Goal: Task Accomplishment & Management: Manage account settings

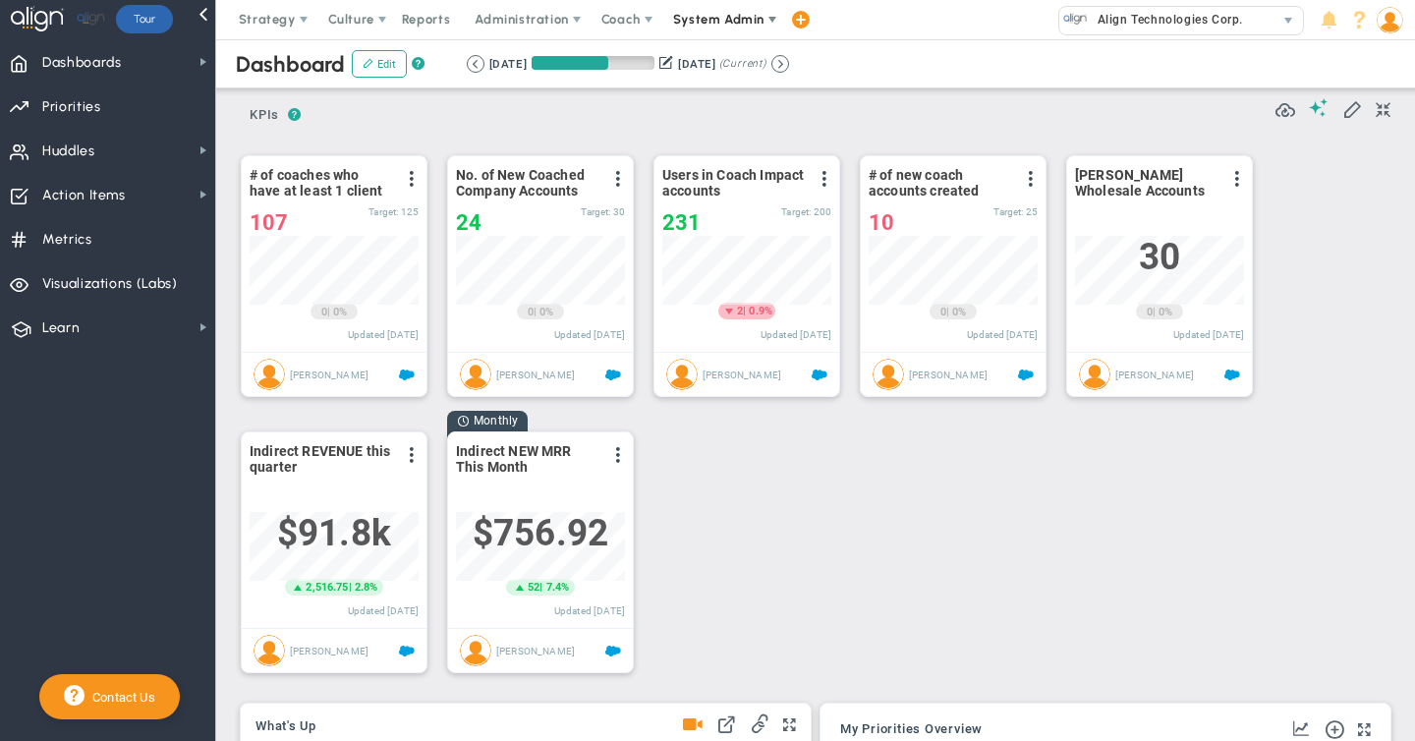
click at [695, 28] on span "System Admin" at bounding box center [720, 19] width 124 height 39
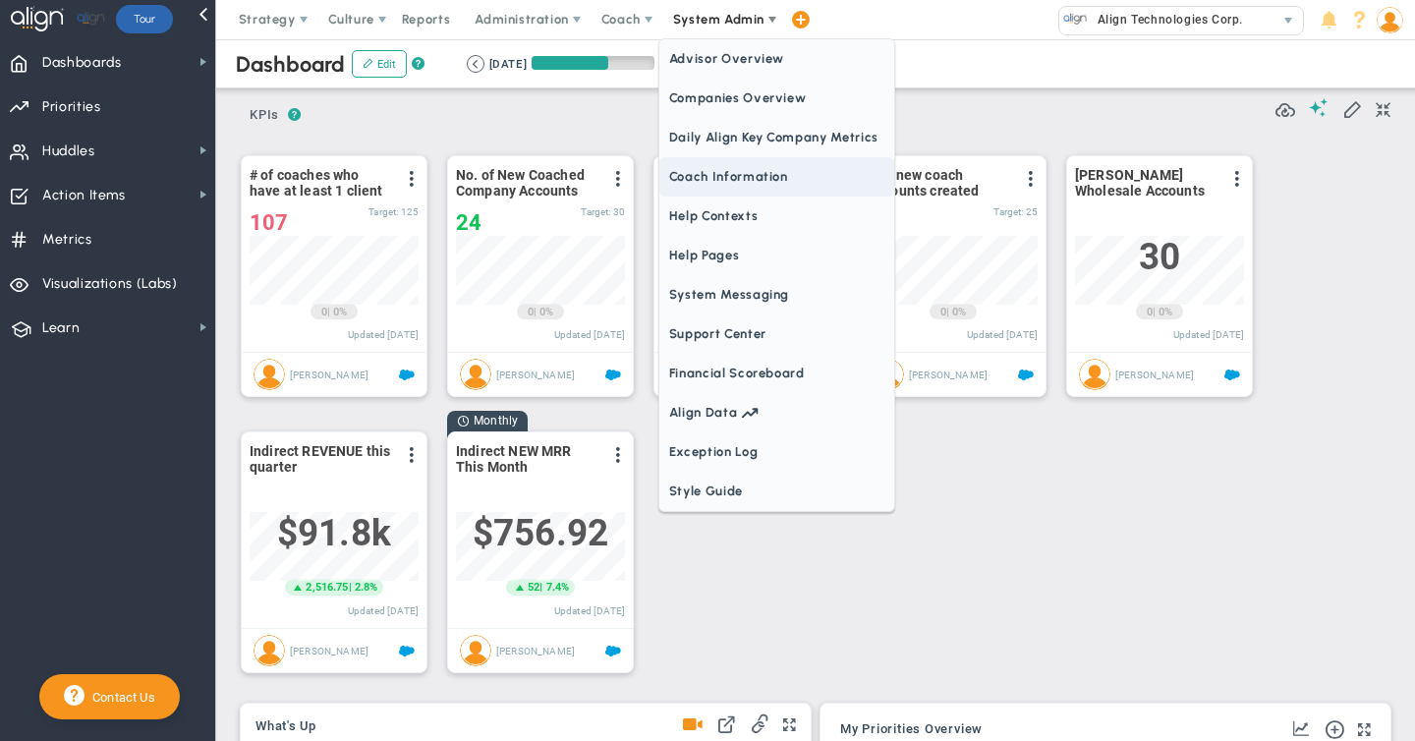
click at [688, 170] on span "Coach Information" at bounding box center [776, 176] width 235 height 39
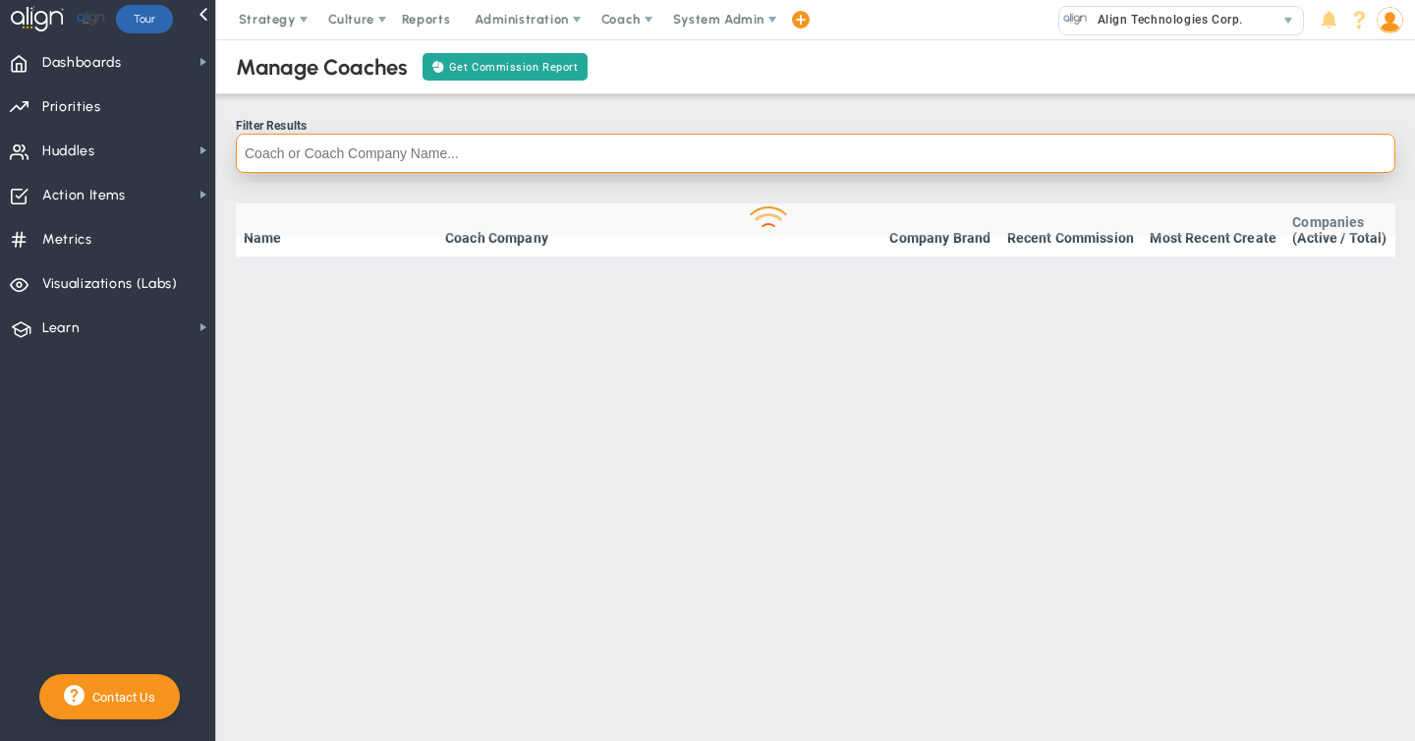
click at [360, 156] on input "text" at bounding box center [815, 153] width 1159 height 39
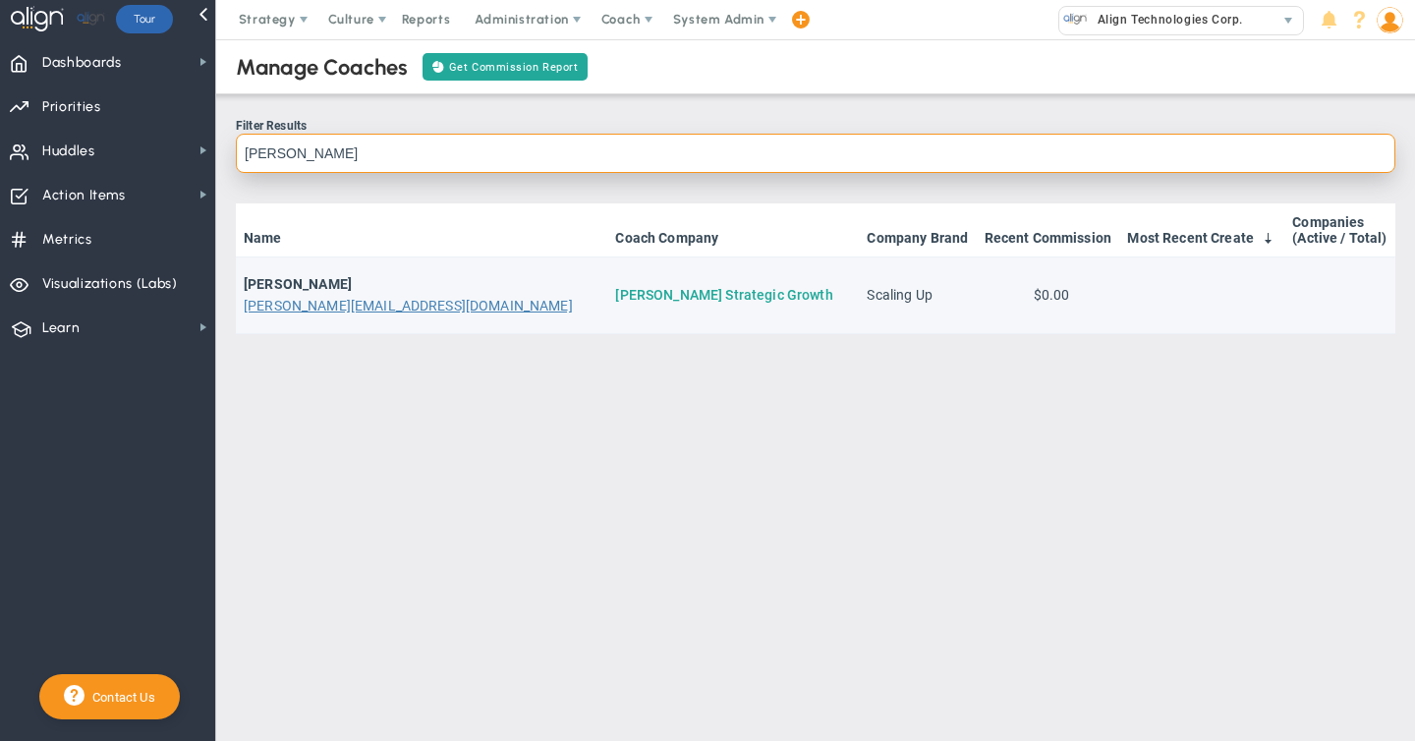
type input "mandell"
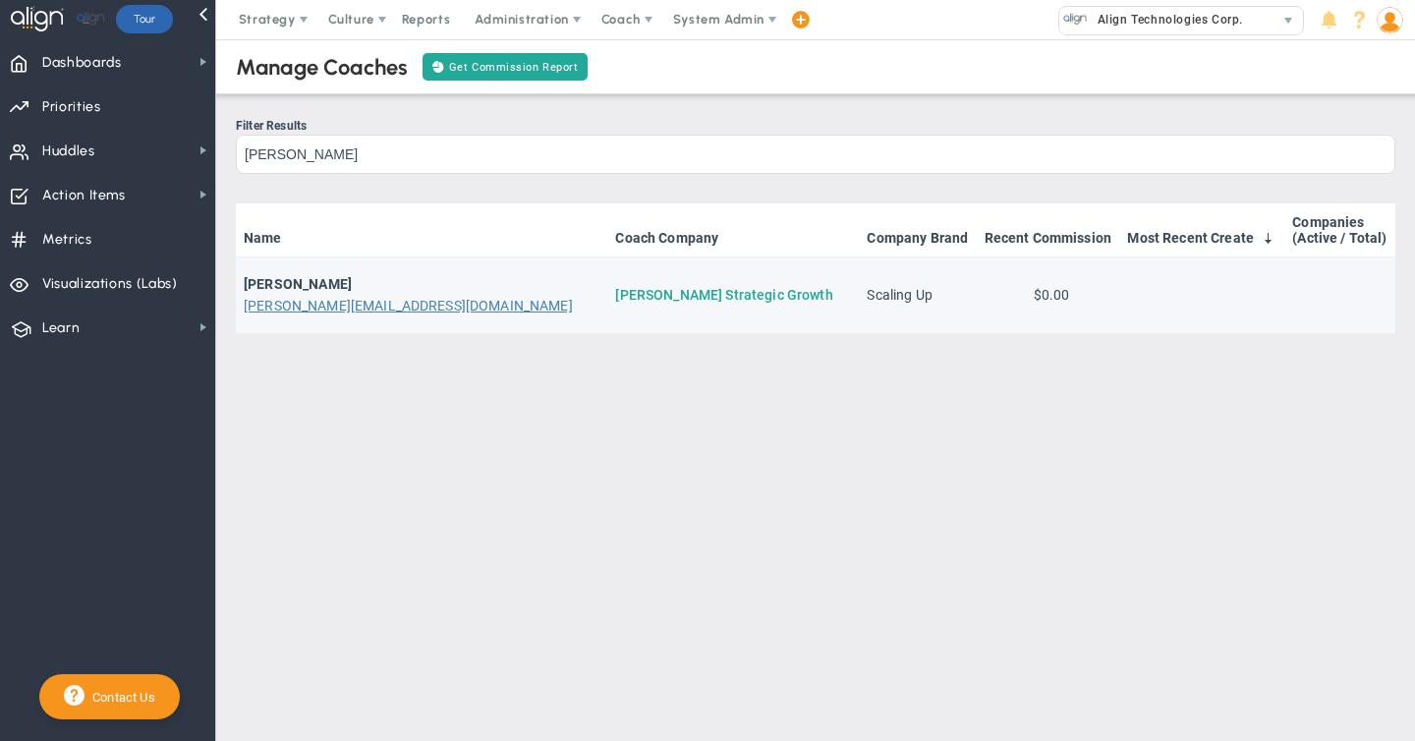
click at [615, 298] on link "[PERSON_NAME] Strategic Growth" at bounding box center [723, 295] width 217 height 16
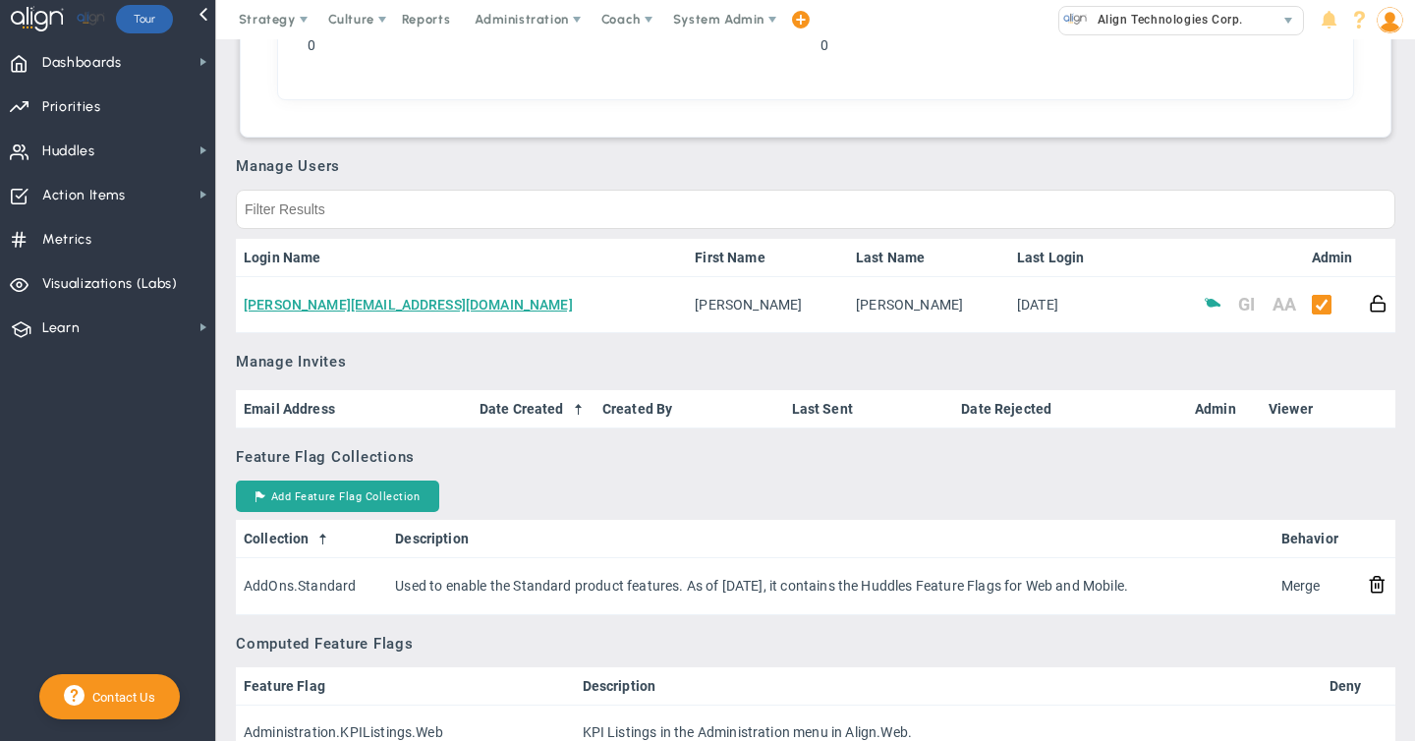
scroll to position [899, 0]
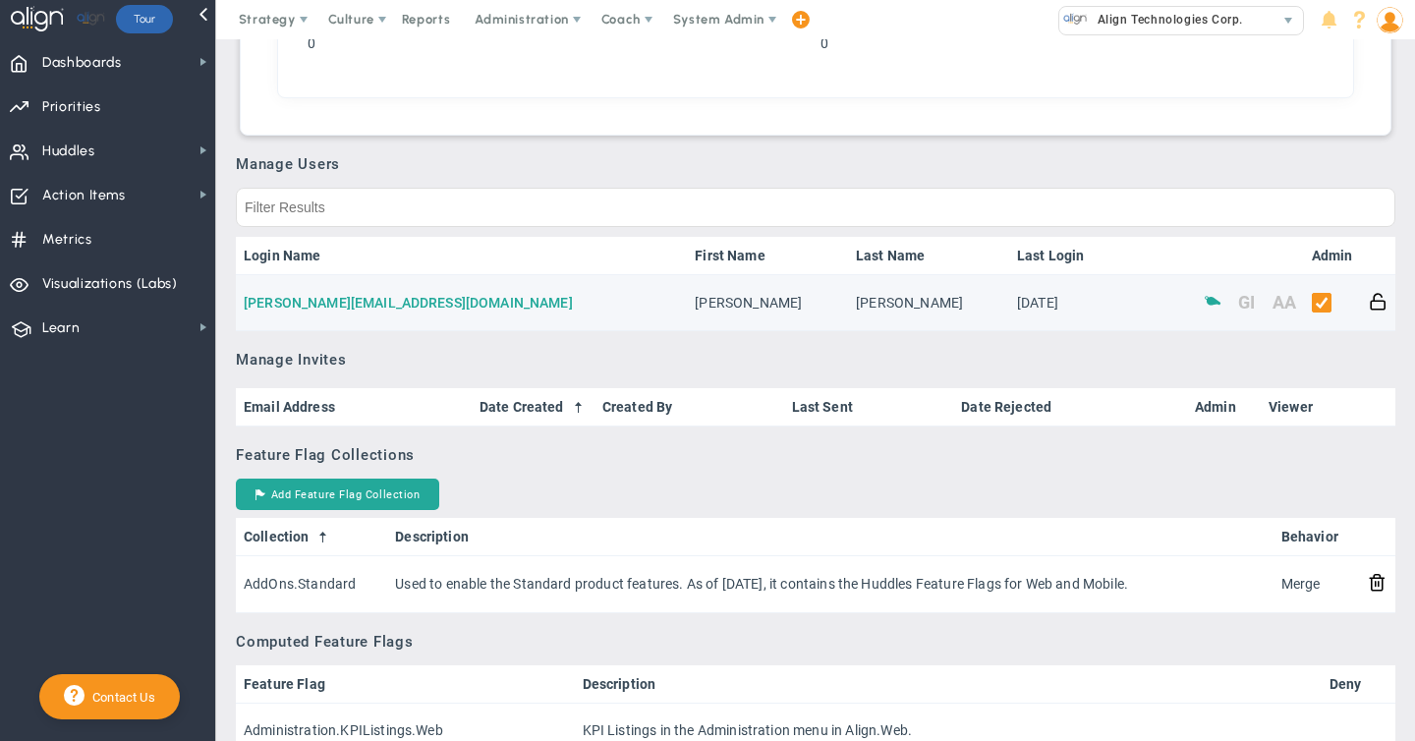
click at [318, 302] on link "[PERSON_NAME][EMAIL_ADDRESS][DOMAIN_NAME]" at bounding box center [408, 303] width 329 height 16
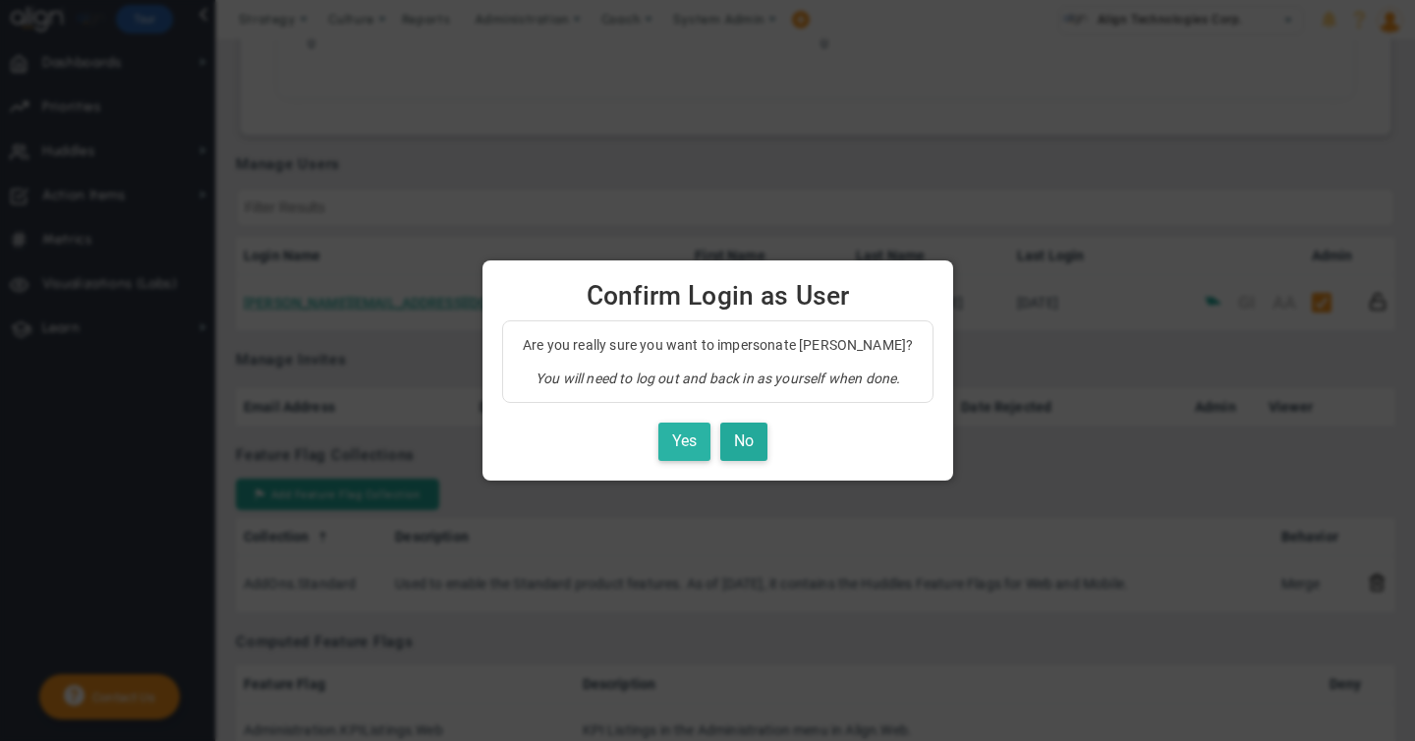
click at [672, 441] on button "Yes" at bounding box center [684, 441] width 52 height 38
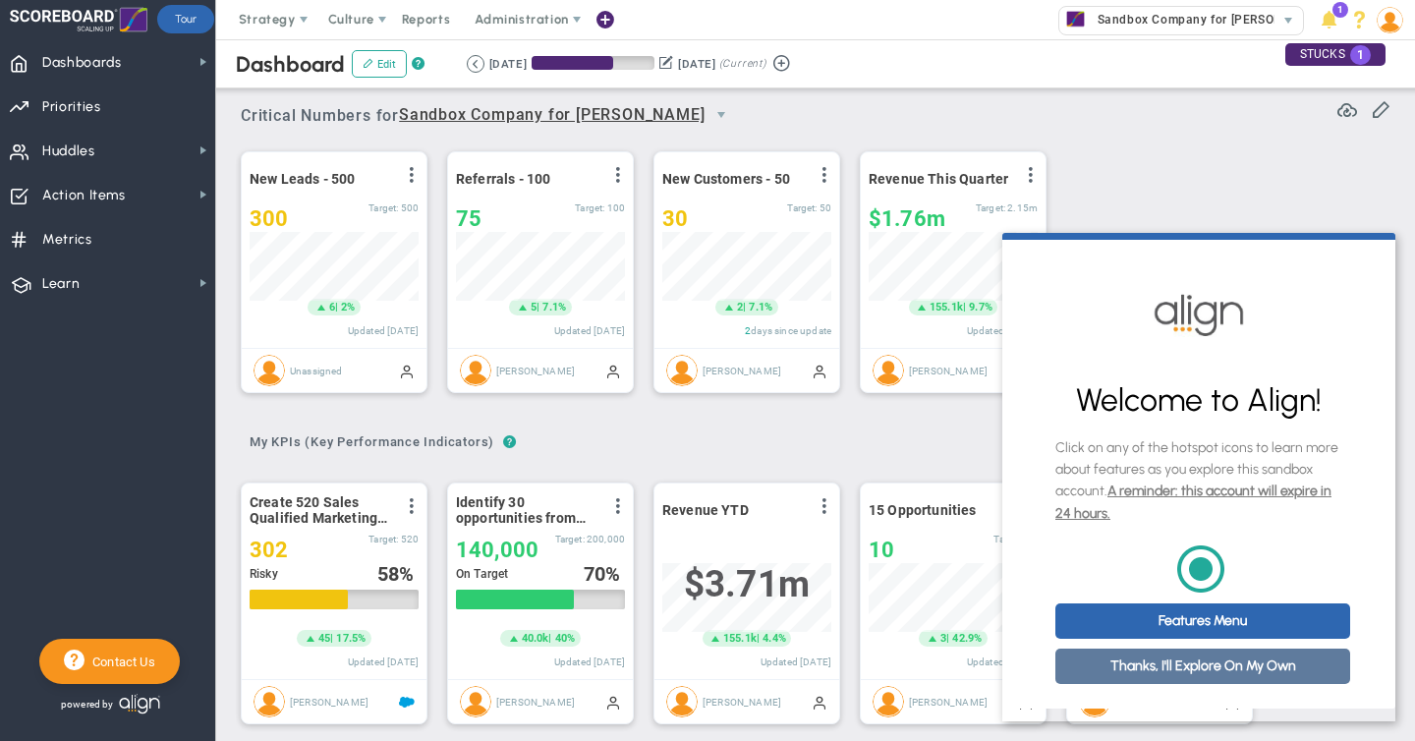
click at [1202, 679] on link "Thanks, I'll Explore On My Own" at bounding box center [1202, 665] width 295 height 35
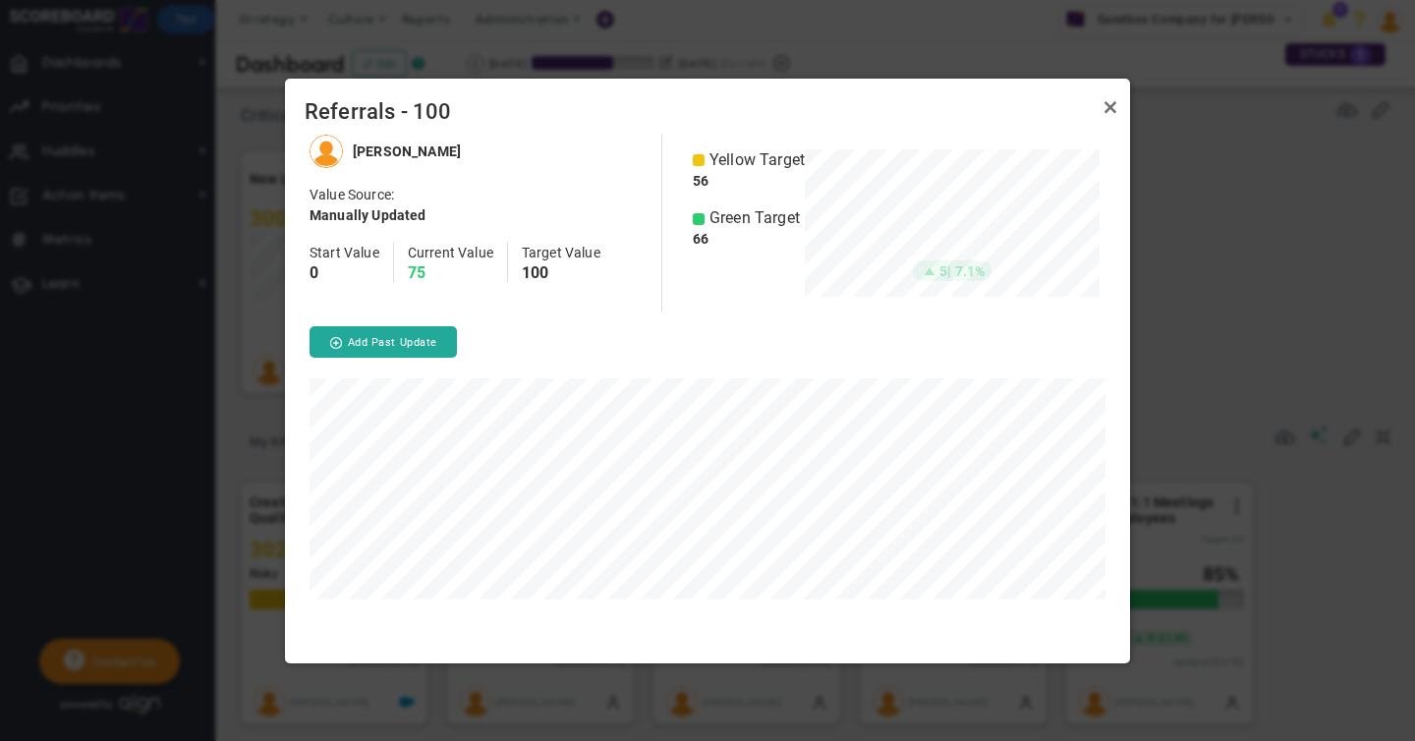
scroll to position [528, 845]
click at [1110, 106] on link "Close" at bounding box center [1110, 108] width 24 height 24
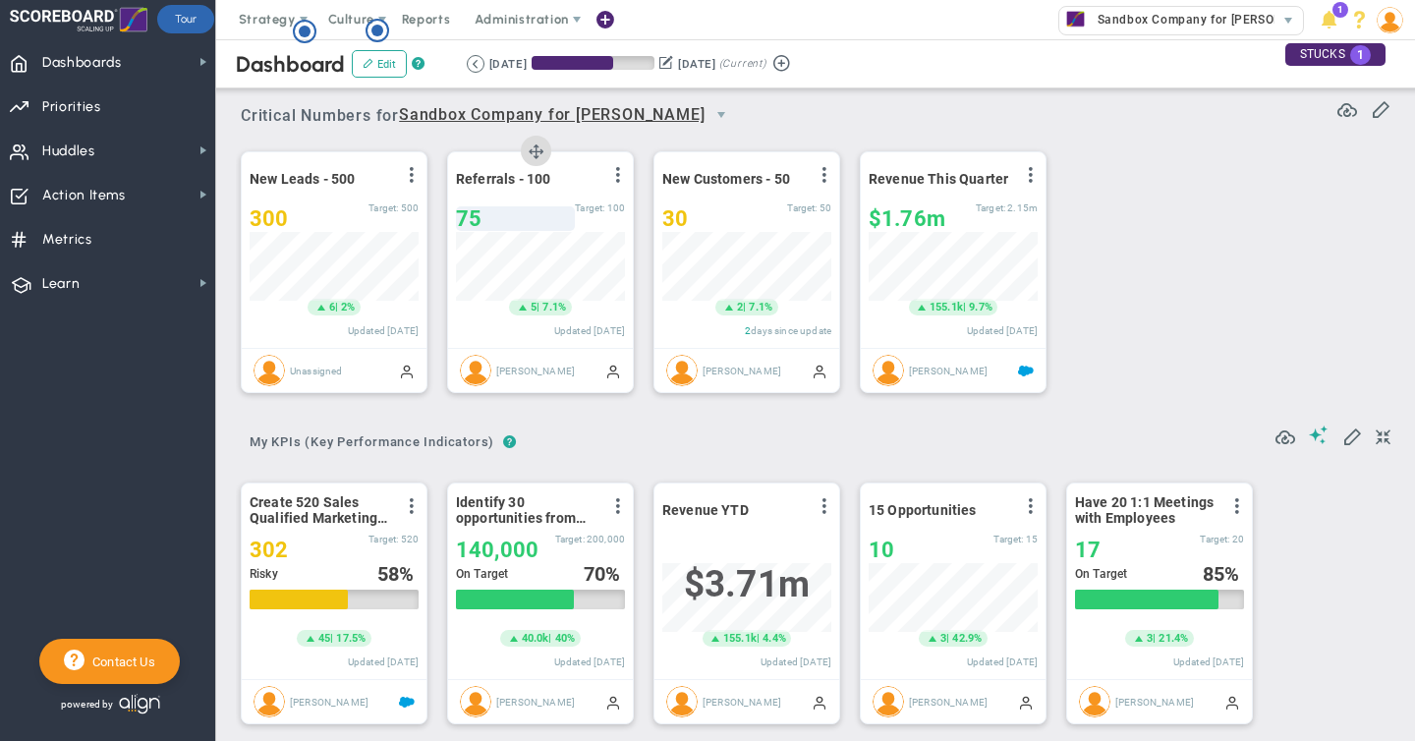
click at [481, 213] on div "75" at bounding box center [515, 218] width 119 height 25
type input "78"
click at [1351, 438] on span at bounding box center [1352, 435] width 20 height 20
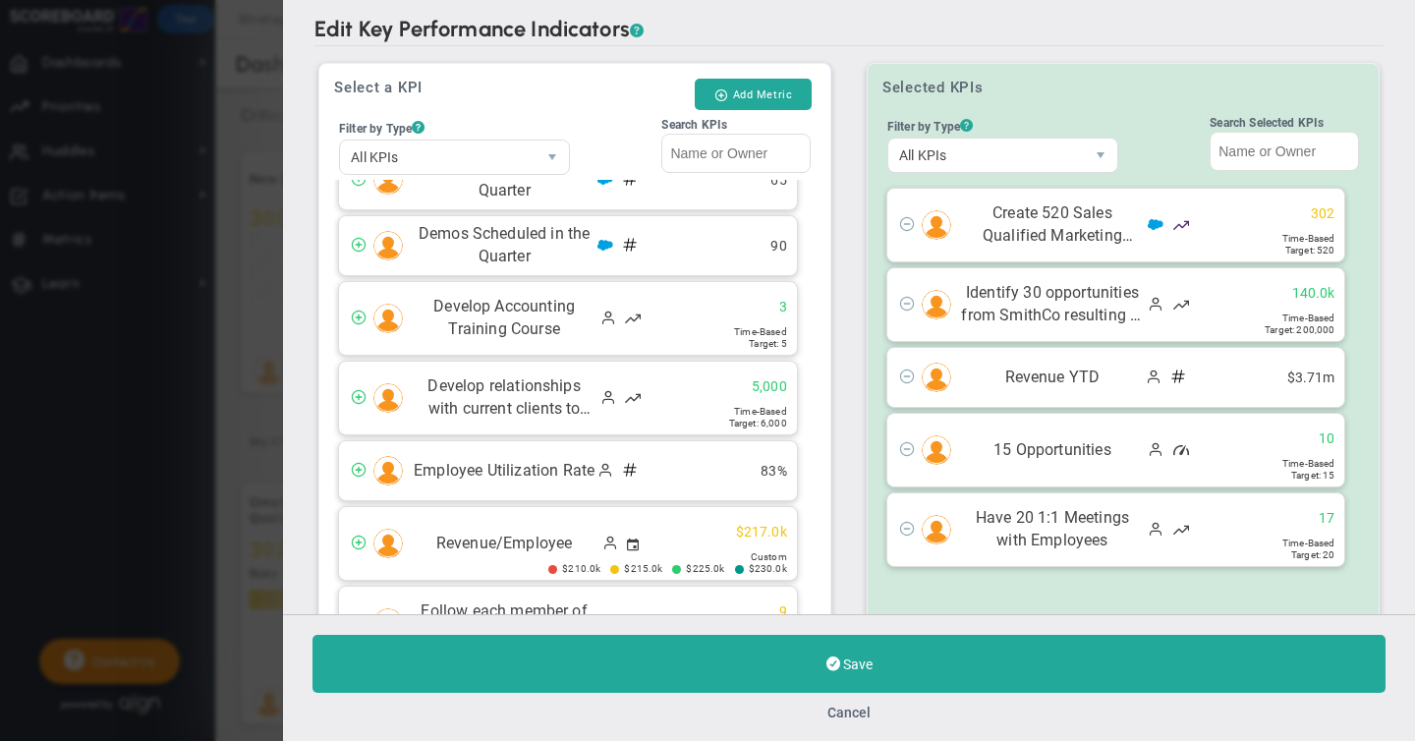
scroll to position [1190, 0]
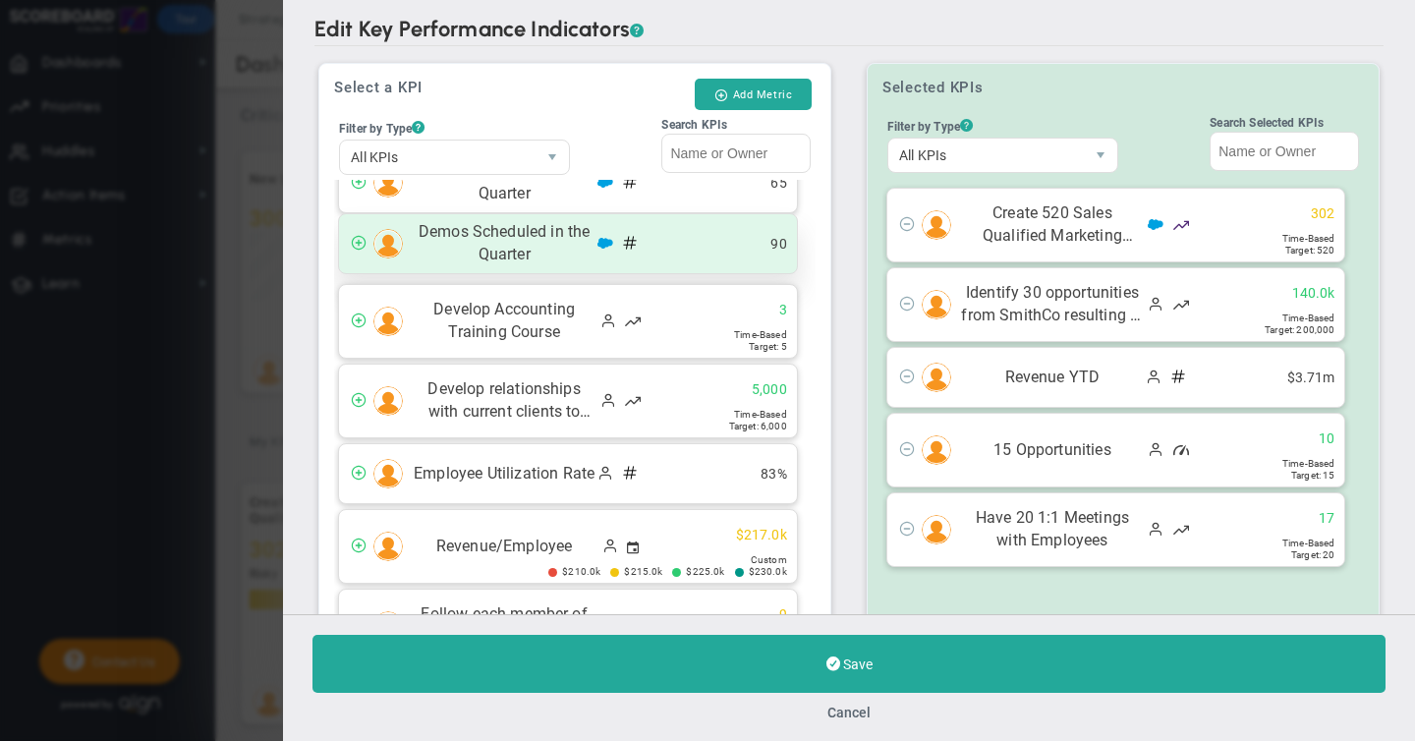
click at [358, 242] on span at bounding box center [359, 242] width 16 height 16
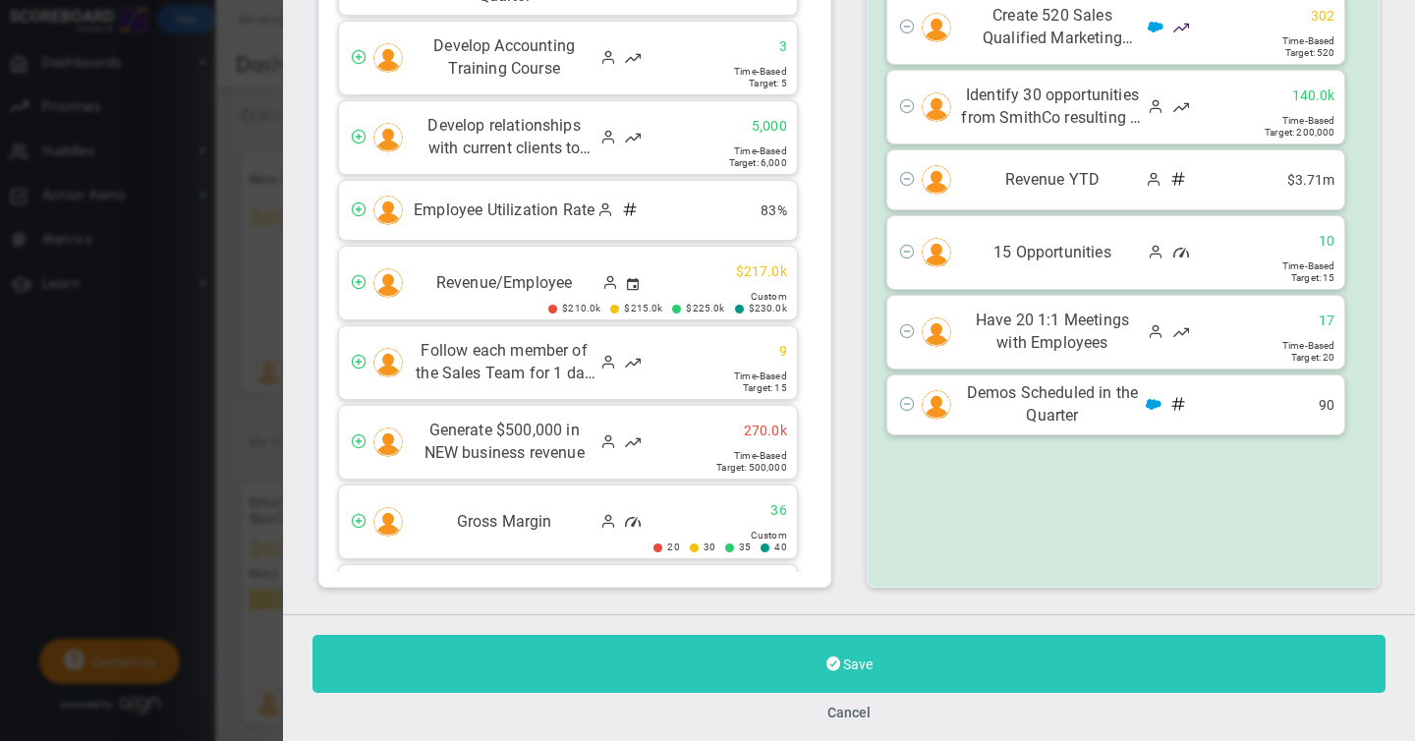
click at [837, 665] on span at bounding box center [833, 663] width 14 height 19
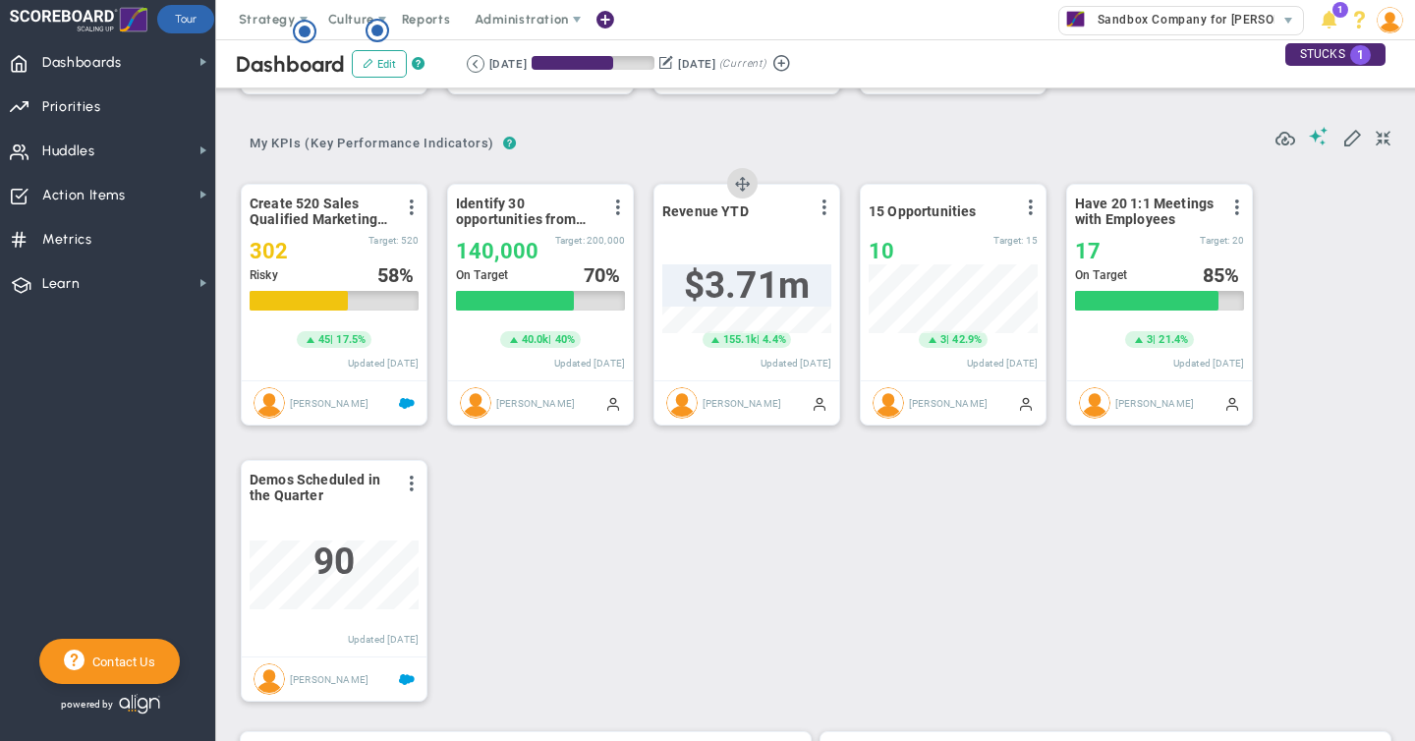
scroll to position [391, 0]
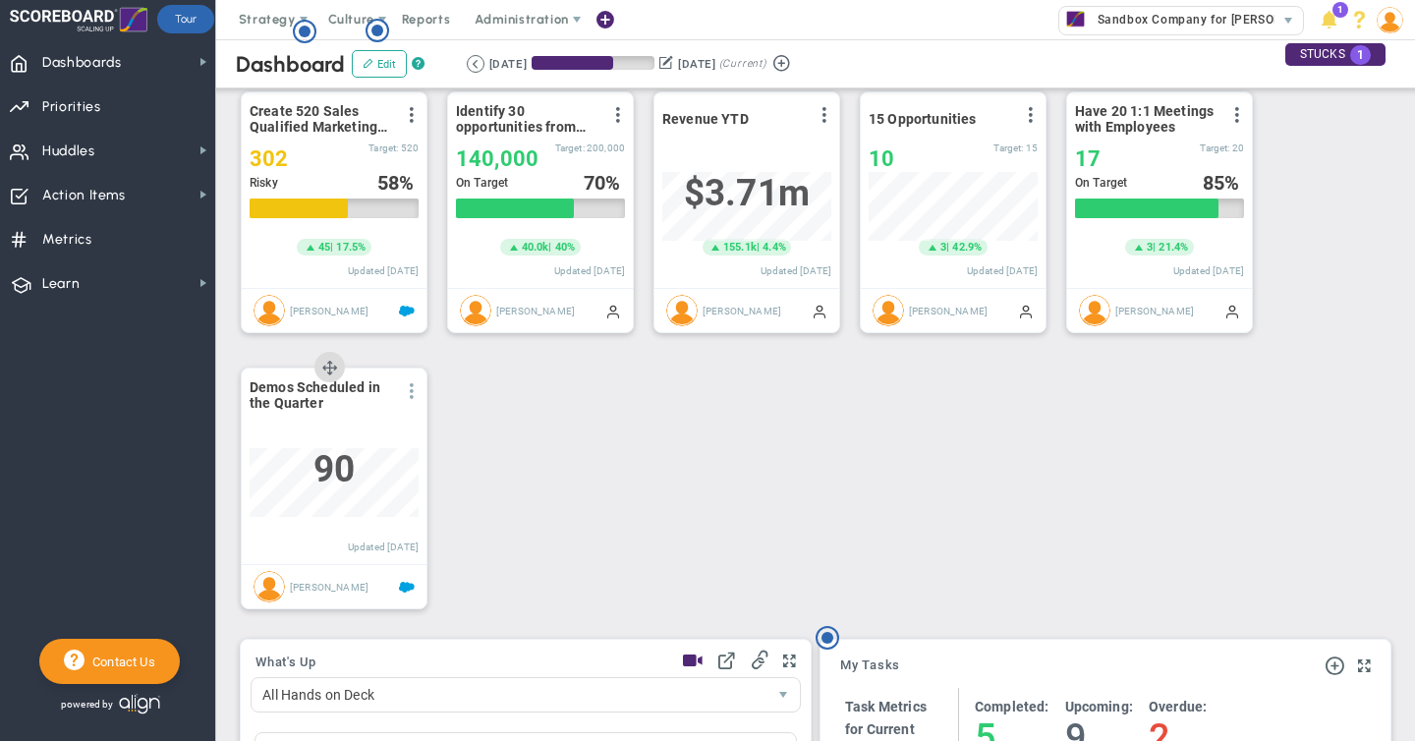
click at [411, 393] on span at bounding box center [412, 391] width 16 height 16
click at [310, 431] on span "Edit" at bounding box center [305, 430] width 23 height 14
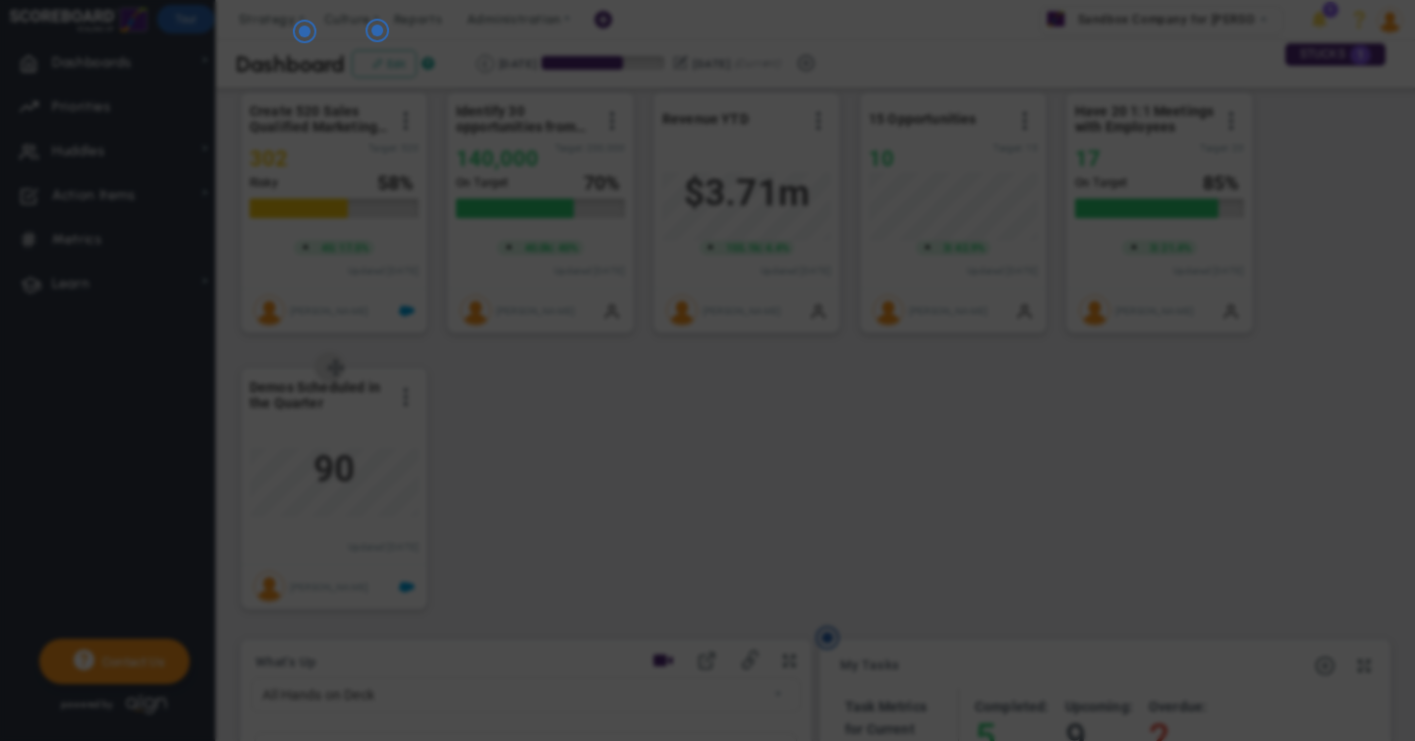
radio input "true"
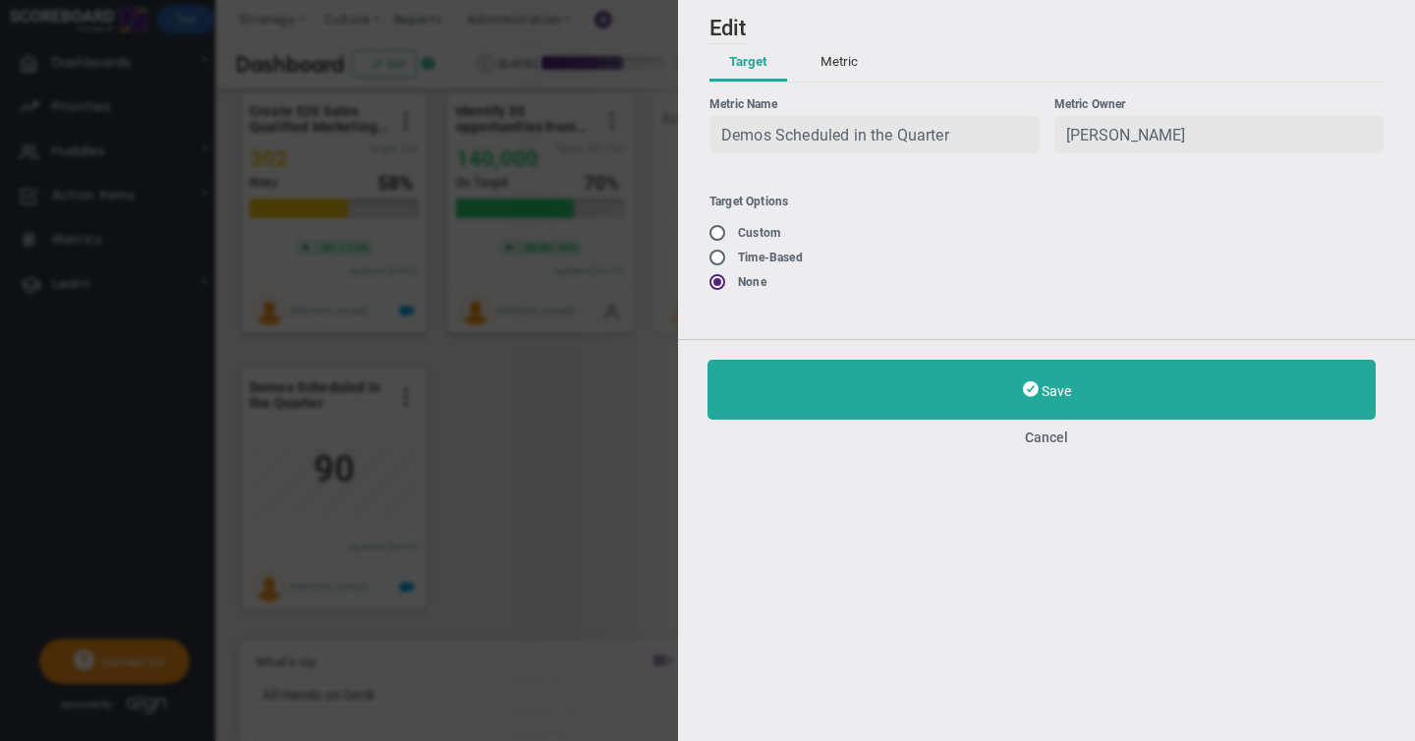
click at [719, 236] on input "radio" at bounding box center [724, 234] width 20 height 16
radio input "true"
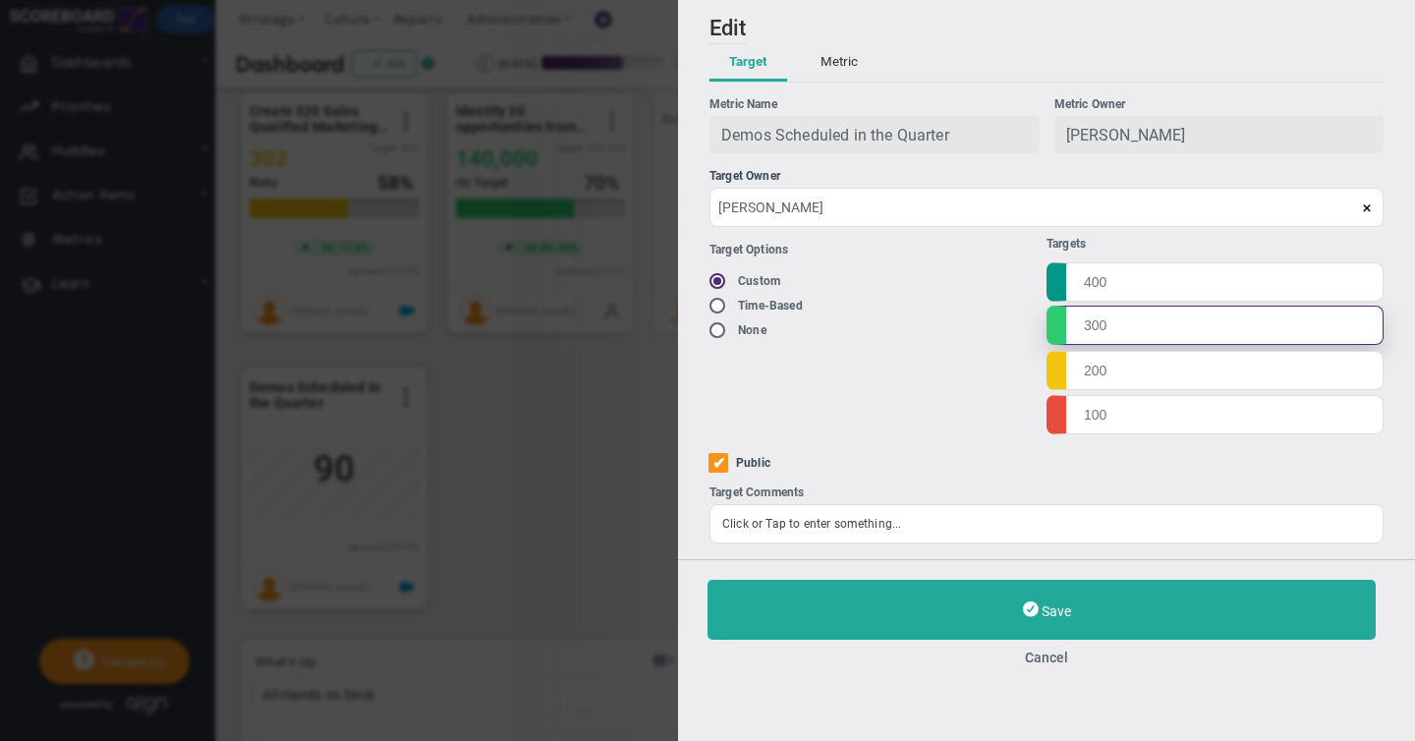
click at [1088, 327] on input "text" at bounding box center [1214, 325] width 337 height 39
type input "100"
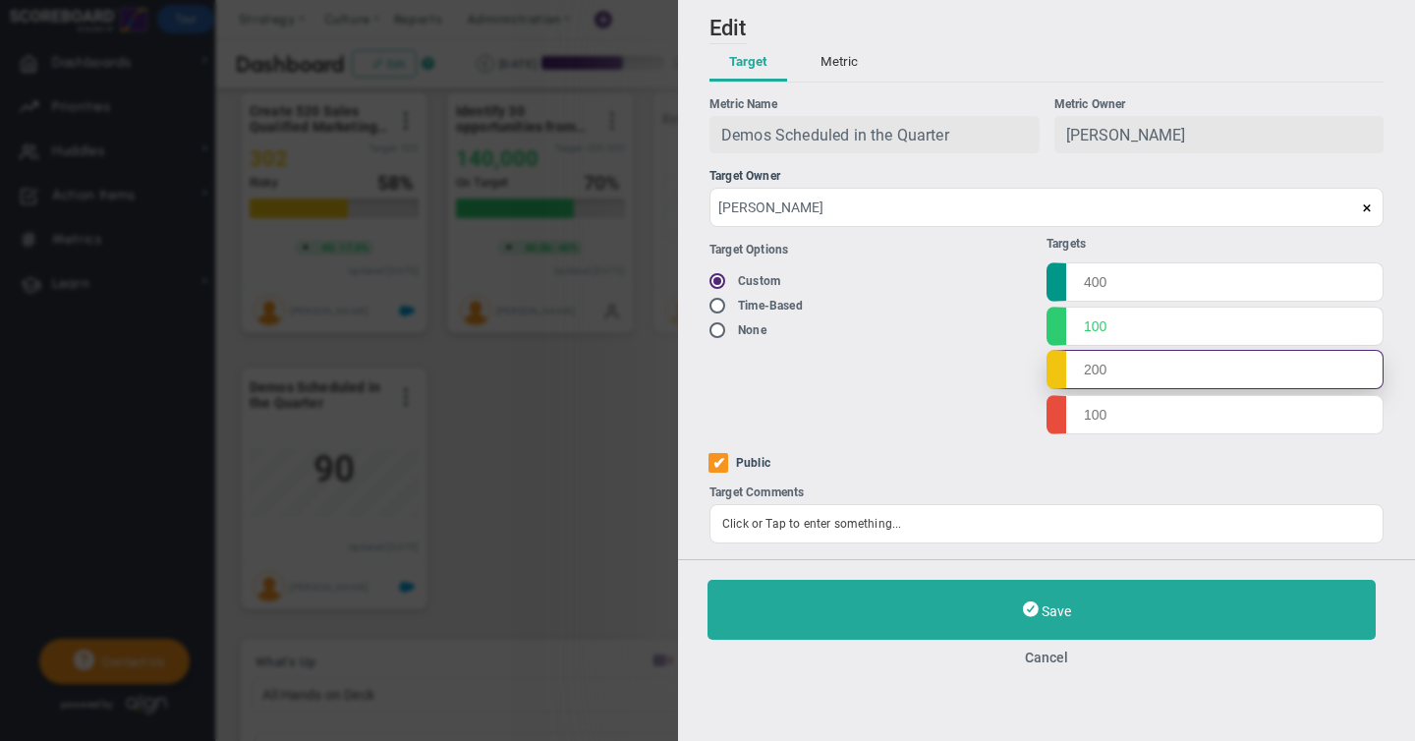
click at [1086, 373] on input "text" at bounding box center [1214, 369] width 337 height 39
type input "90"
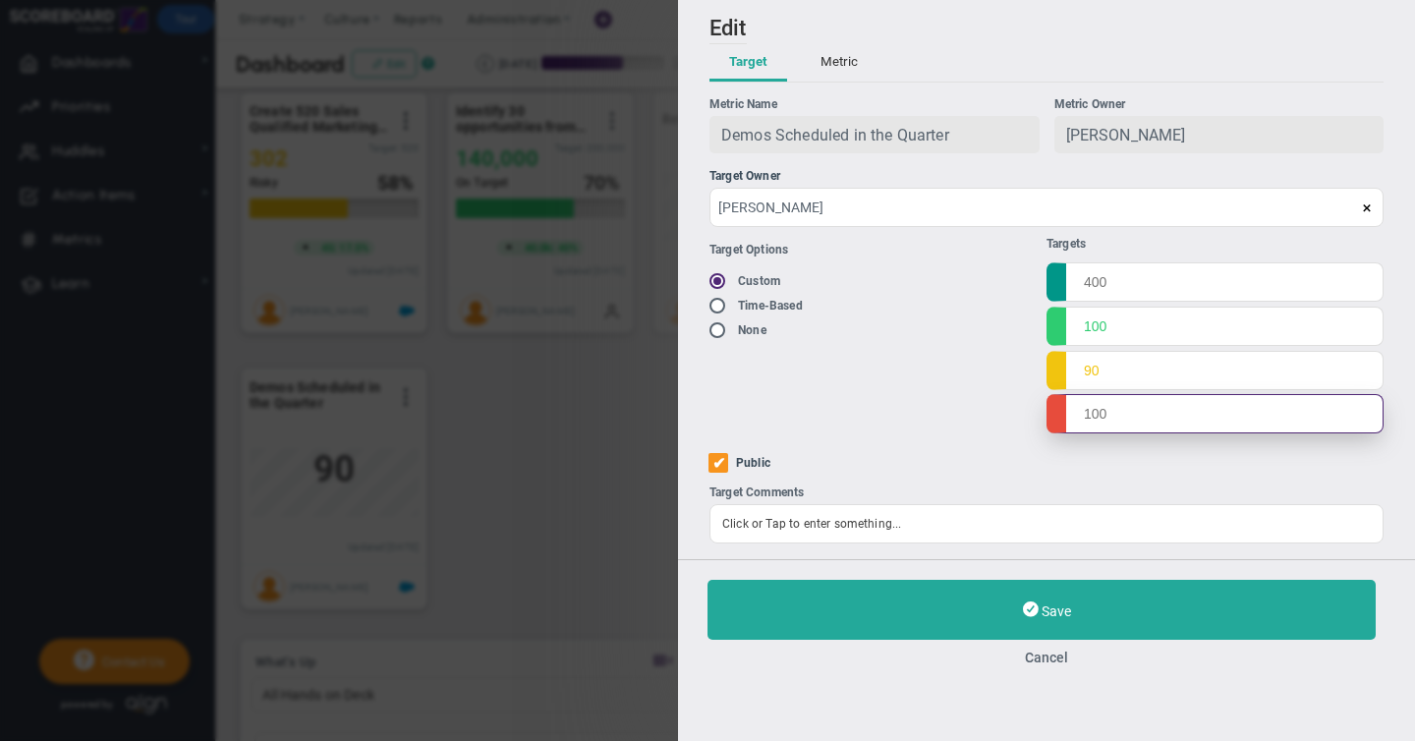
click at [1089, 415] on input "text" at bounding box center [1214, 413] width 337 height 39
type input "90"
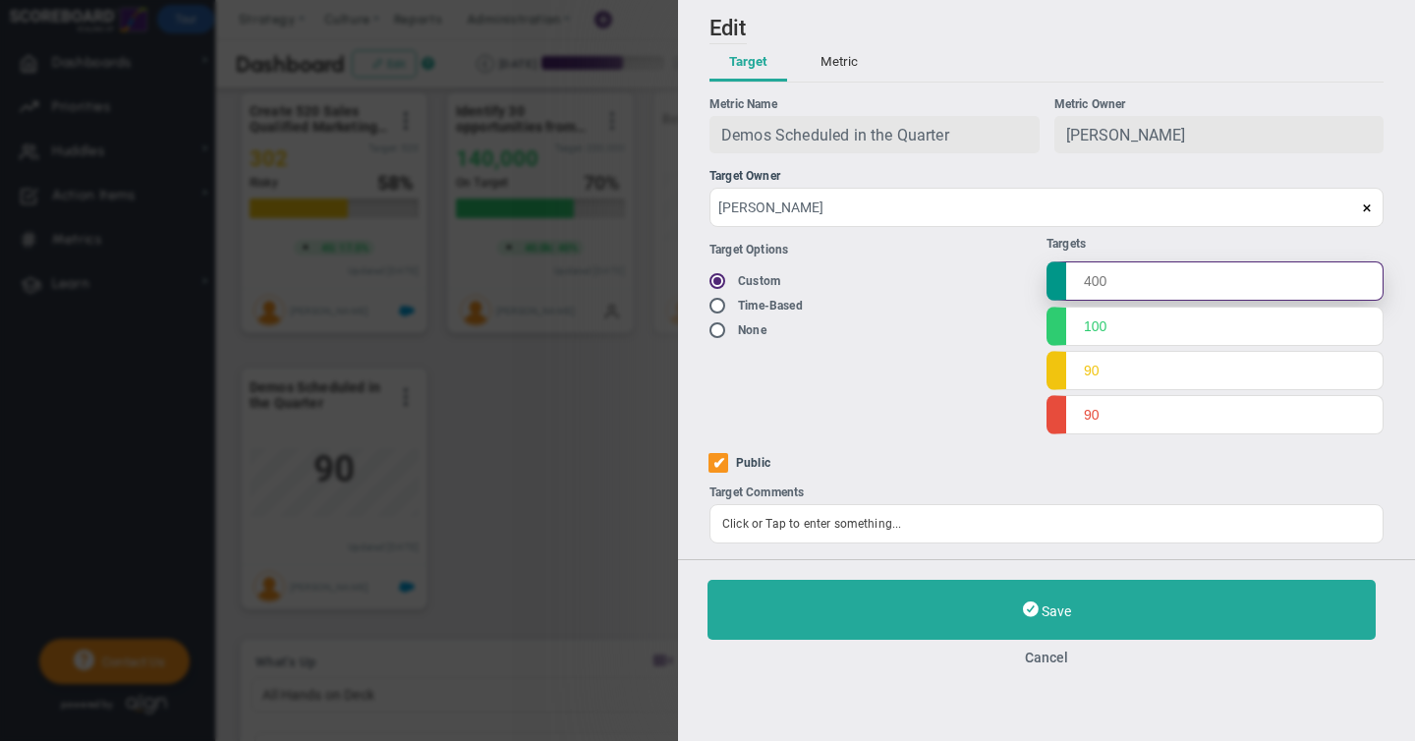
click at [1085, 287] on input "text" at bounding box center [1214, 280] width 337 height 39
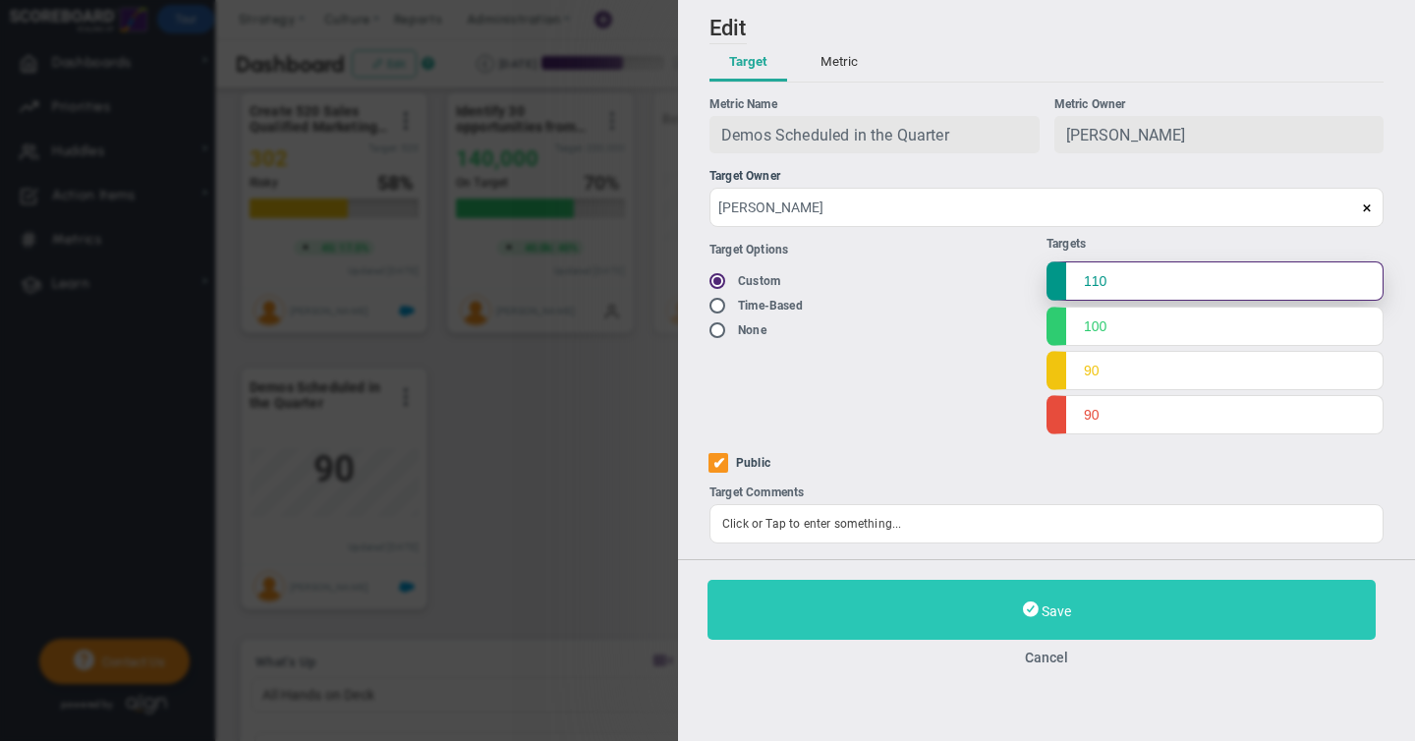
type input "110"
click at [1044, 616] on span "Save" at bounding box center [1056, 611] width 29 height 16
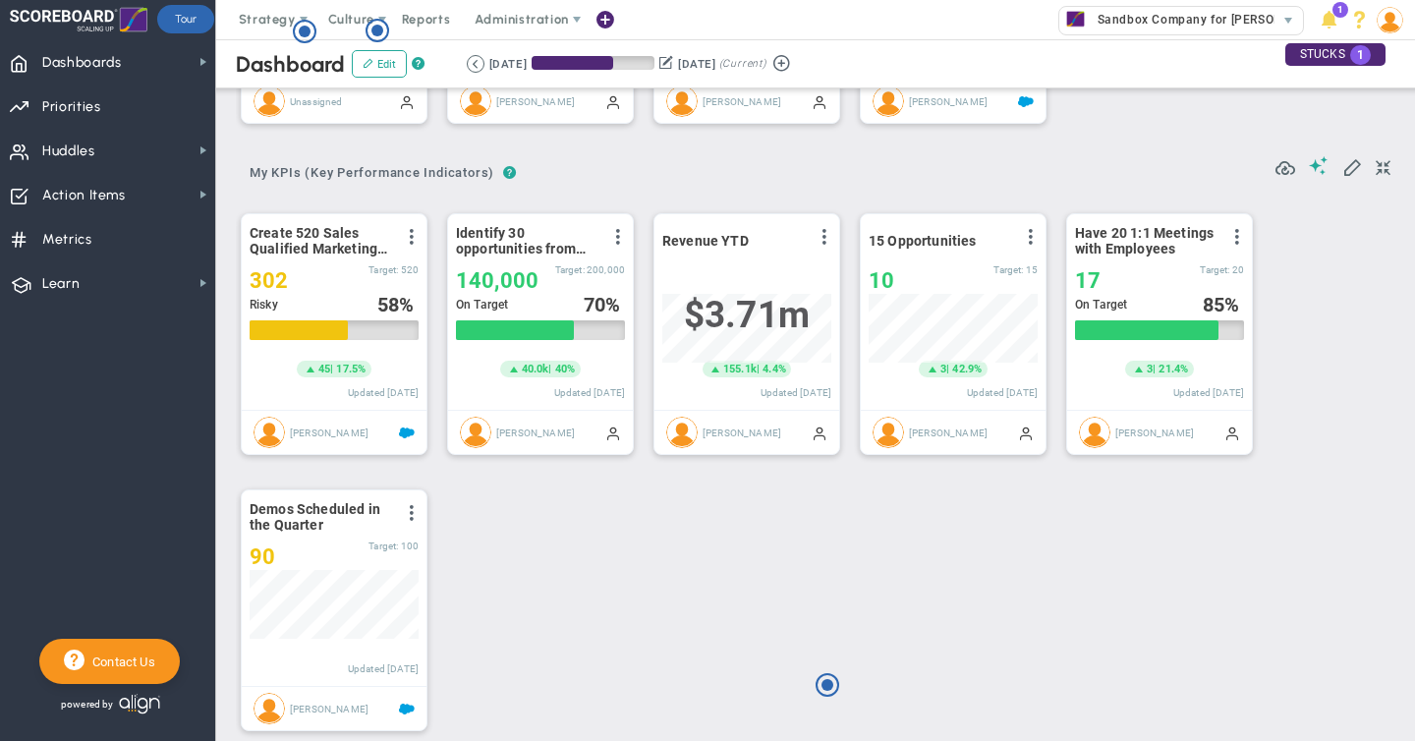
scroll to position [266, 0]
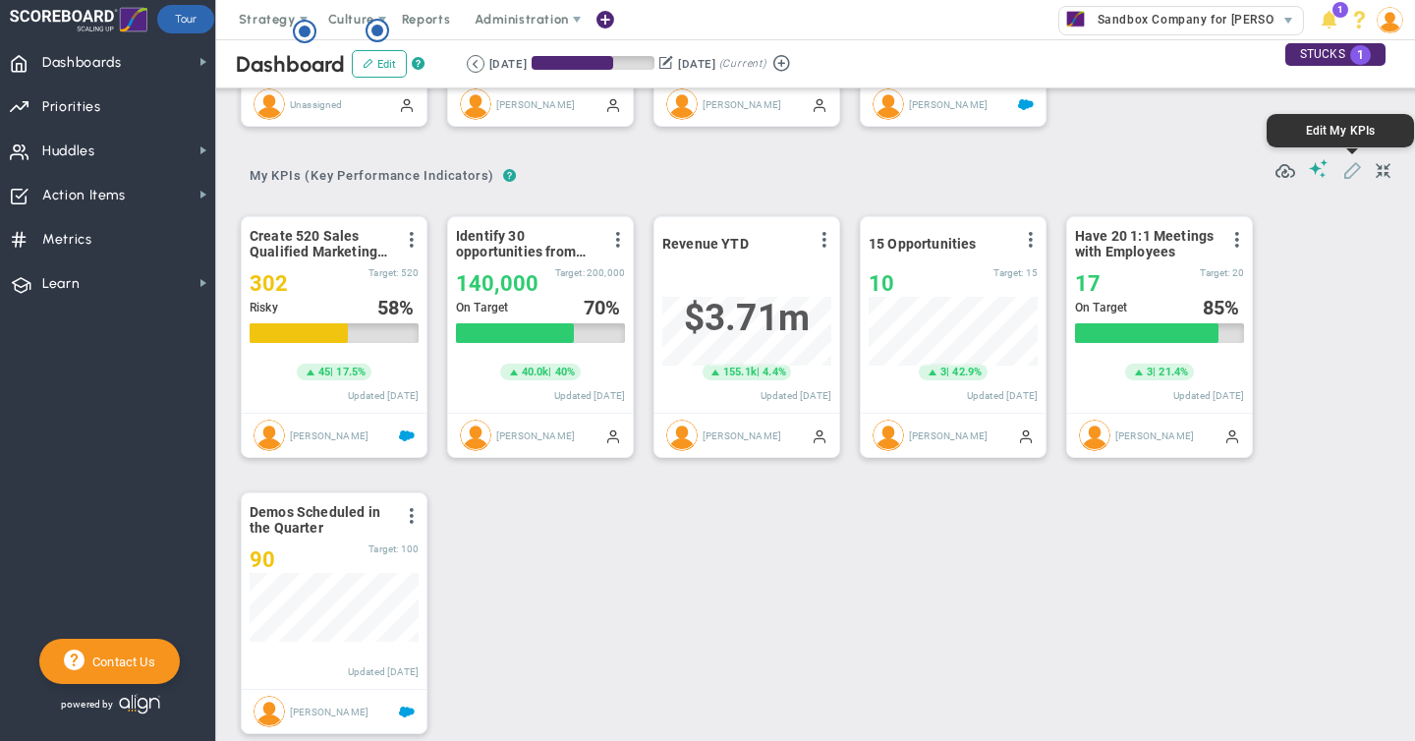
click at [1353, 173] on span at bounding box center [1352, 169] width 20 height 20
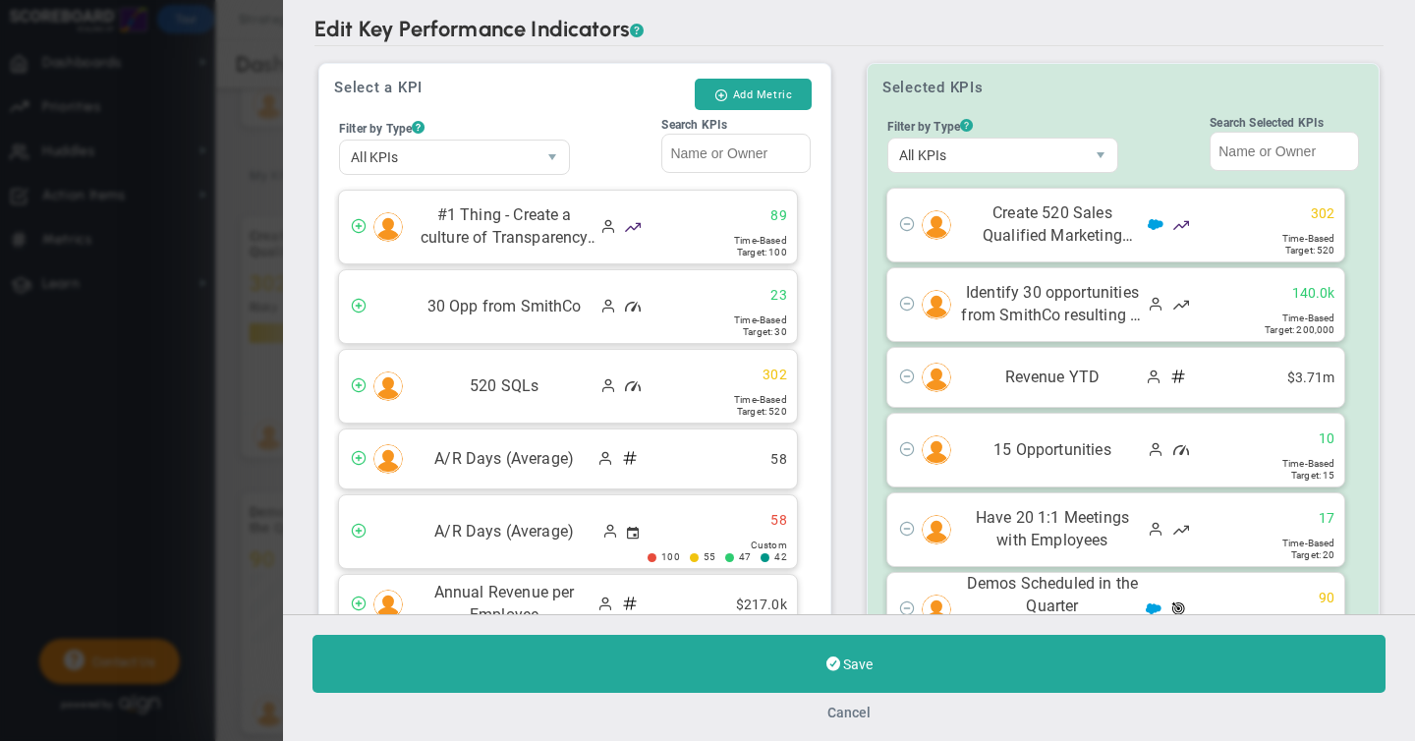
click at [842, 711] on button "Cancel" at bounding box center [848, 712] width 43 height 16
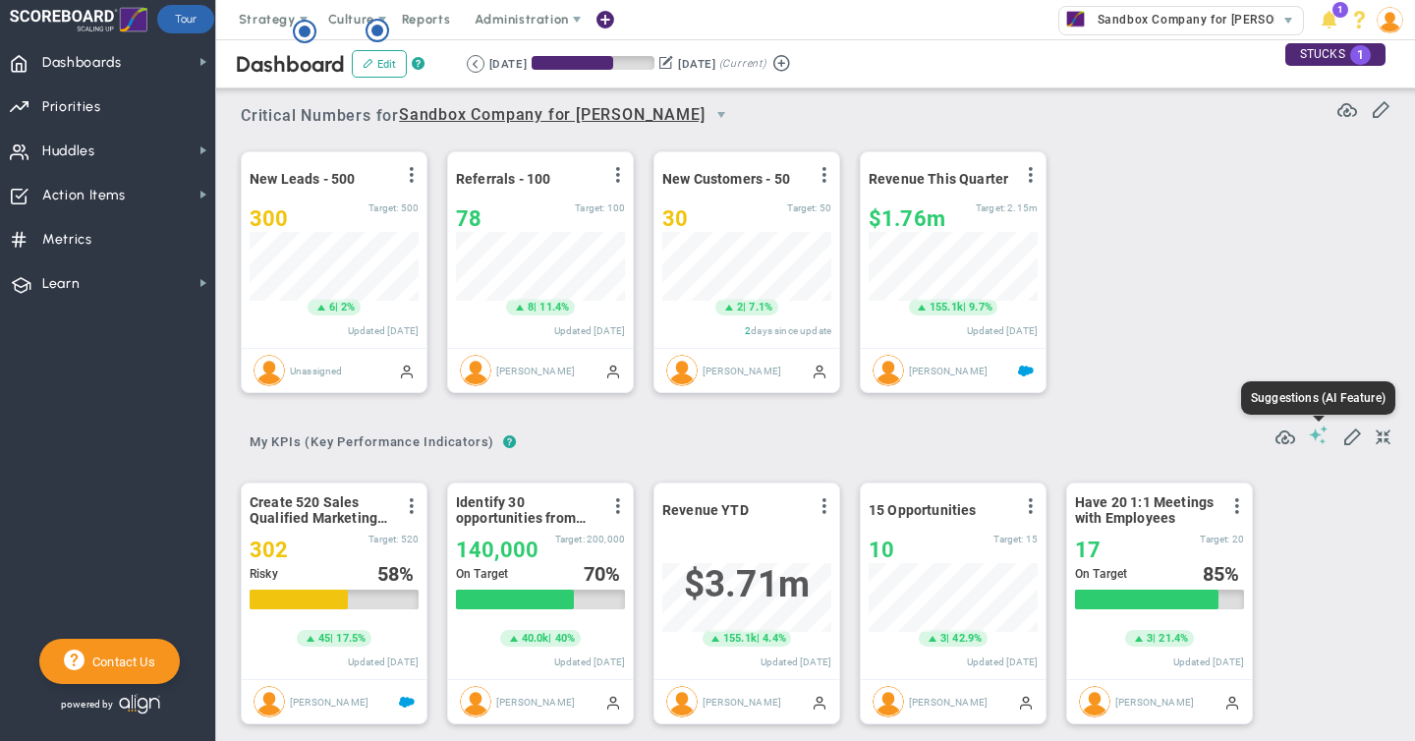
click at [1321, 438] on span at bounding box center [1319, 434] width 20 height 19
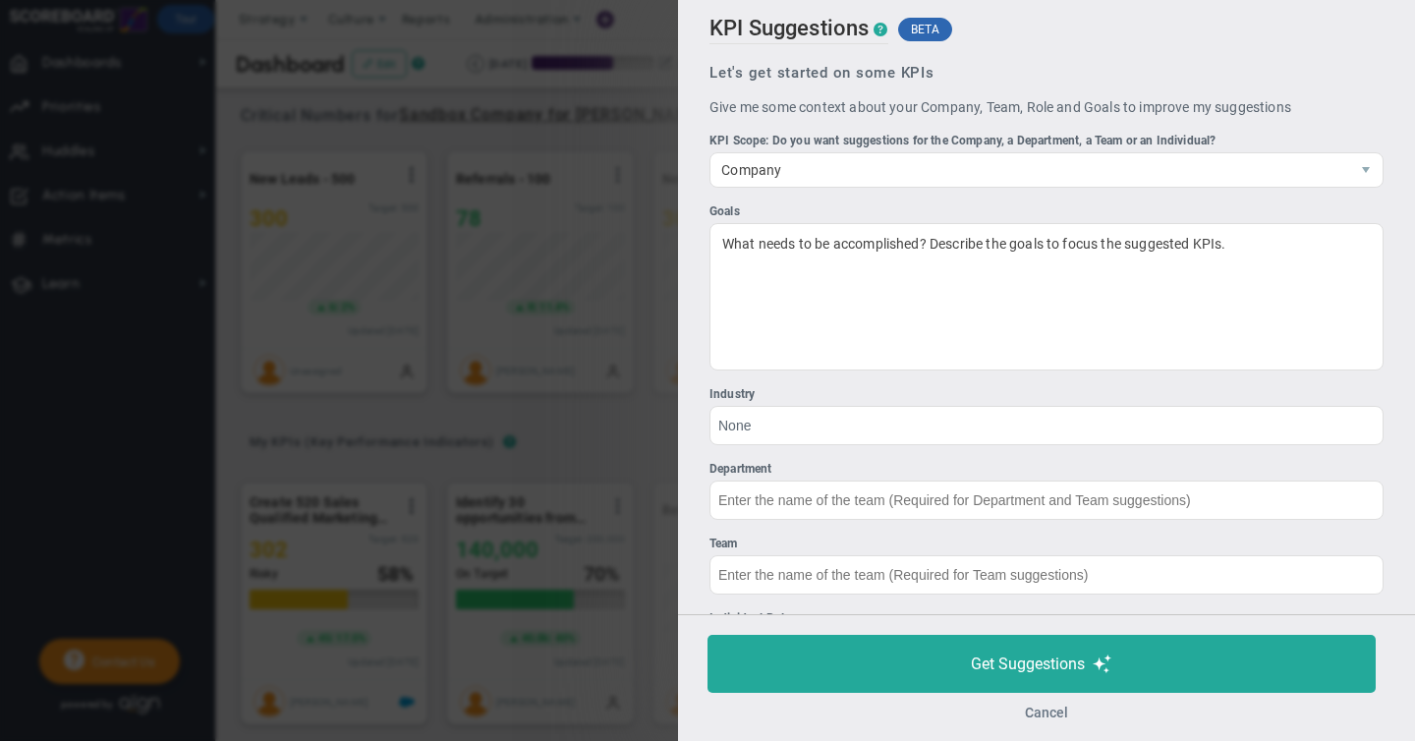
click at [1038, 708] on button "Cancel" at bounding box center [1046, 712] width 43 height 16
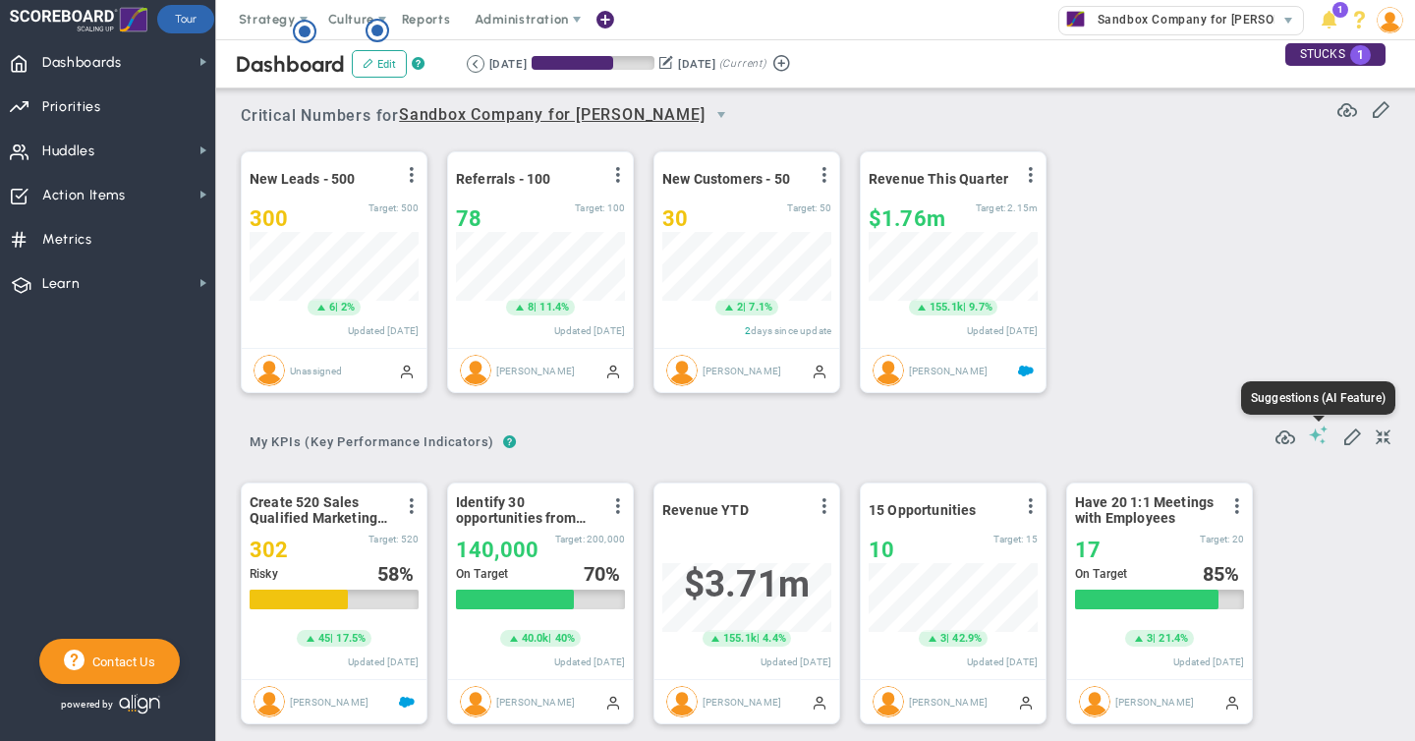
click at [1319, 434] on span at bounding box center [1319, 434] width 20 height 19
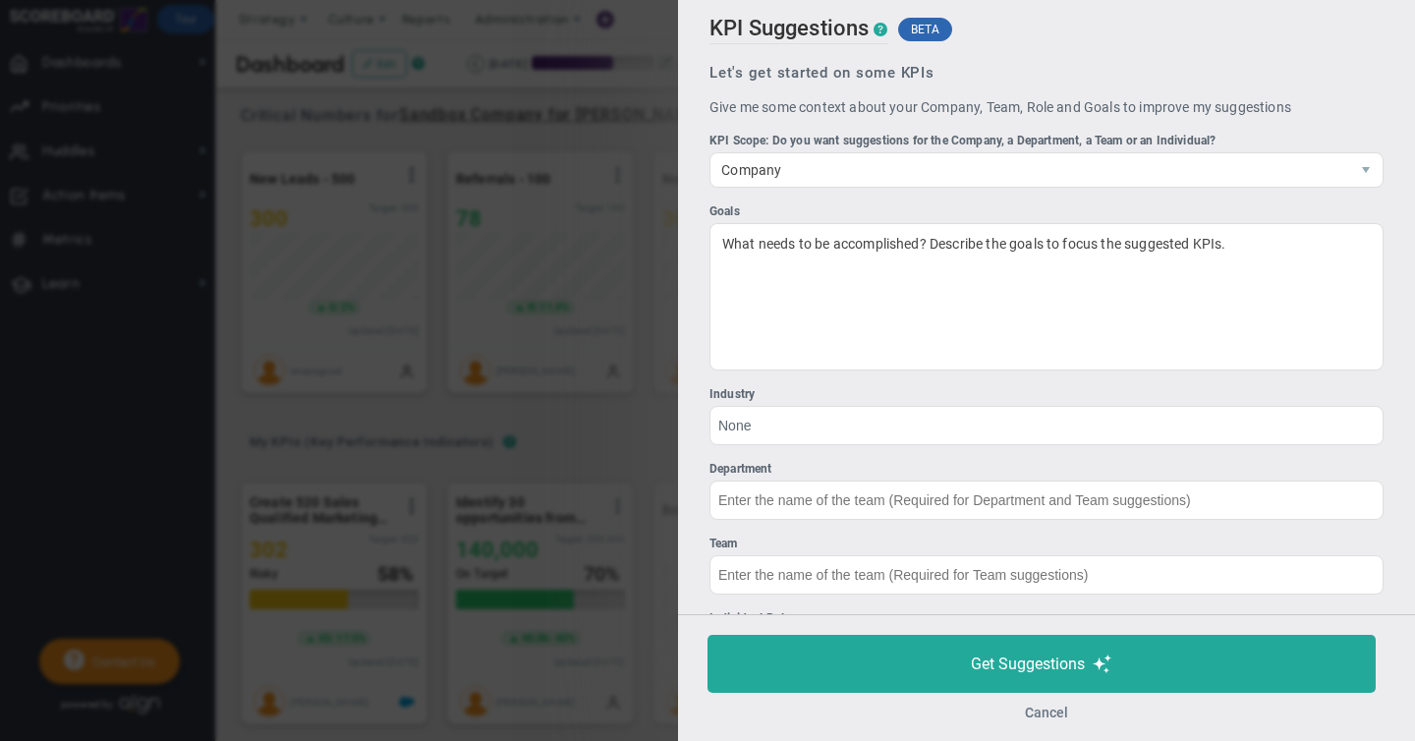
click at [1044, 707] on button "Cancel" at bounding box center [1046, 712] width 43 height 16
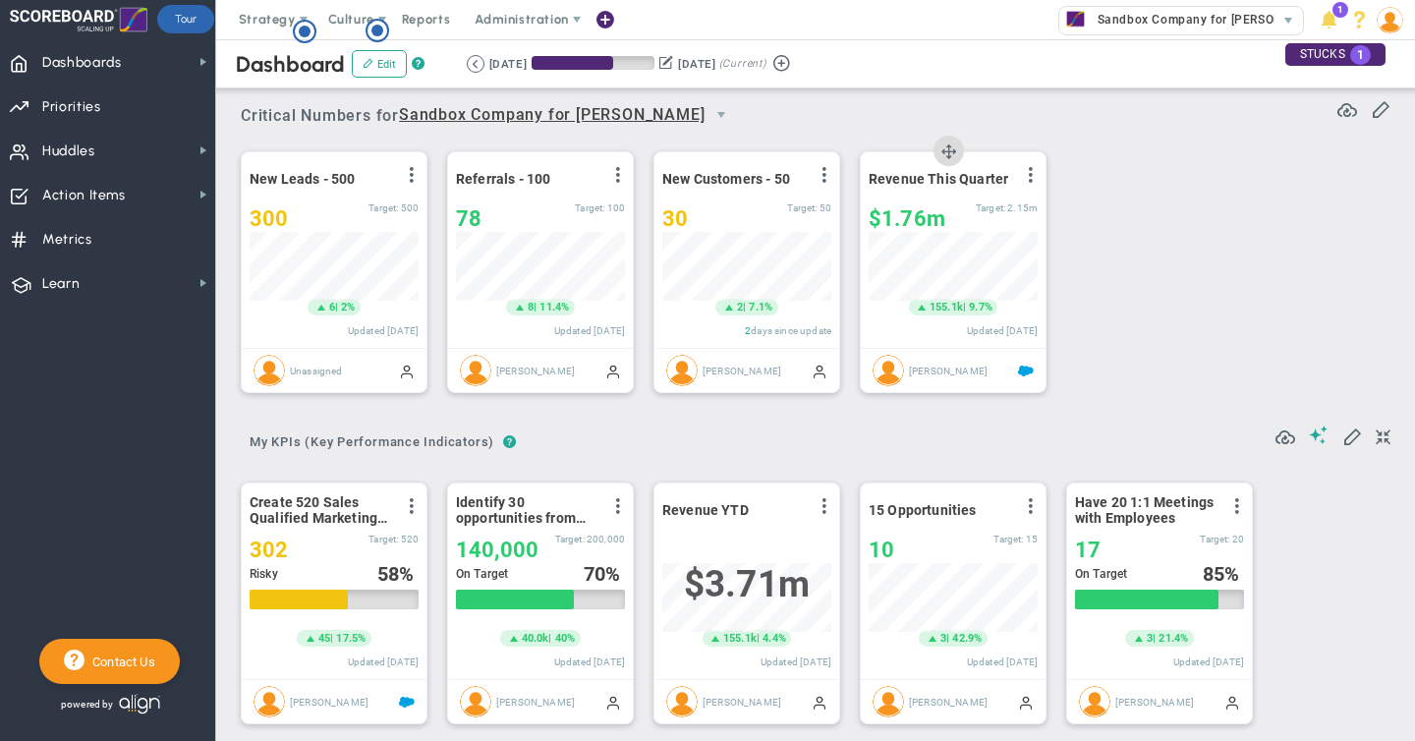
scroll to position [38, 0]
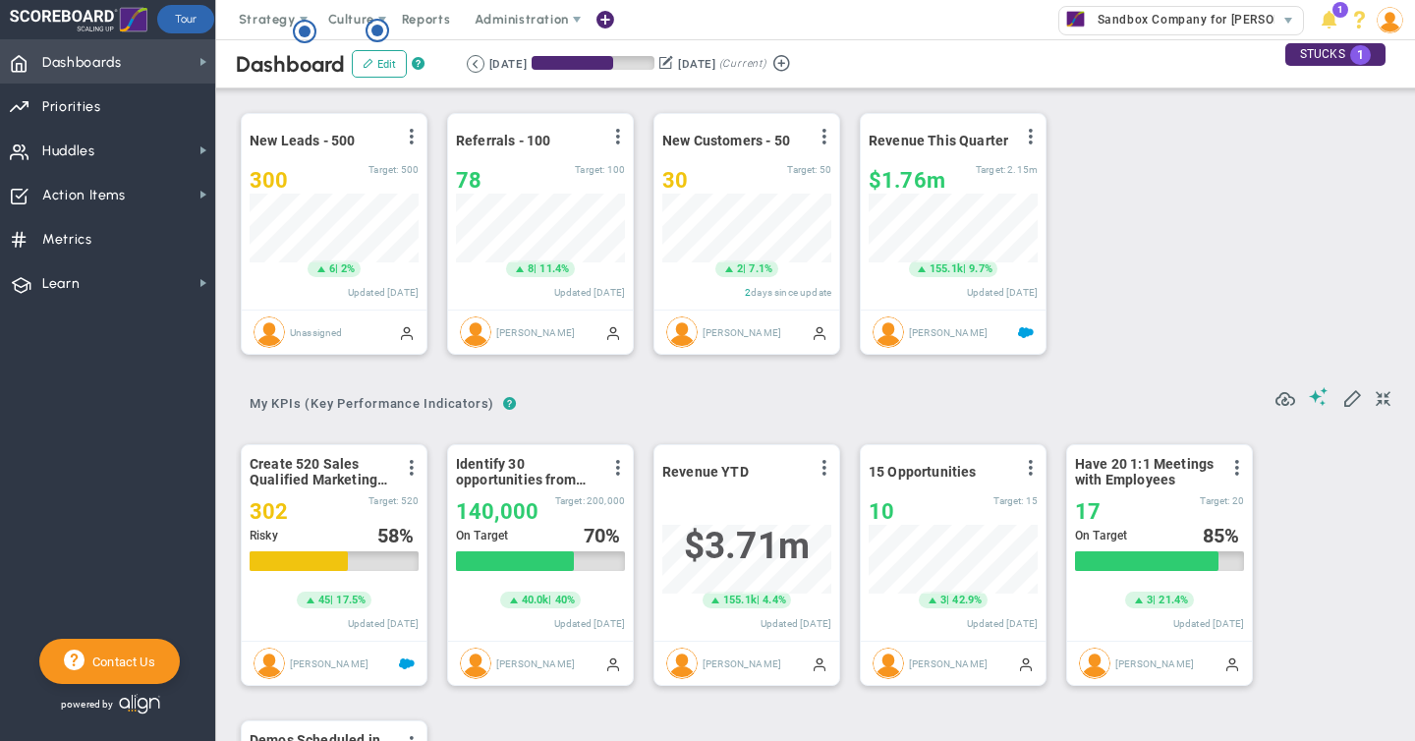
click at [150, 62] on span "Dashboards Dashboards" at bounding box center [107, 61] width 215 height 44
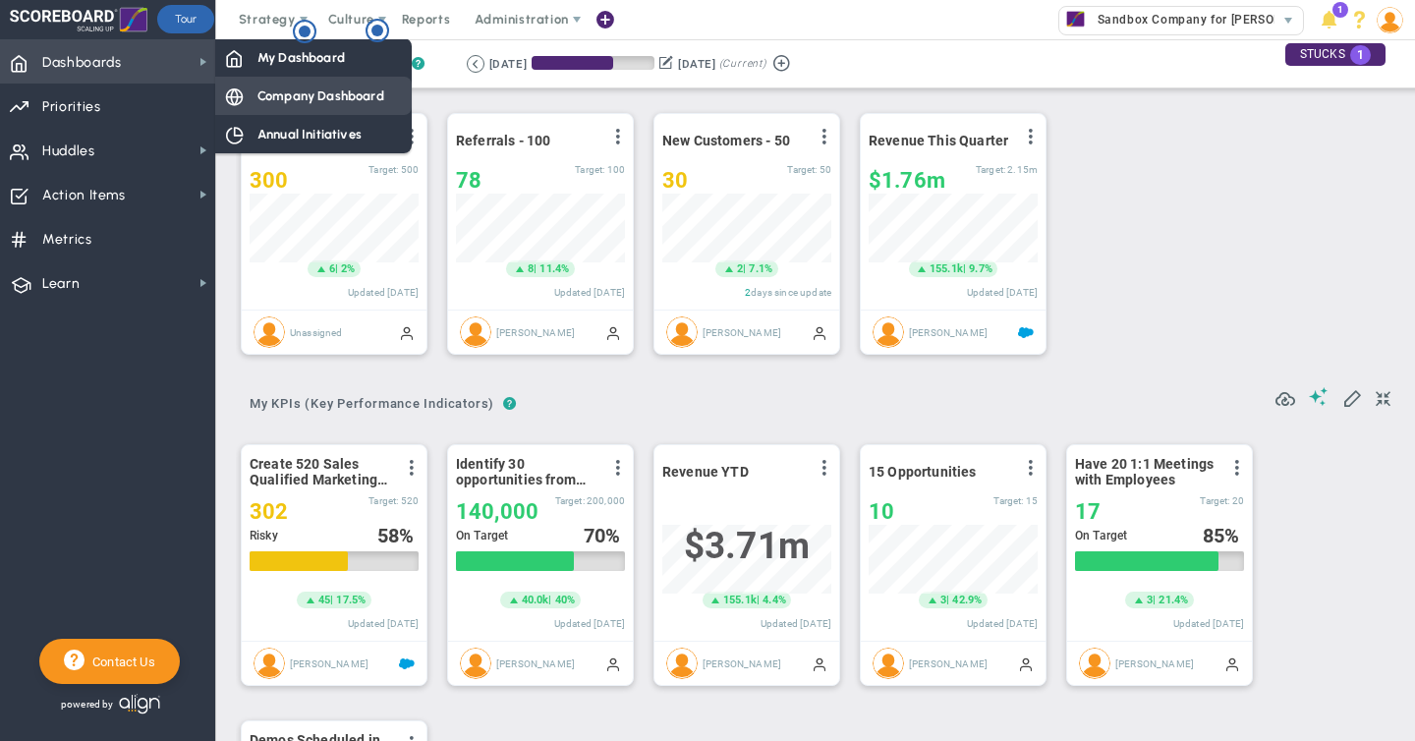
click at [265, 98] on span "Company Dashboard" at bounding box center [320, 95] width 127 height 19
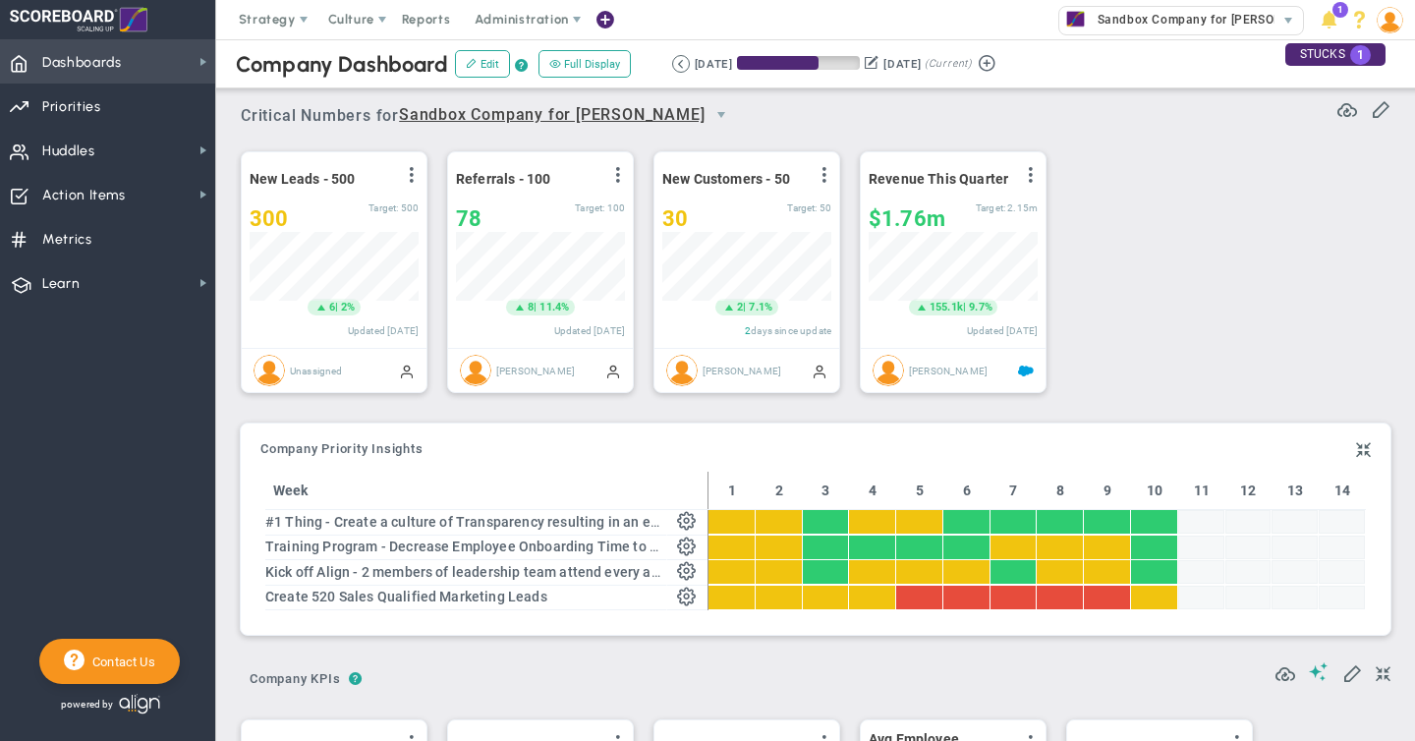
scroll to position [69, 169]
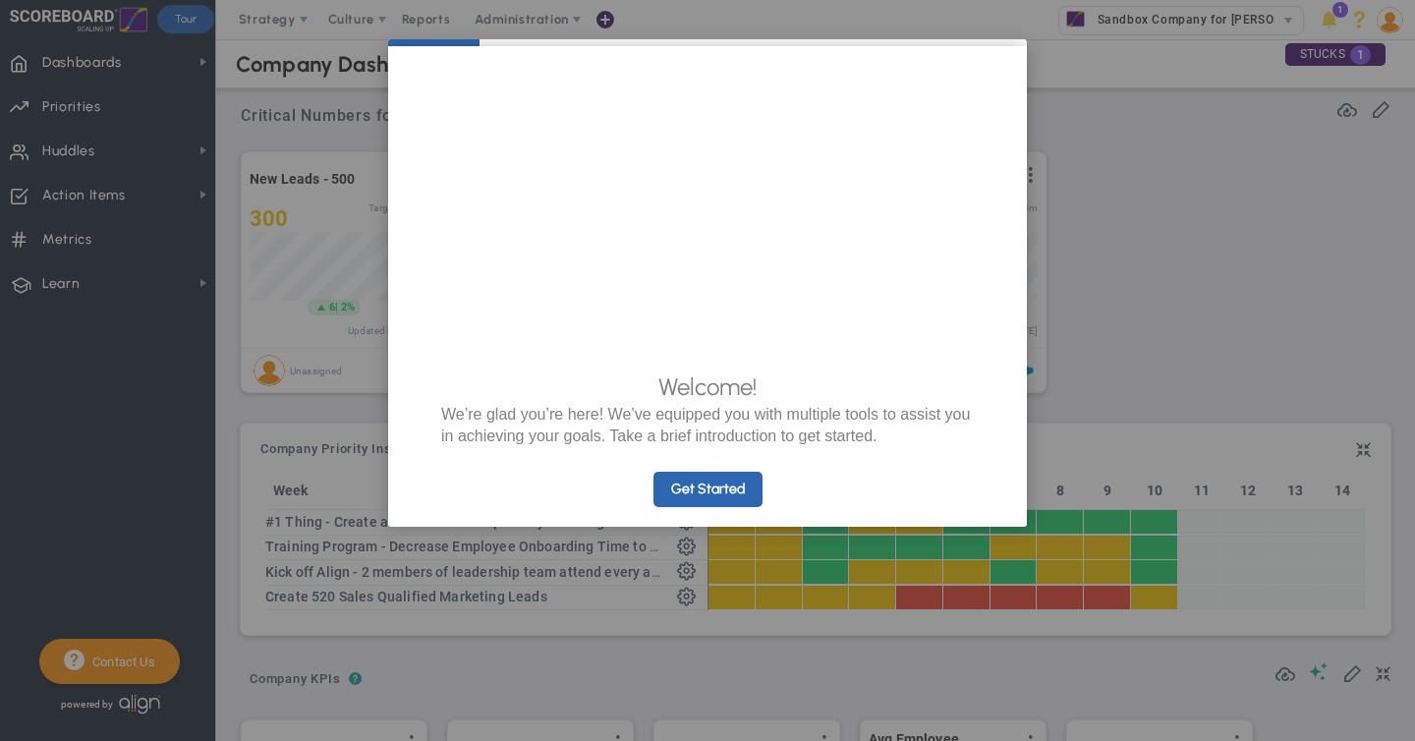
click appcues "× Welcome! We’re glad you’re here! We’ve equipped you with multiple tools to as…"
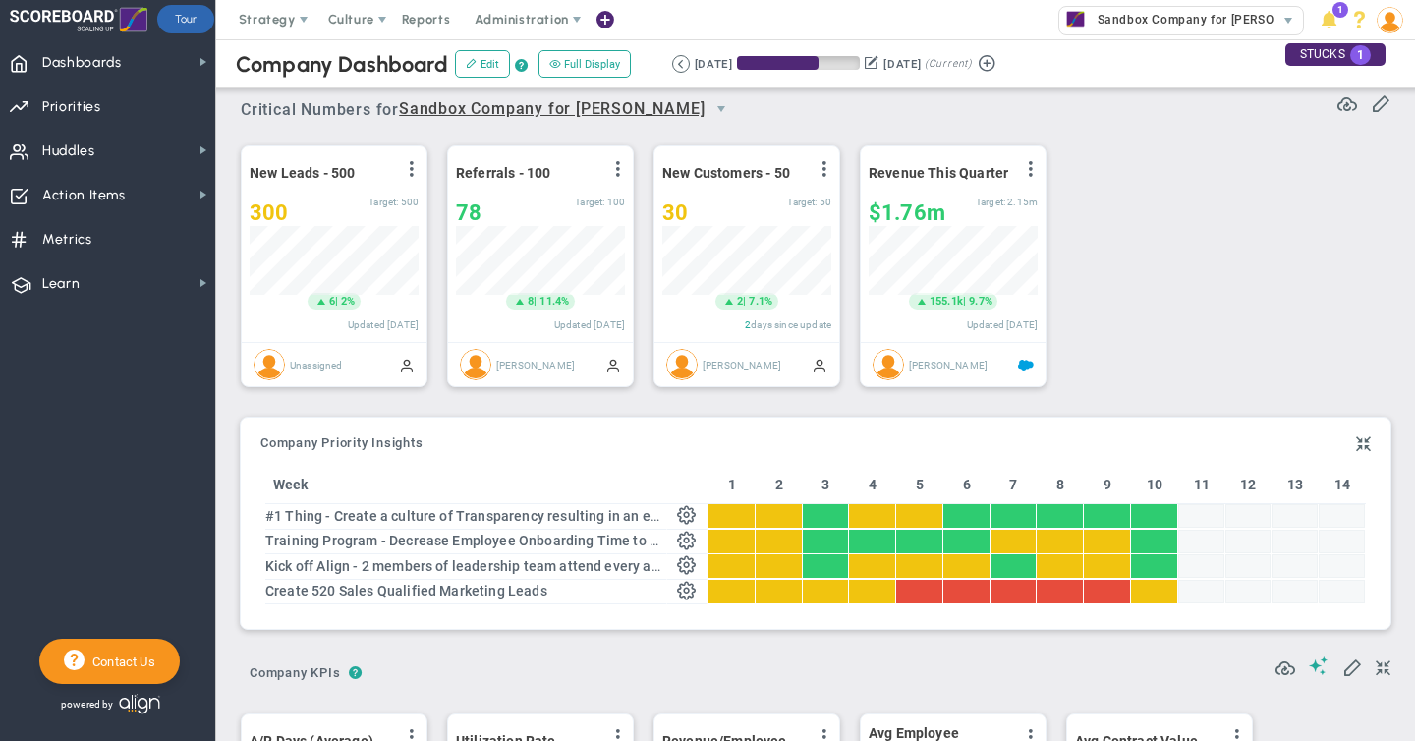
scroll to position [0, 0]
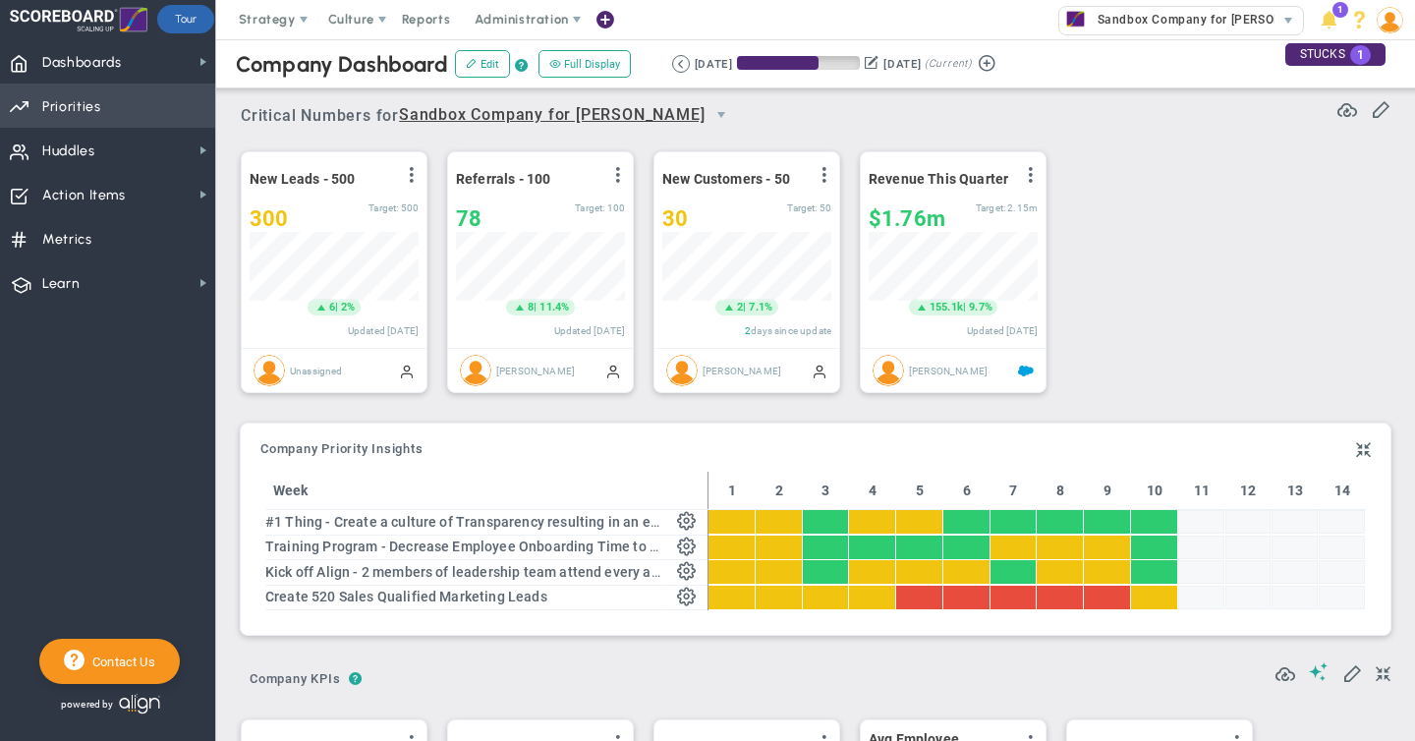
click at [119, 108] on span "Priorities OKR Tree Priorities OKRs" at bounding box center [107, 106] width 215 height 44
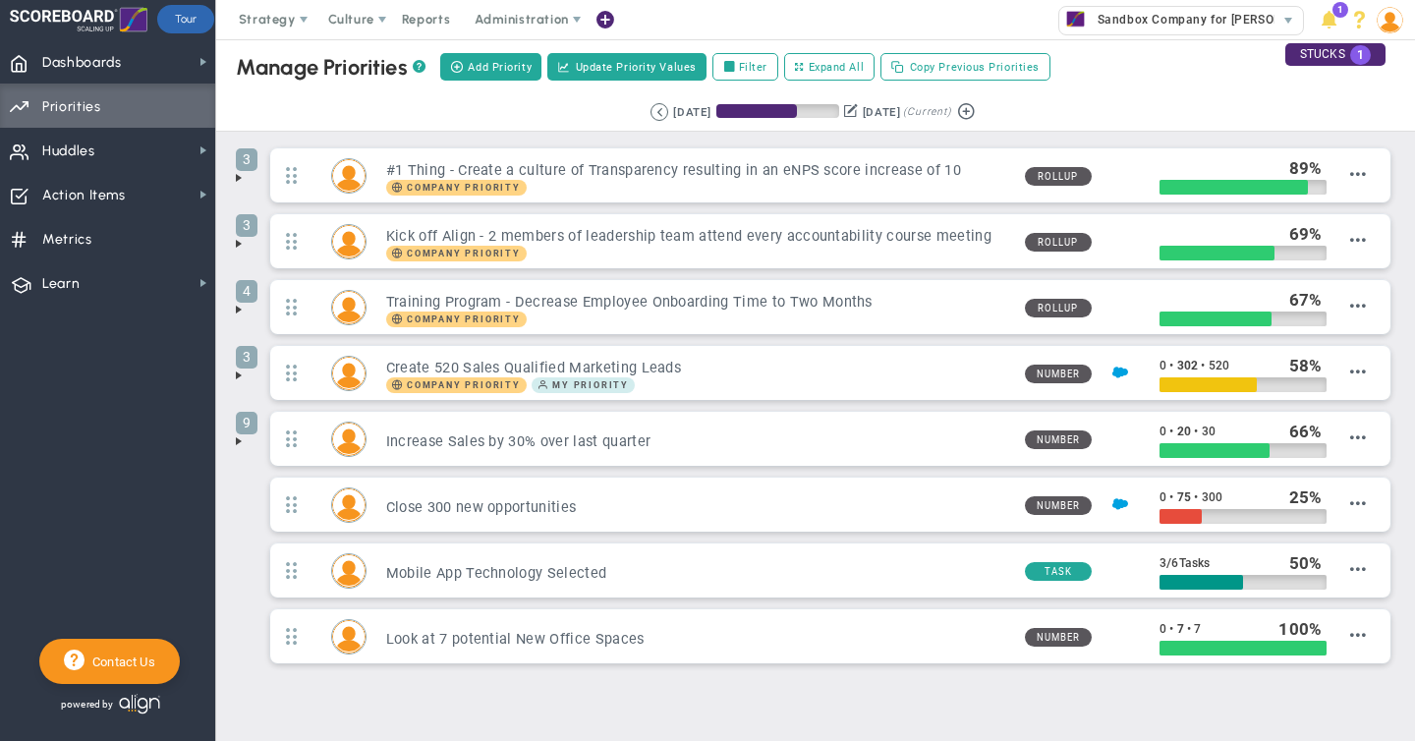
click at [240, 178] on span at bounding box center [239, 178] width 16 height 16
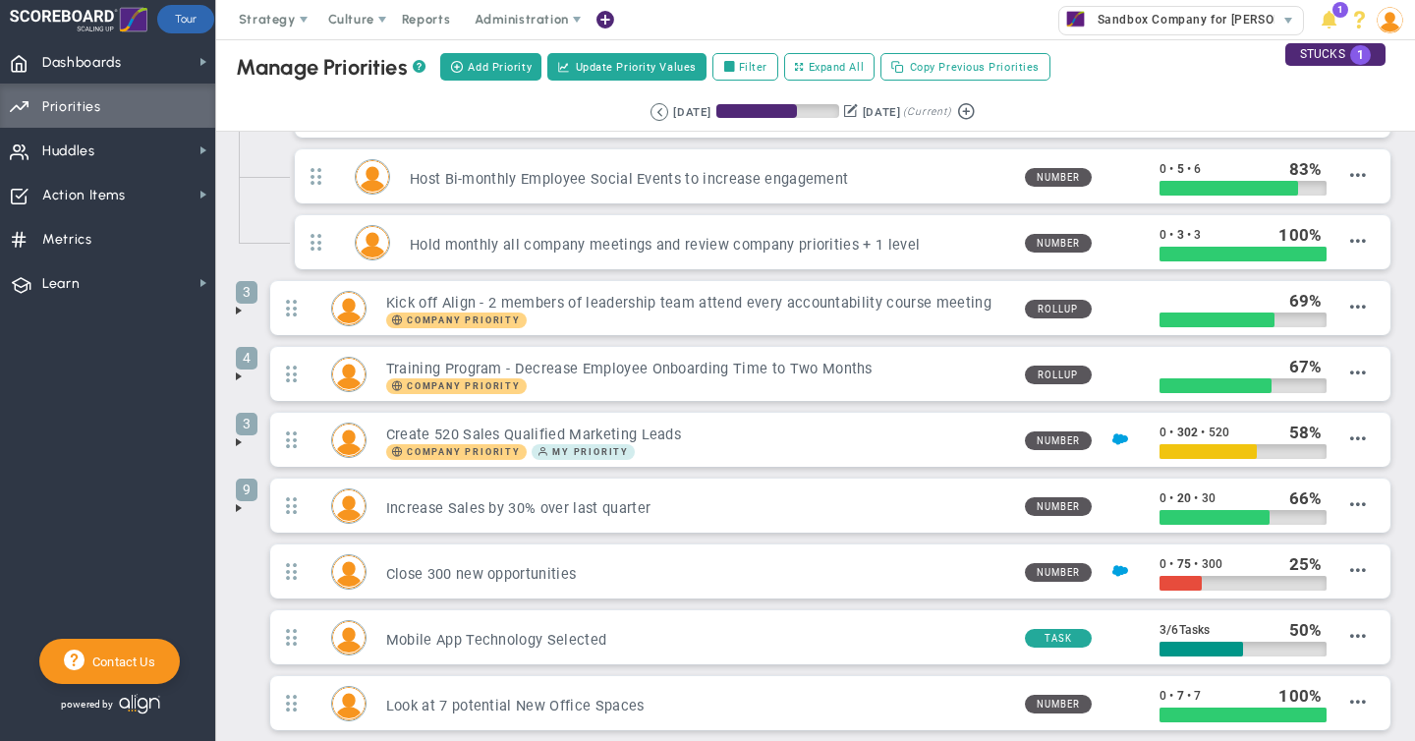
scroll to position [162, 0]
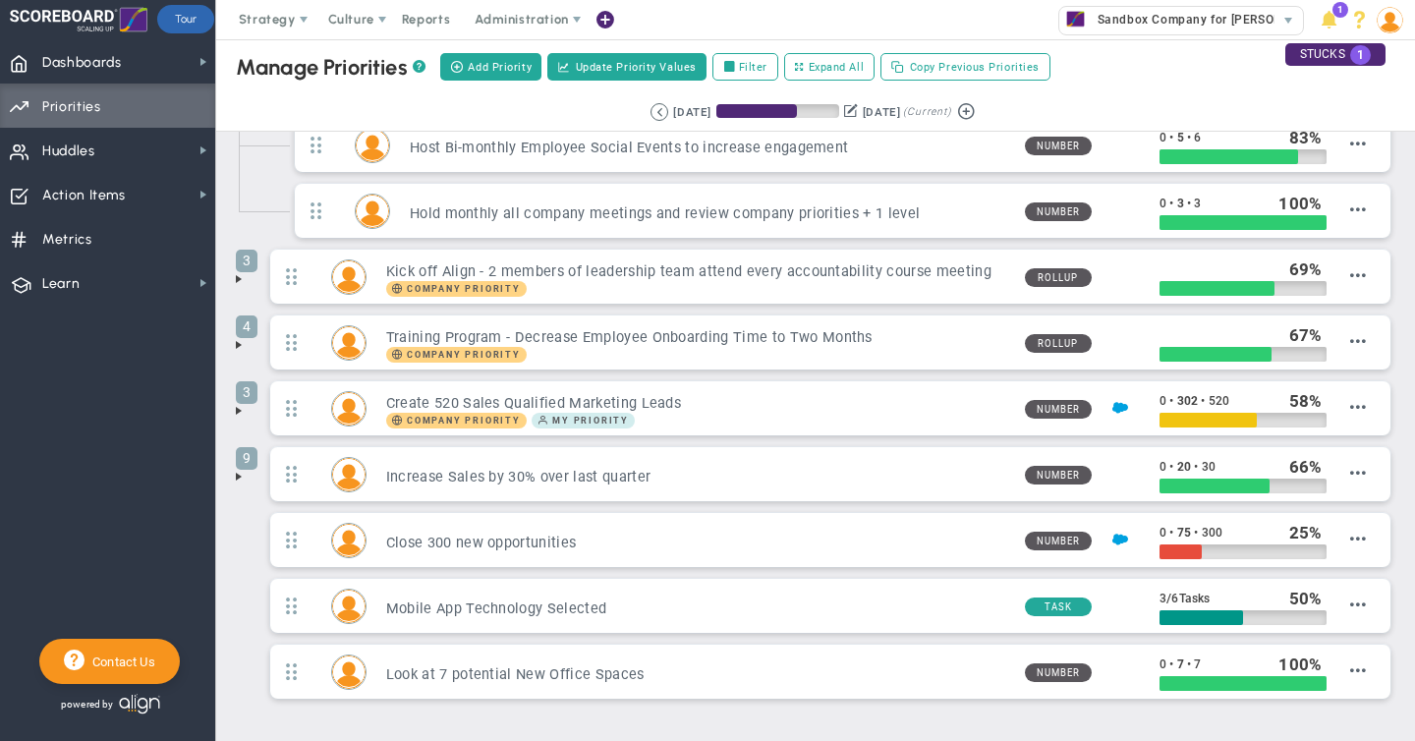
click at [239, 412] on span at bounding box center [239, 411] width 16 height 16
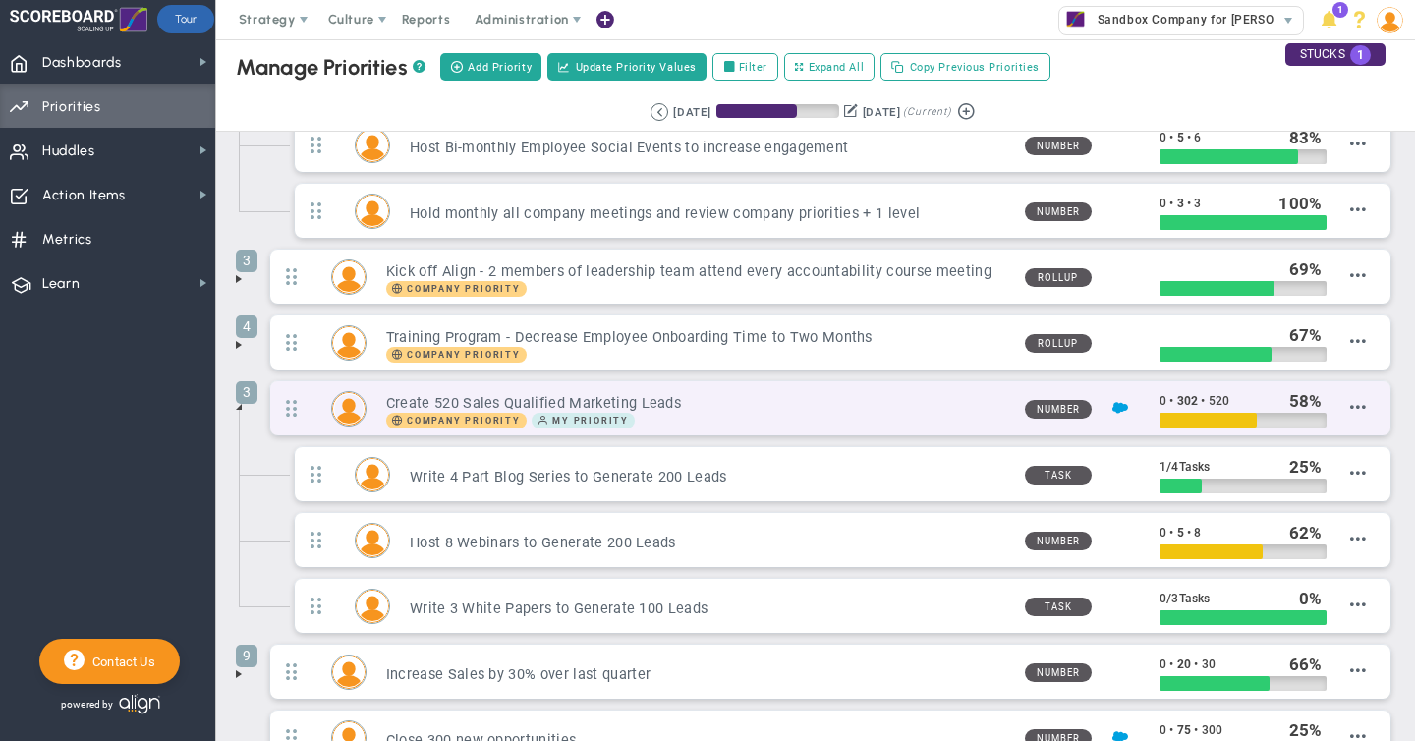
click at [754, 417] on div "Company Priority My Priority" at bounding box center [697, 421] width 623 height 16
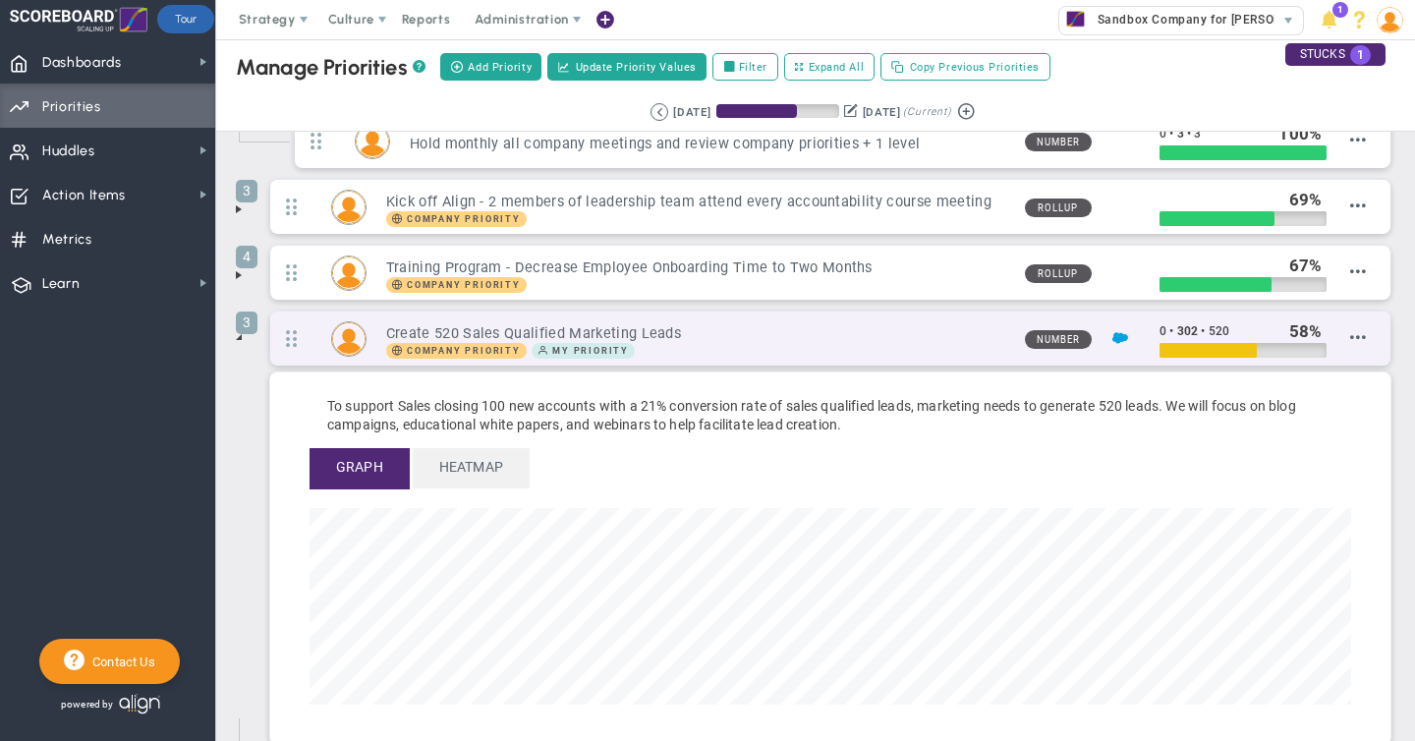
scroll to position [245, 0]
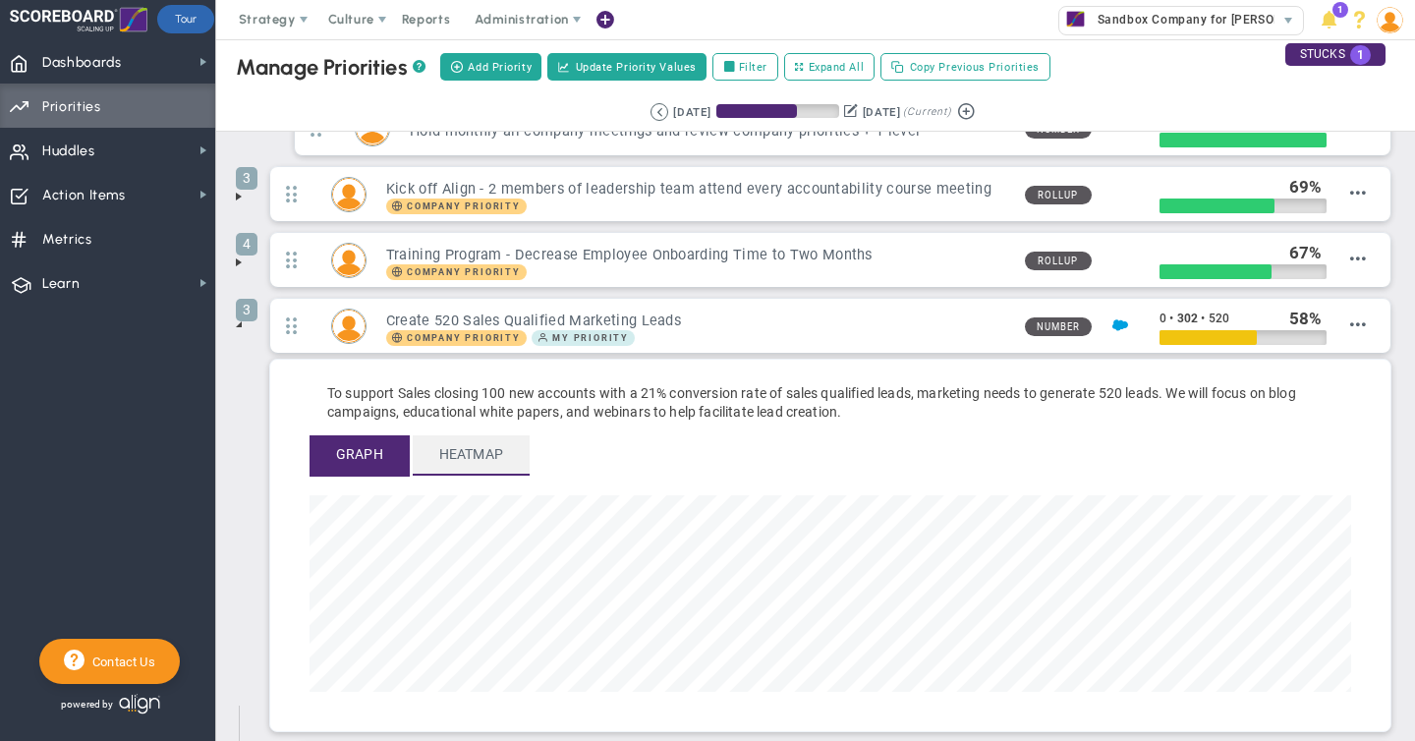
click at [469, 462] on span "Heatmap" at bounding box center [471, 454] width 117 height 38
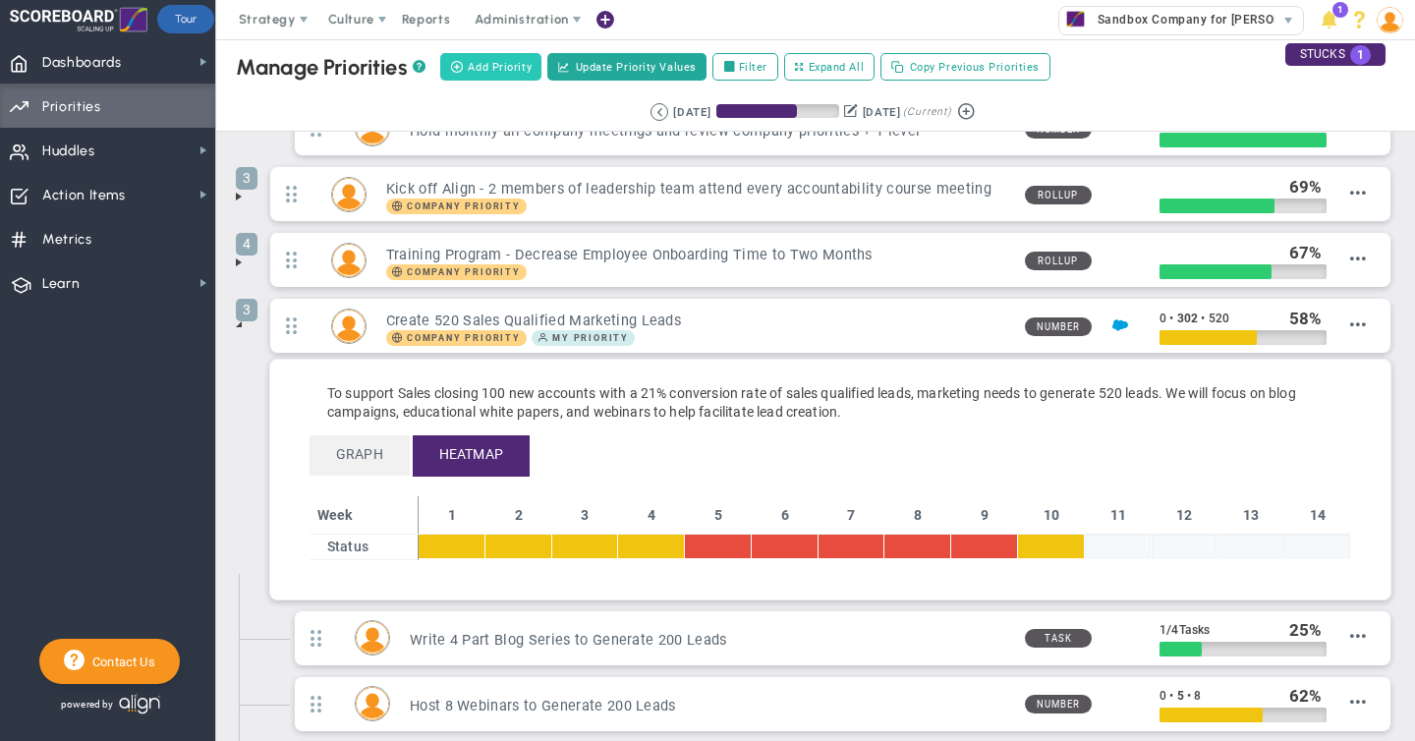
click at [484, 69] on span "Add Priority" at bounding box center [500, 67] width 64 height 17
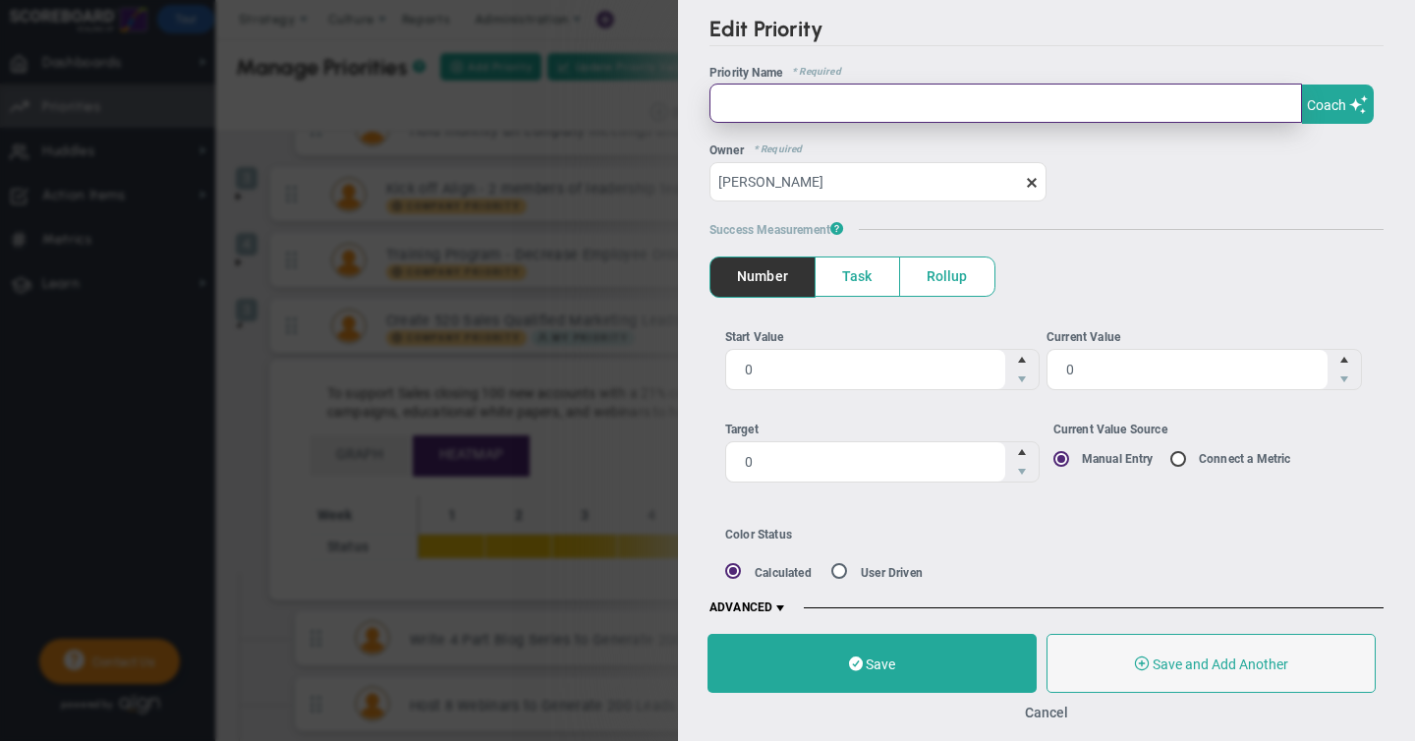
click at [824, 107] on input "text" at bounding box center [1005, 103] width 592 height 39
type input "Test"
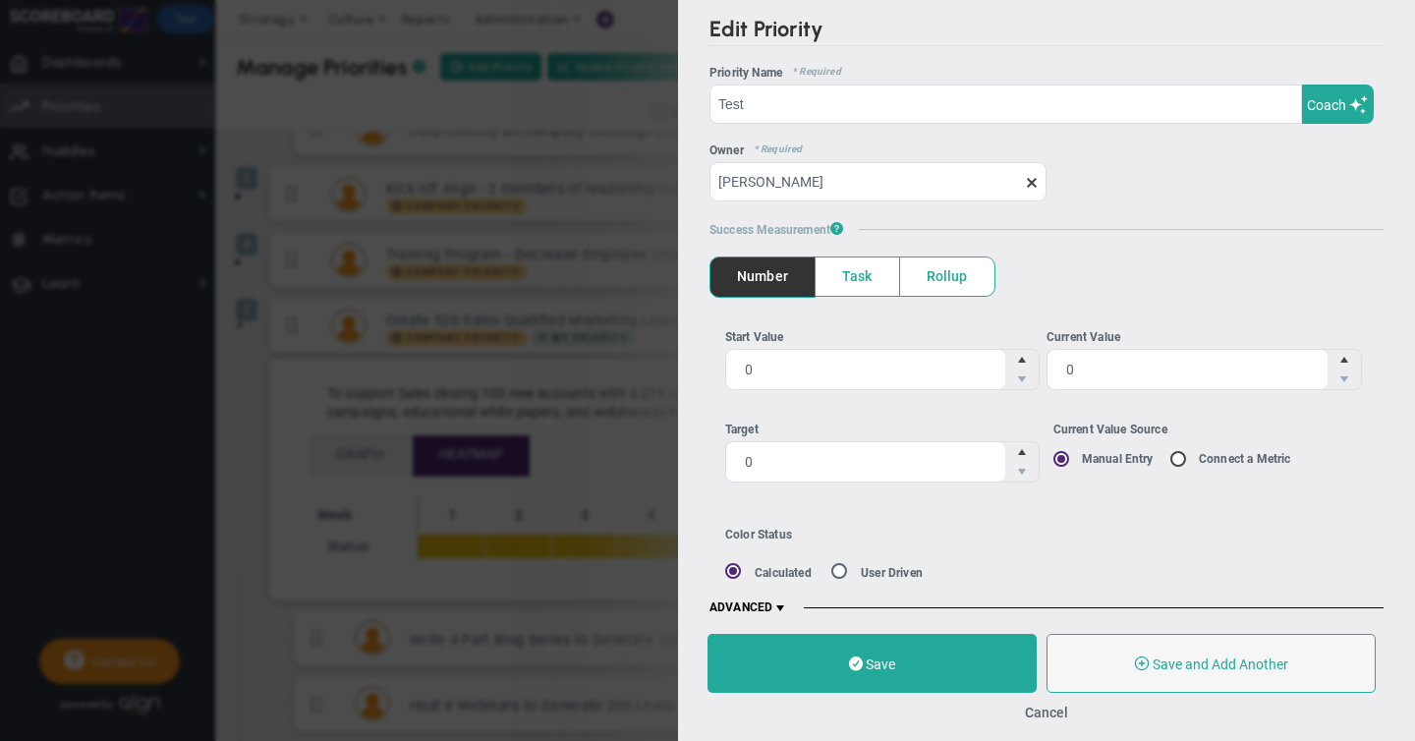
click at [860, 271] on span "Task" at bounding box center [858, 276] width 84 height 38
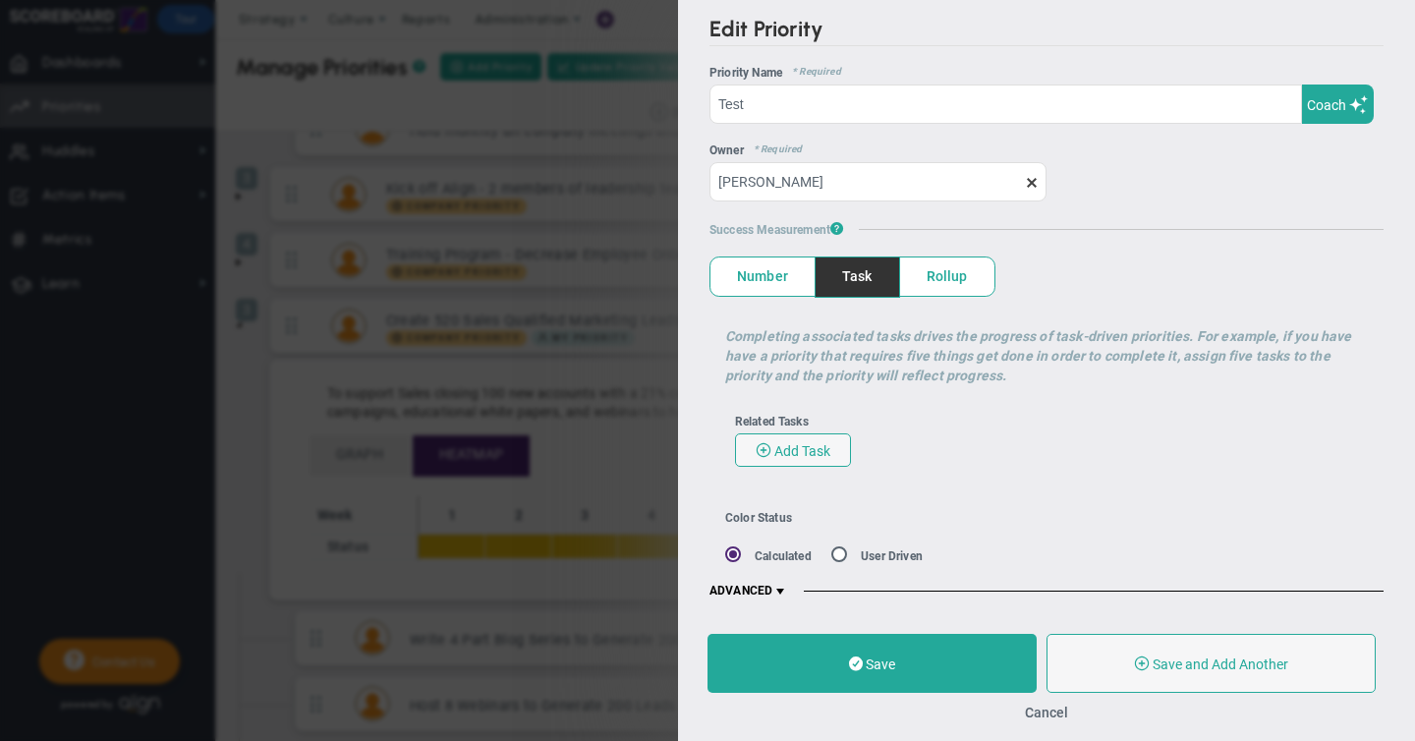
click at [940, 277] on span "Rollup" at bounding box center [947, 276] width 94 height 38
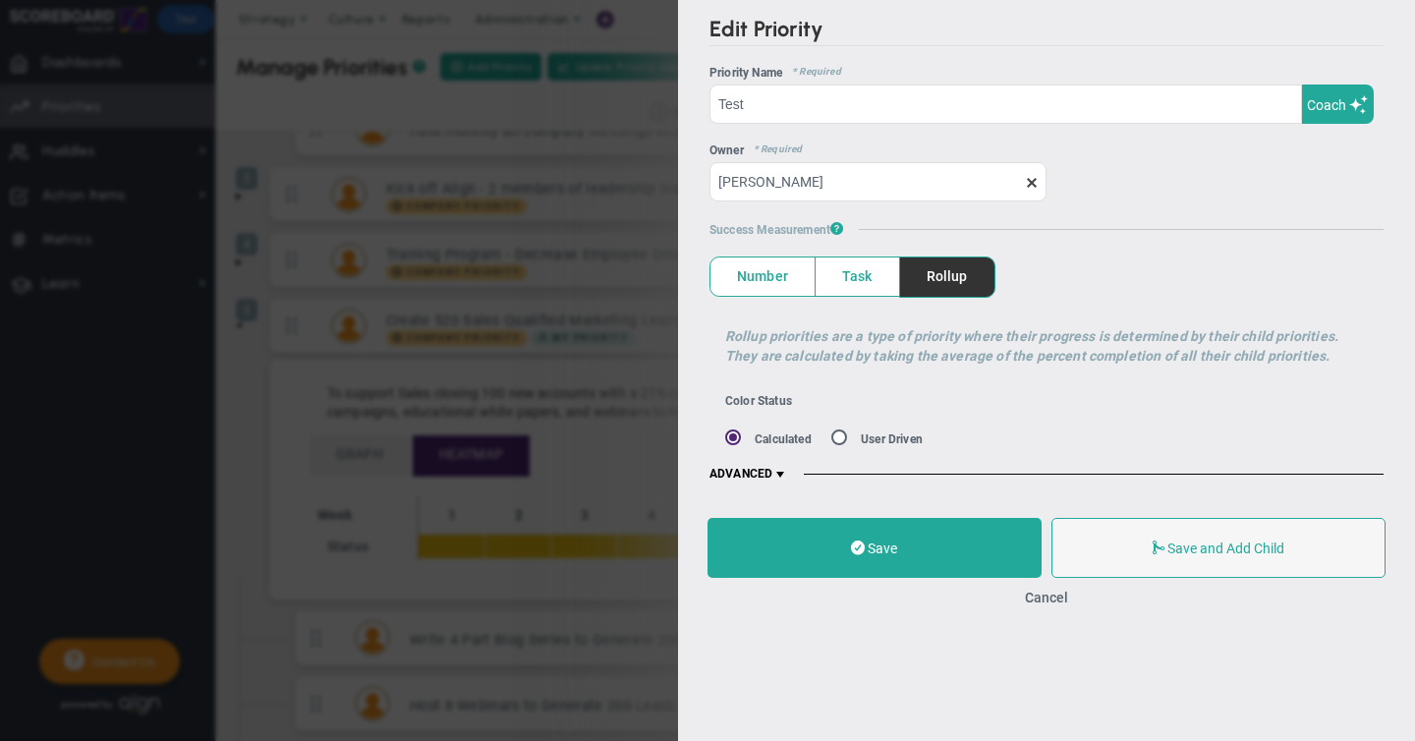
click at [763, 274] on span "Number" at bounding box center [762, 276] width 104 height 38
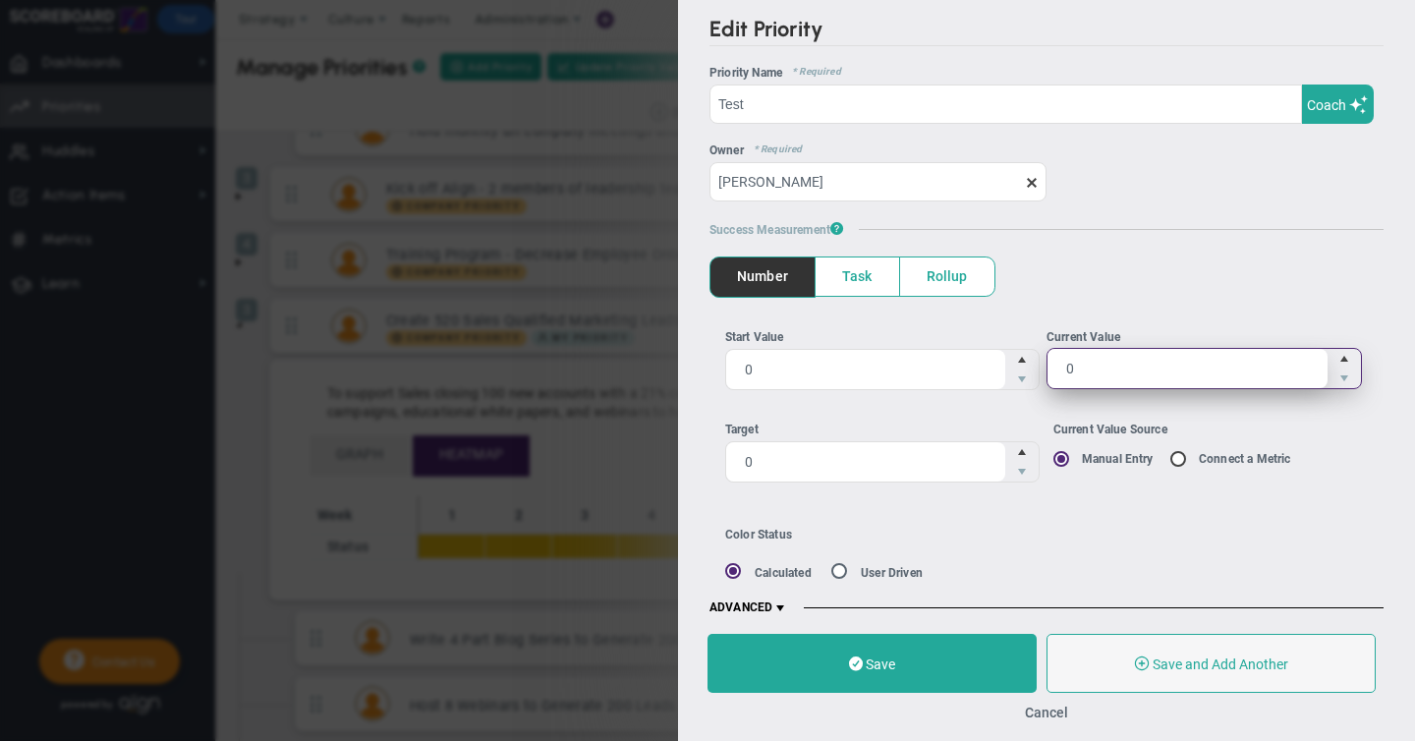
click at [1087, 371] on span "0 0" at bounding box center [1203, 368] width 315 height 41
click at [0, 0] on input "0" at bounding box center [0, 0] width 0 height 0
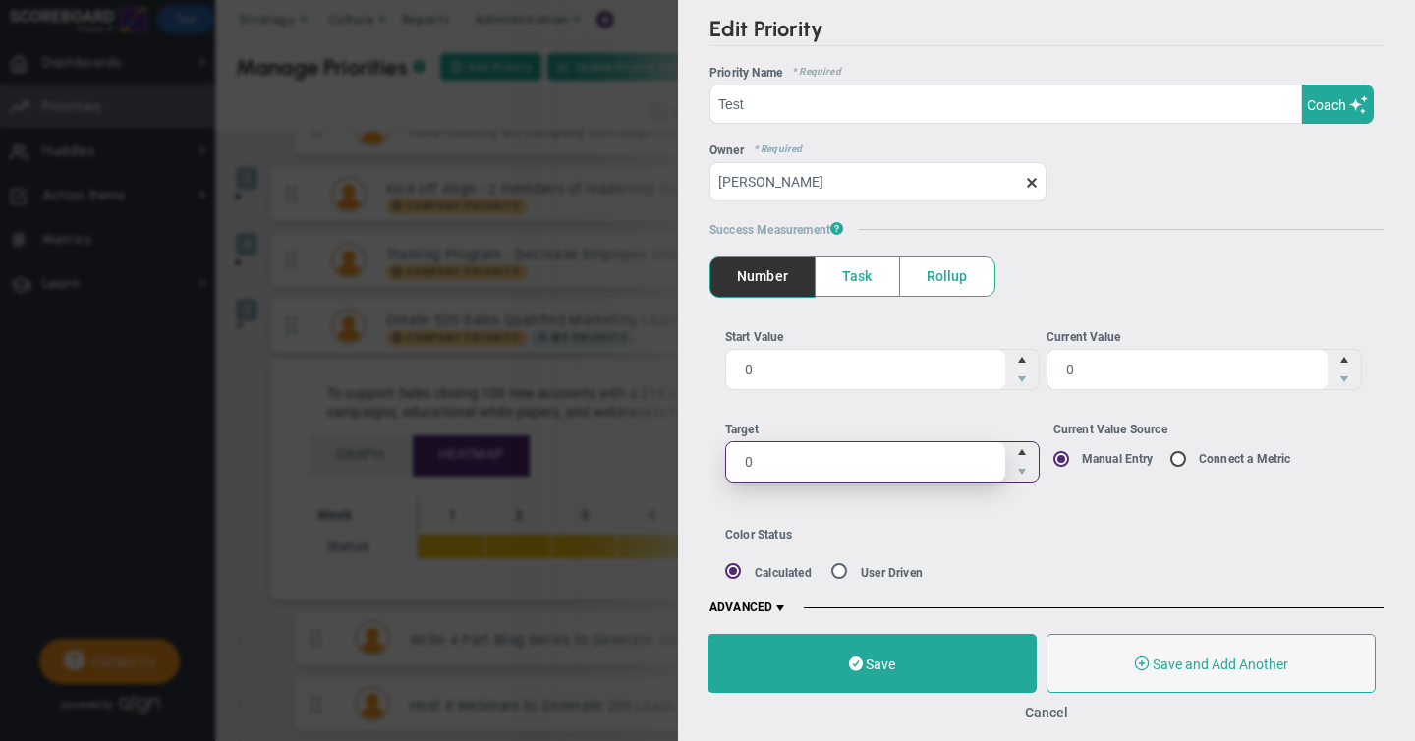
drag, startPoint x: 764, startPoint y: 457, endPoint x: 692, endPoint y: 457, distance: 72.7
click at [692, 457] on div "Edit Priority OKR Name Priority Name Test Coach AI Coach Test [PERSON_NAME] ? ?…" at bounding box center [1046, 307] width 737 height 614
type input "100"
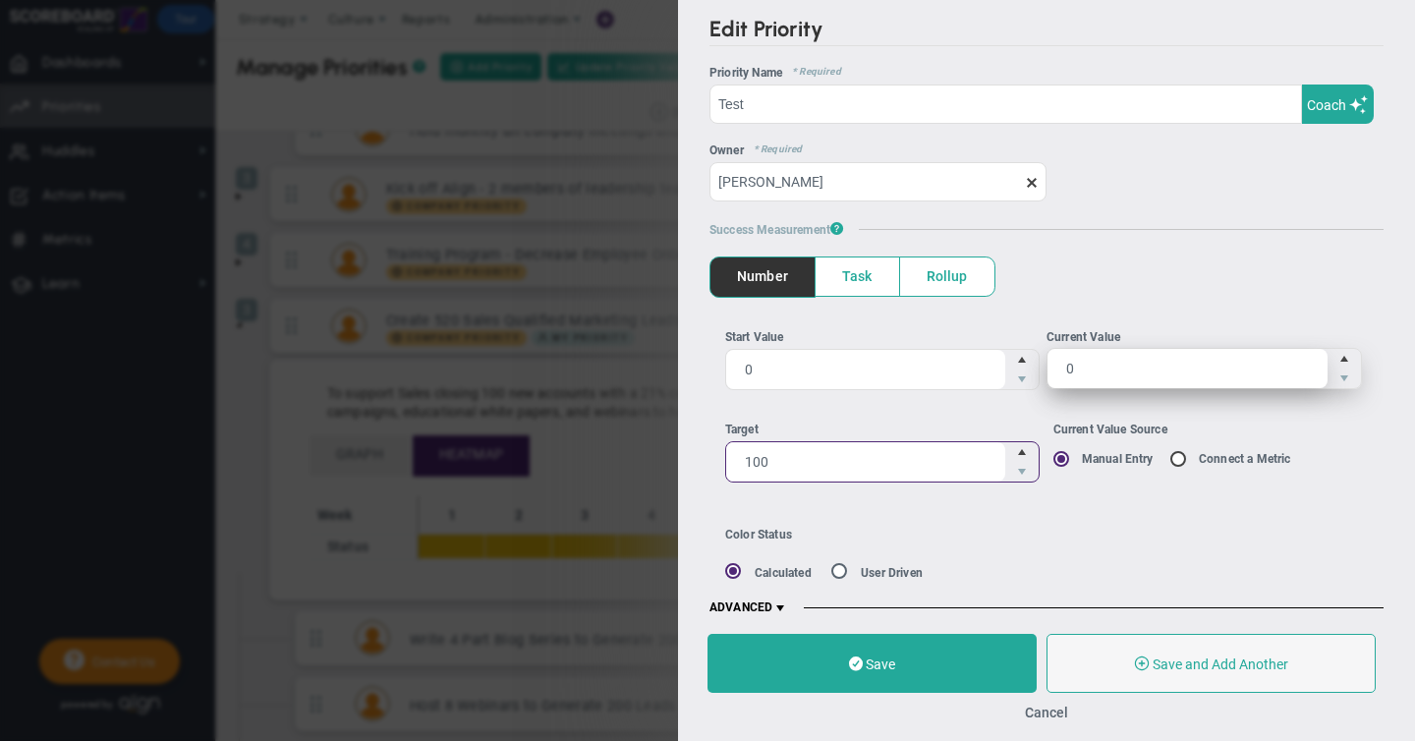
type input "100"
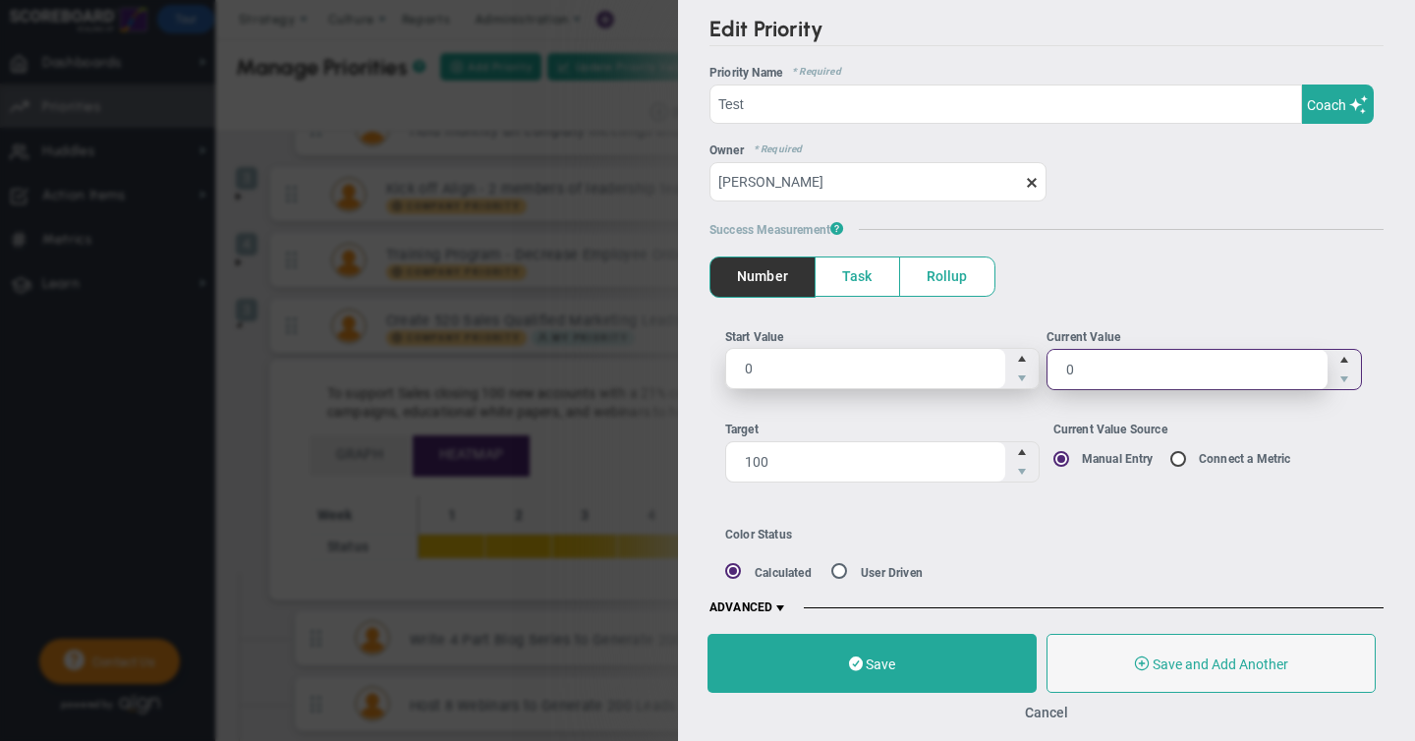
drag, startPoint x: 1078, startPoint y: 367, endPoint x: 1022, endPoint y: 359, distance: 56.7
click at [1022, 359] on ul "Start Value 0 0 Current Value 0 0" at bounding box center [1047, 366] width 644 height 77
type input "53"
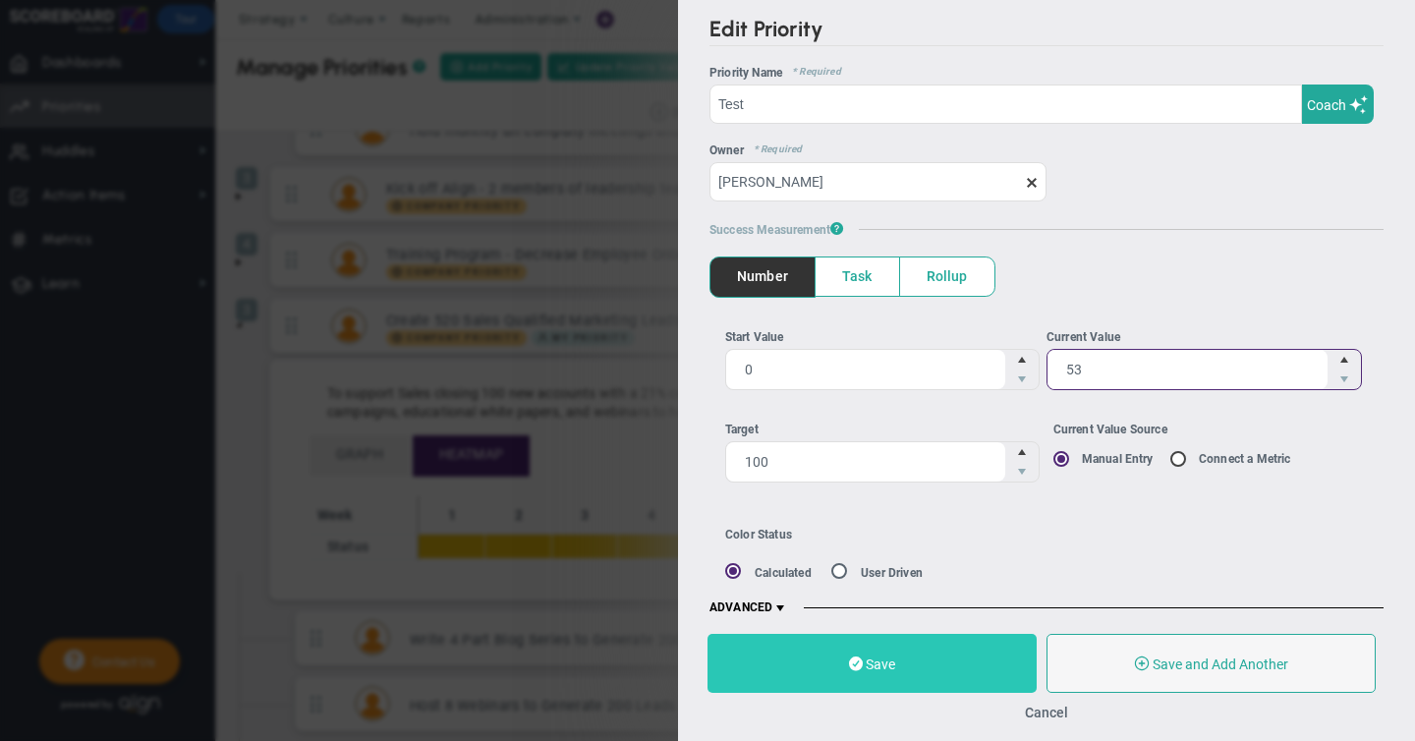
type input "53"
click at [876, 656] on span "Save" at bounding box center [880, 664] width 29 height 16
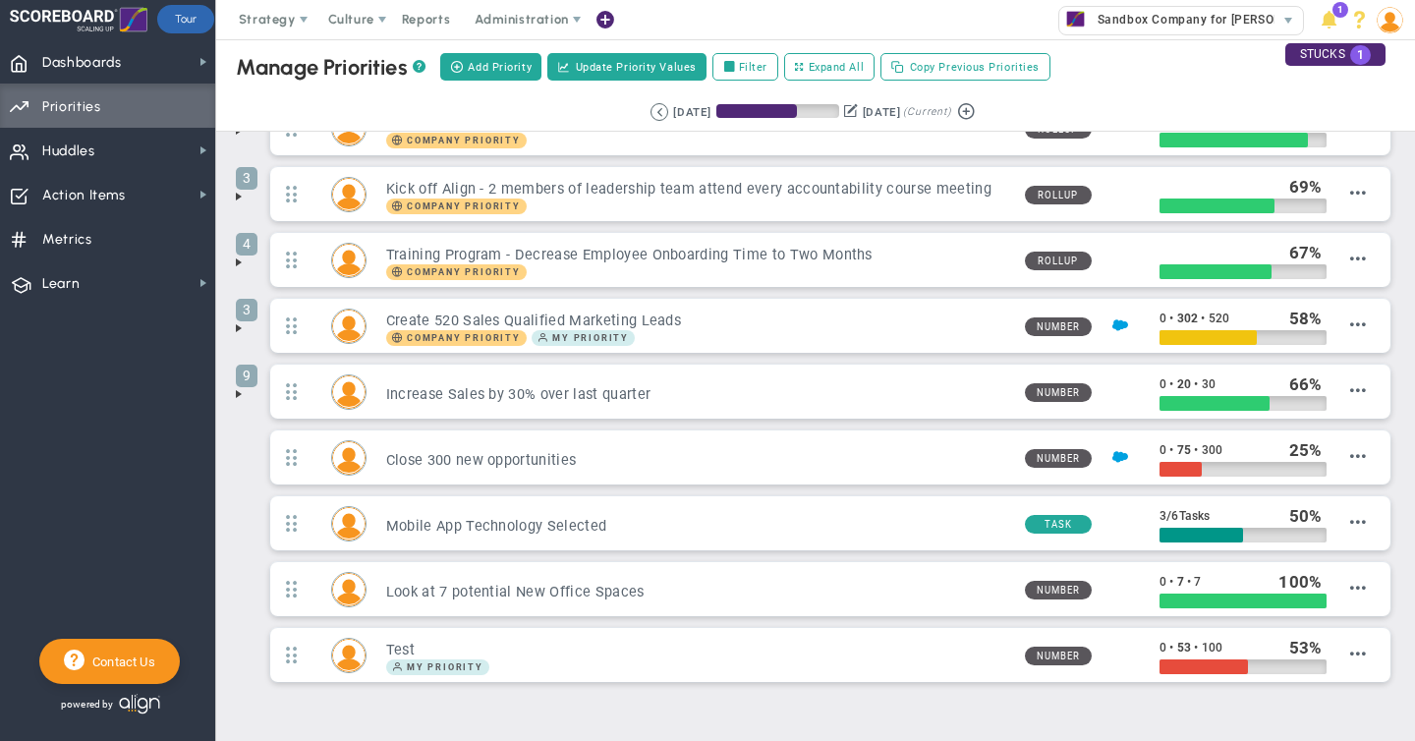
scroll to position [112, 0]
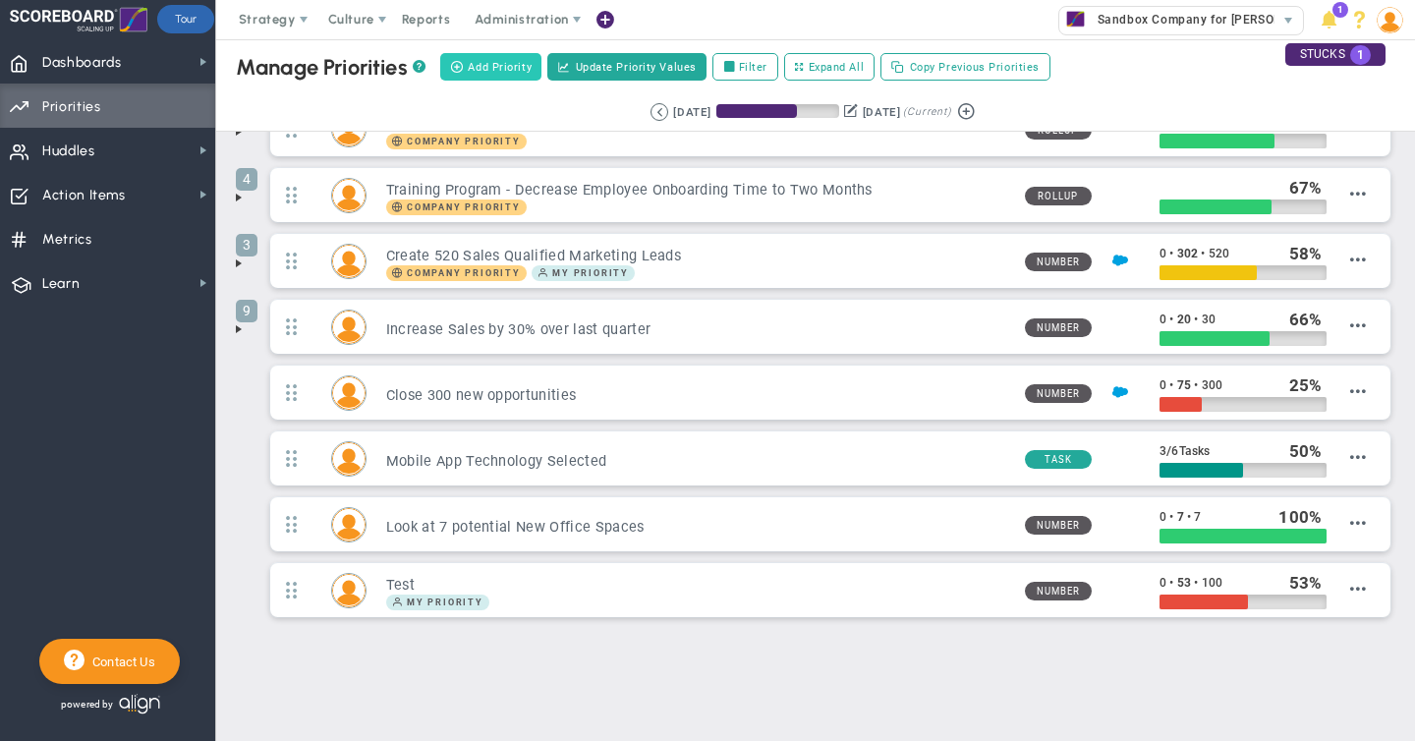
click at [491, 66] on span "Add Priority" at bounding box center [500, 67] width 64 height 17
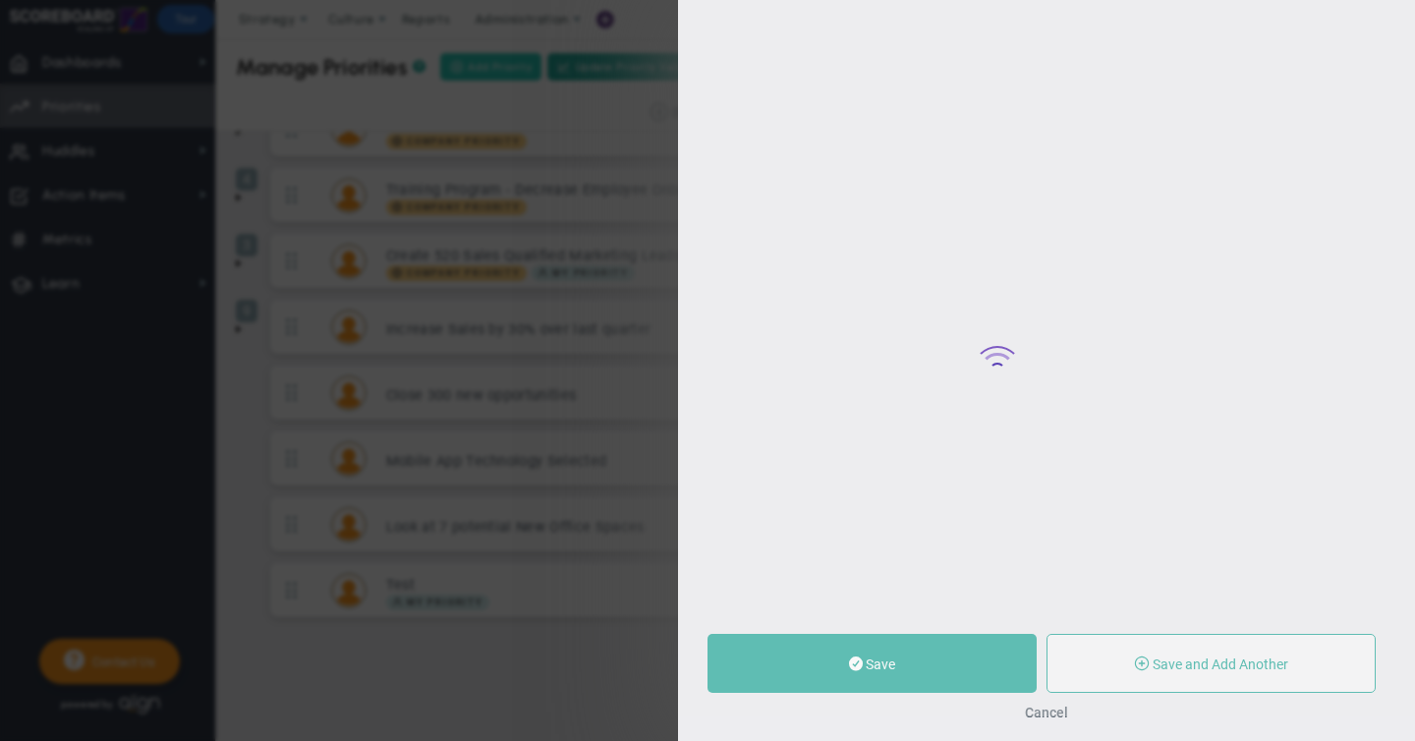
type input "0"
radio input "true"
type input "[PERSON_NAME]"
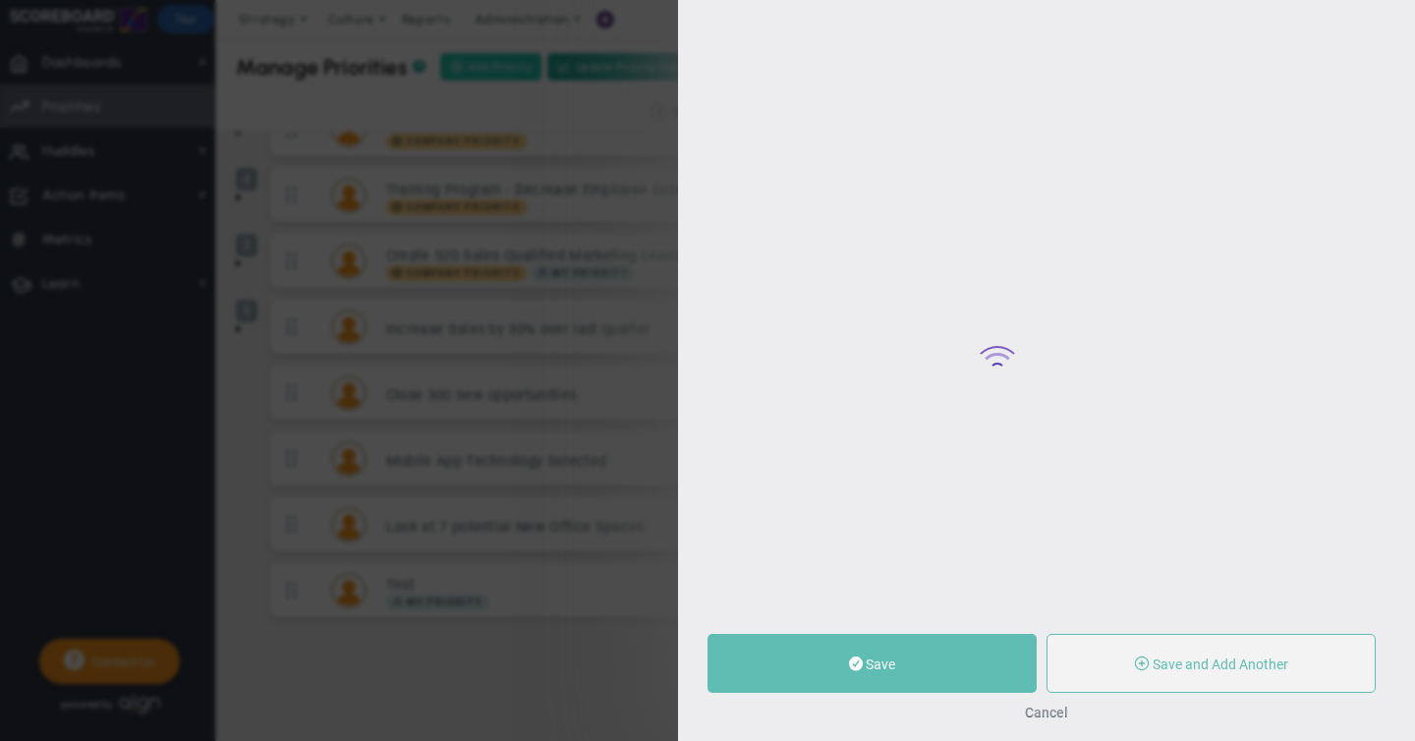
type input "0"
radio input "true"
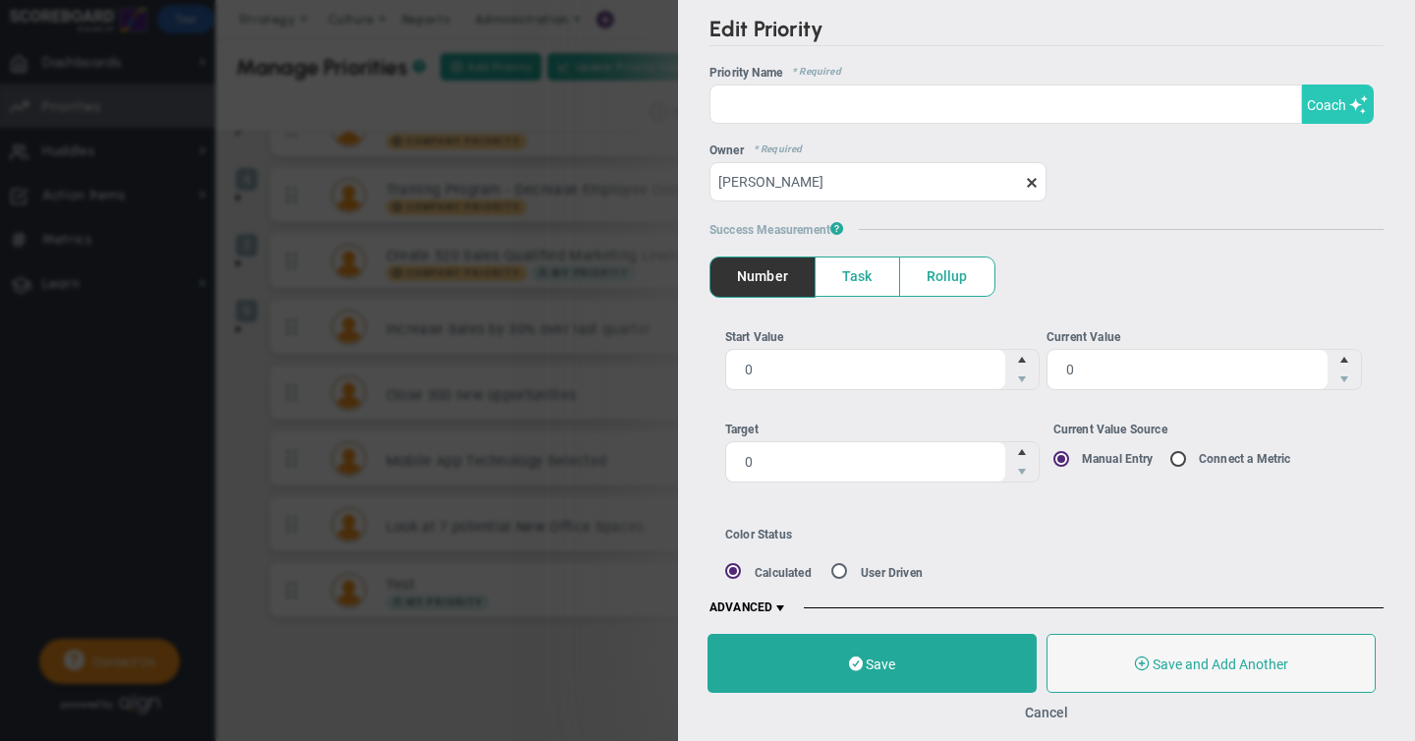
click at [1342, 106] on span "Coach" at bounding box center [1326, 105] width 39 height 16
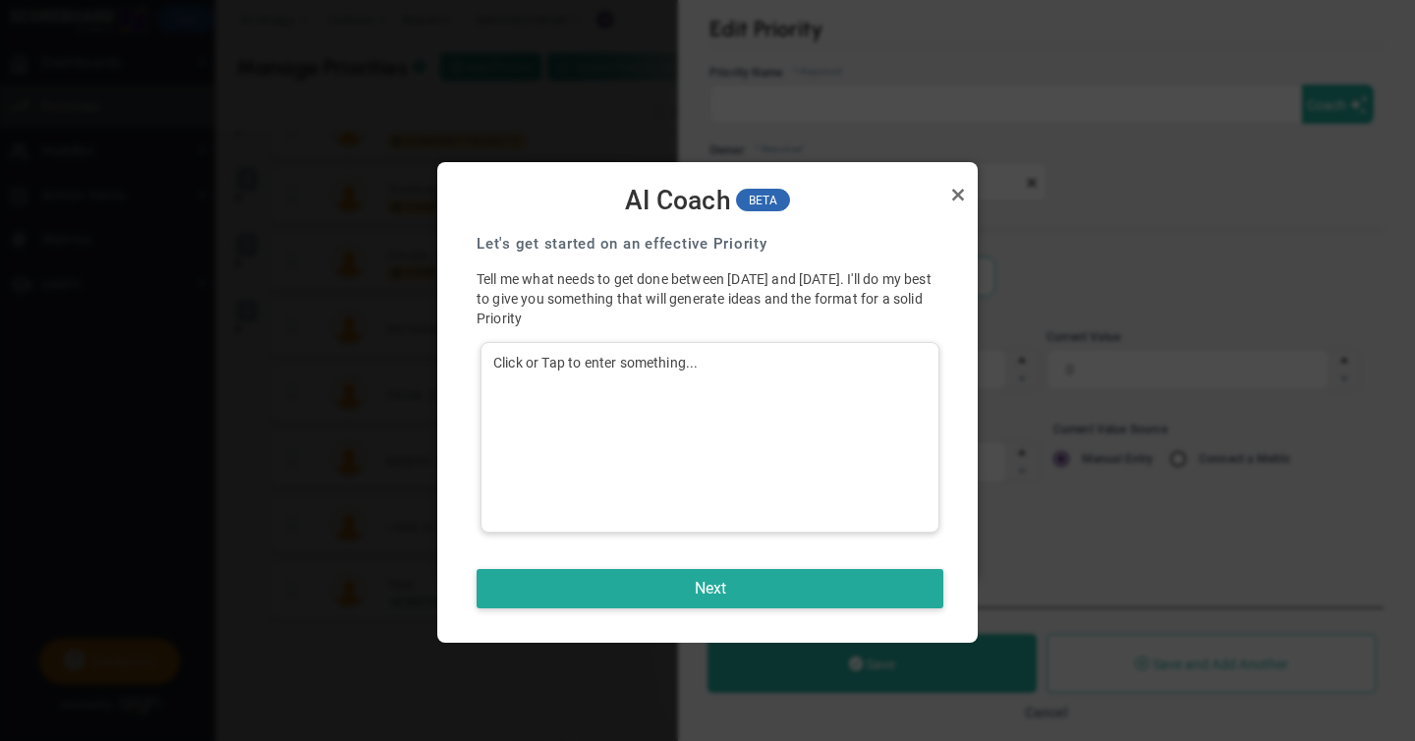
click at [538, 366] on div "Click or Tap to enter something..." at bounding box center [709, 437] width 459 height 191
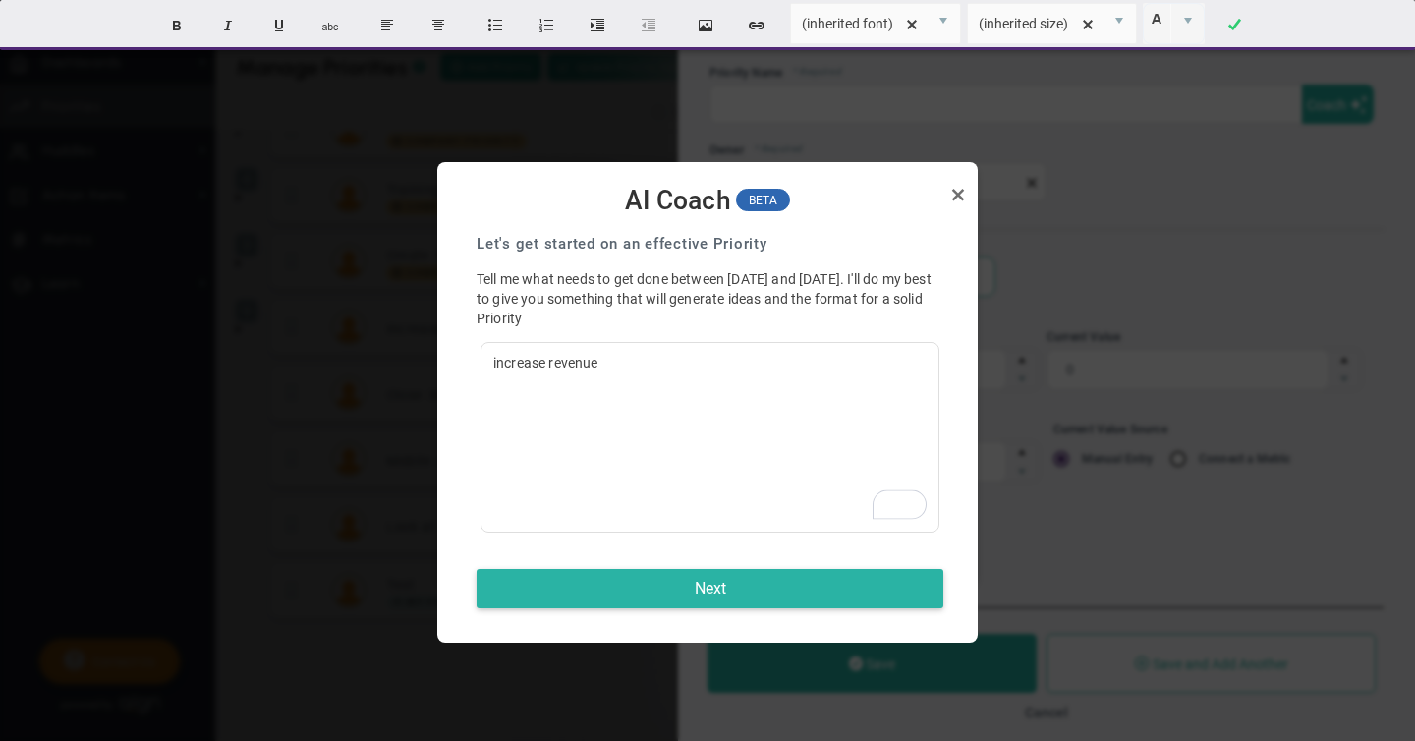
click at [710, 588] on button "Next" at bounding box center [710, 588] width 467 height 39
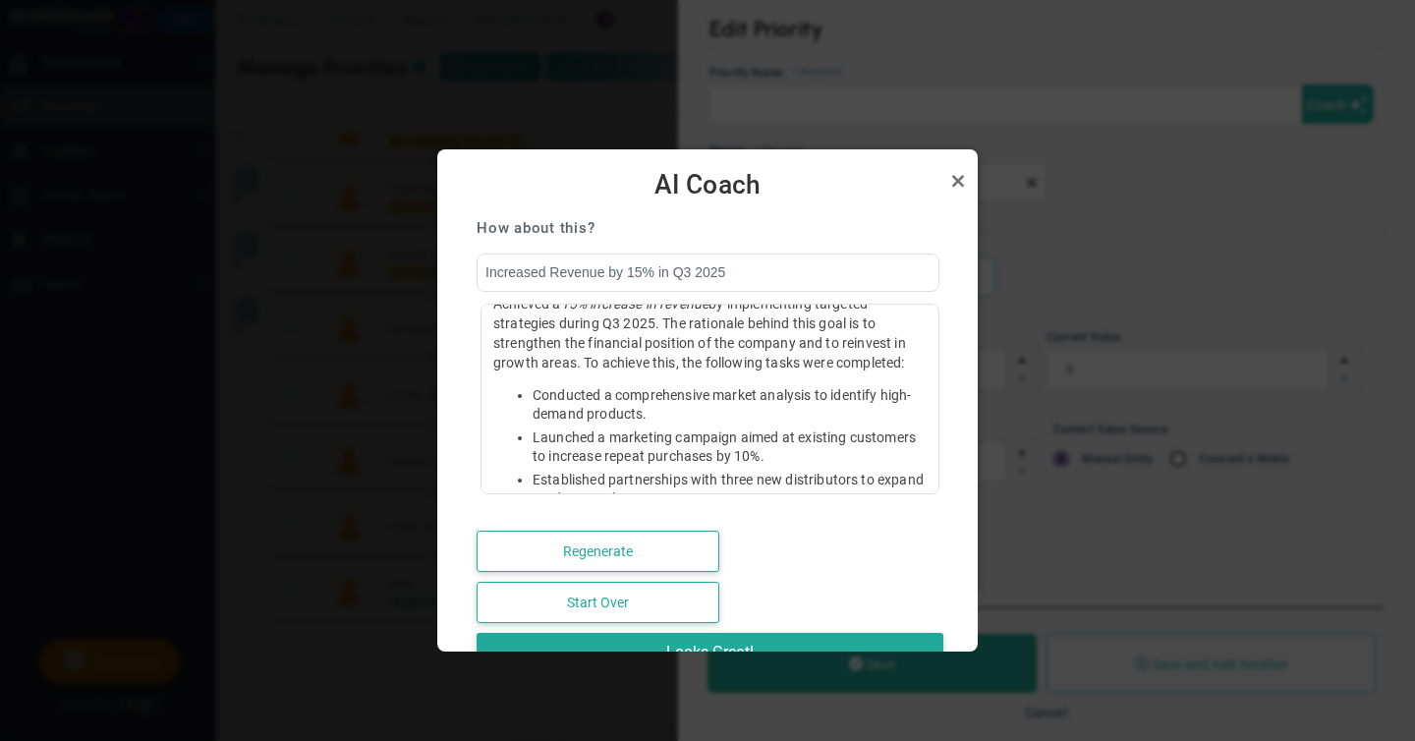
scroll to position [11, 0]
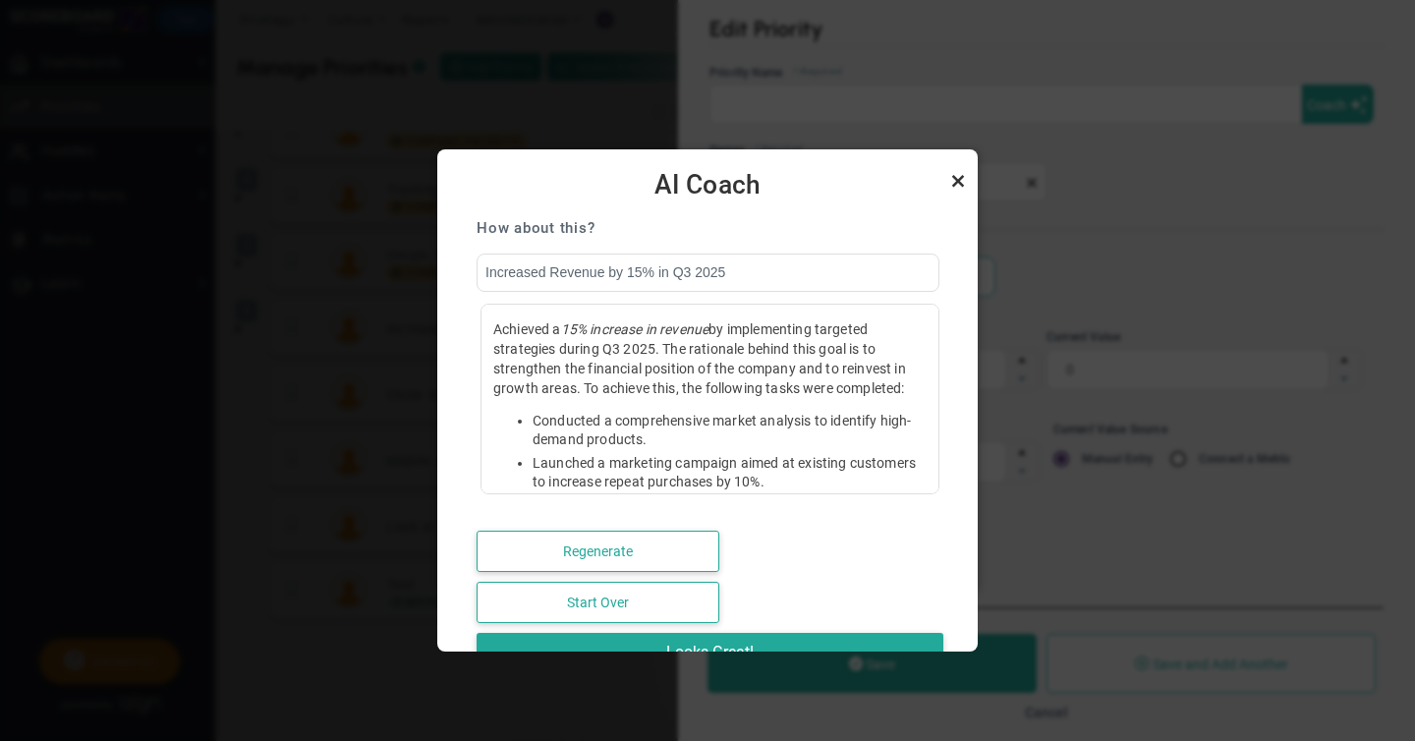
click at [956, 179] on link "Close" at bounding box center [958, 181] width 24 height 24
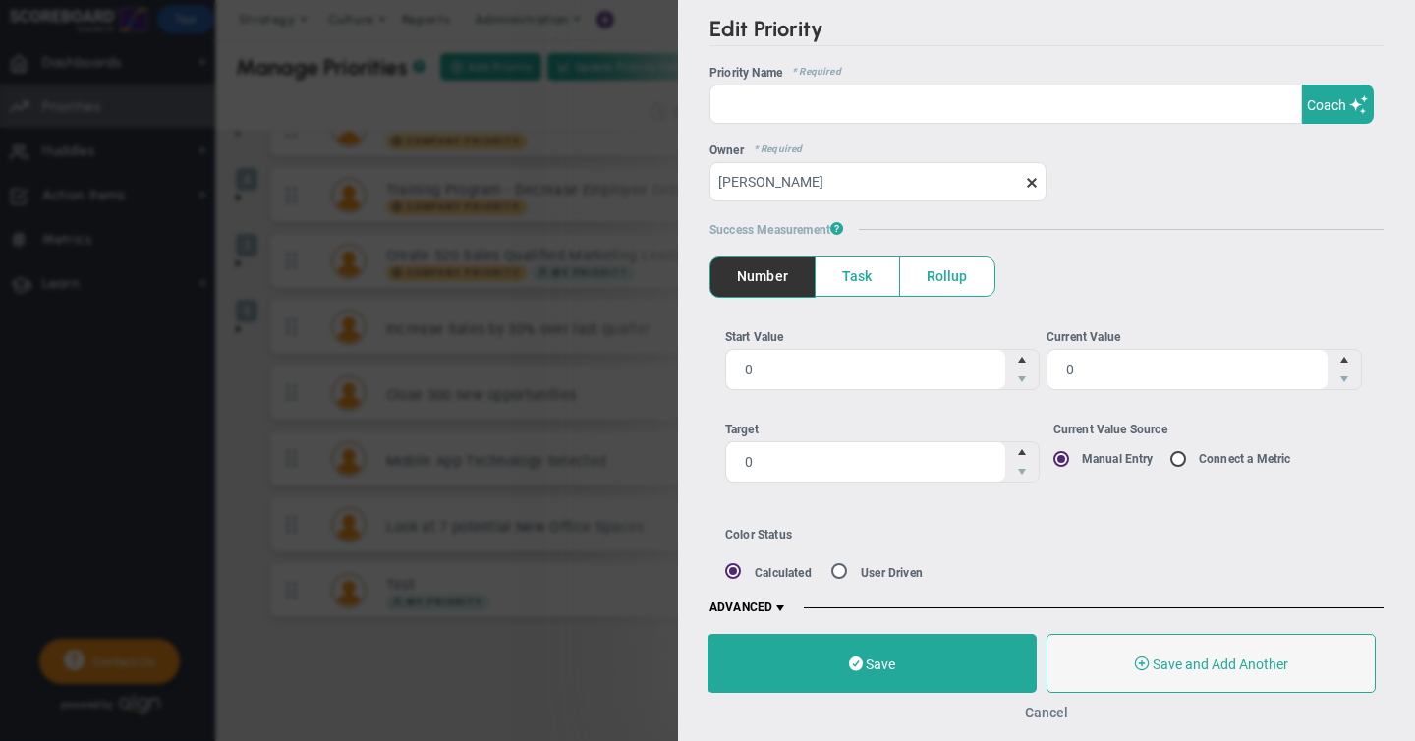
click at [1043, 710] on button "Cancel" at bounding box center [1046, 712] width 43 height 16
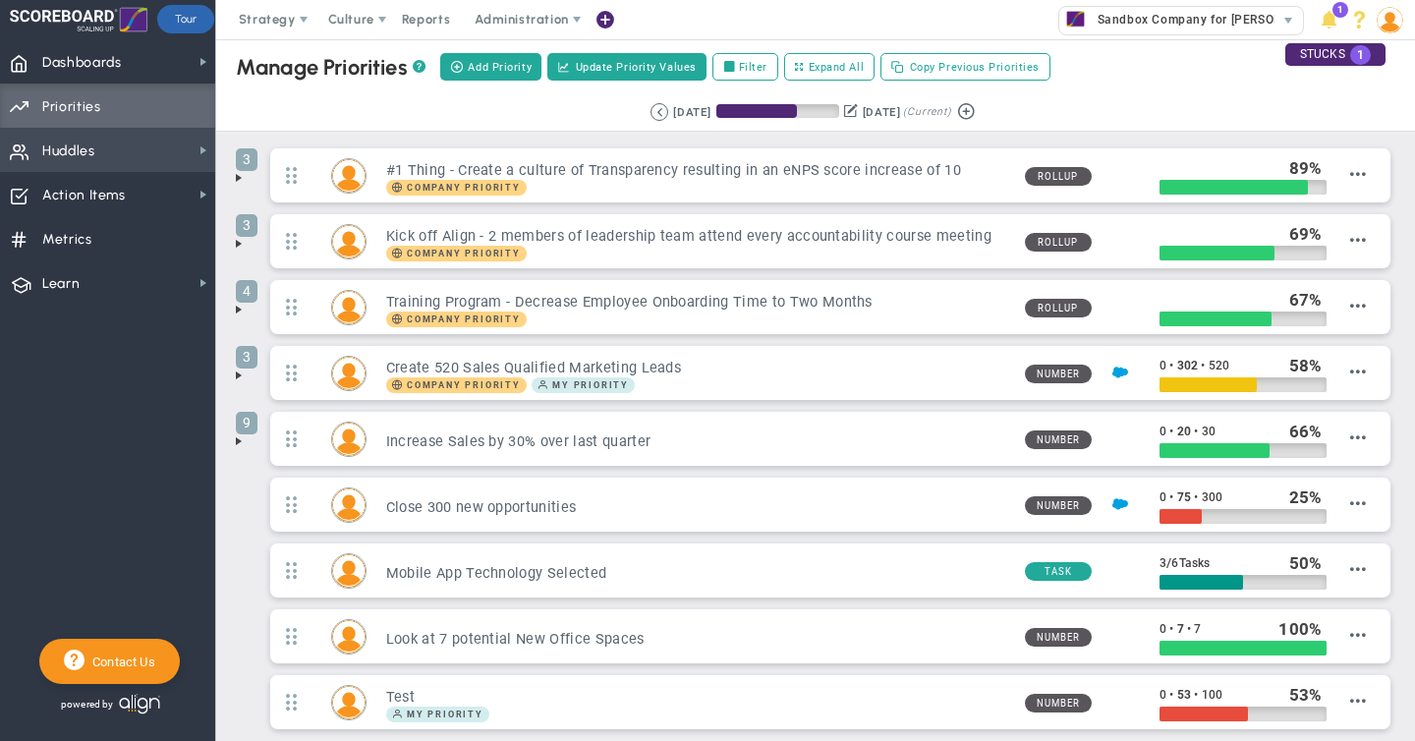
click at [65, 149] on span "Huddles" at bounding box center [68, 151] width 53 height 41
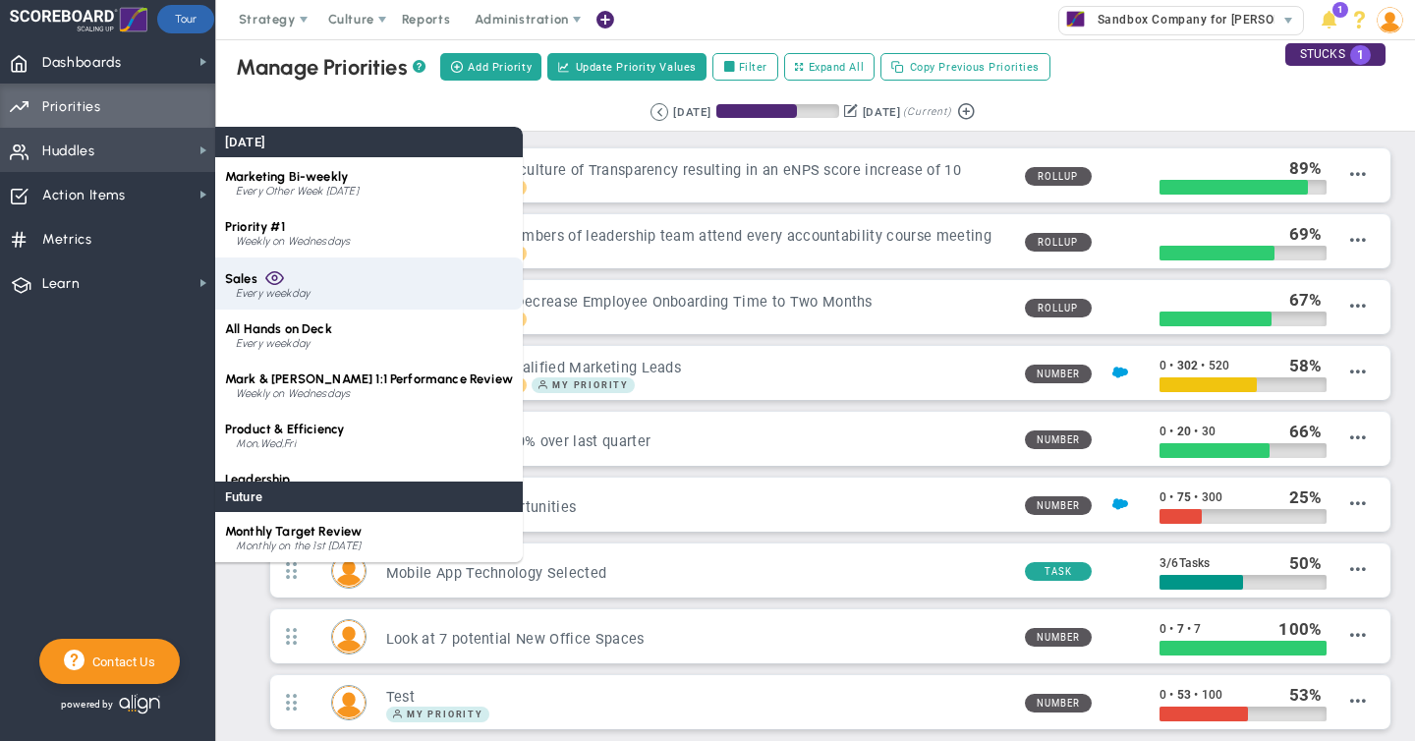
click at [245, 280] on span "Sales" at bounding box center [241, 278] width 32 height 15
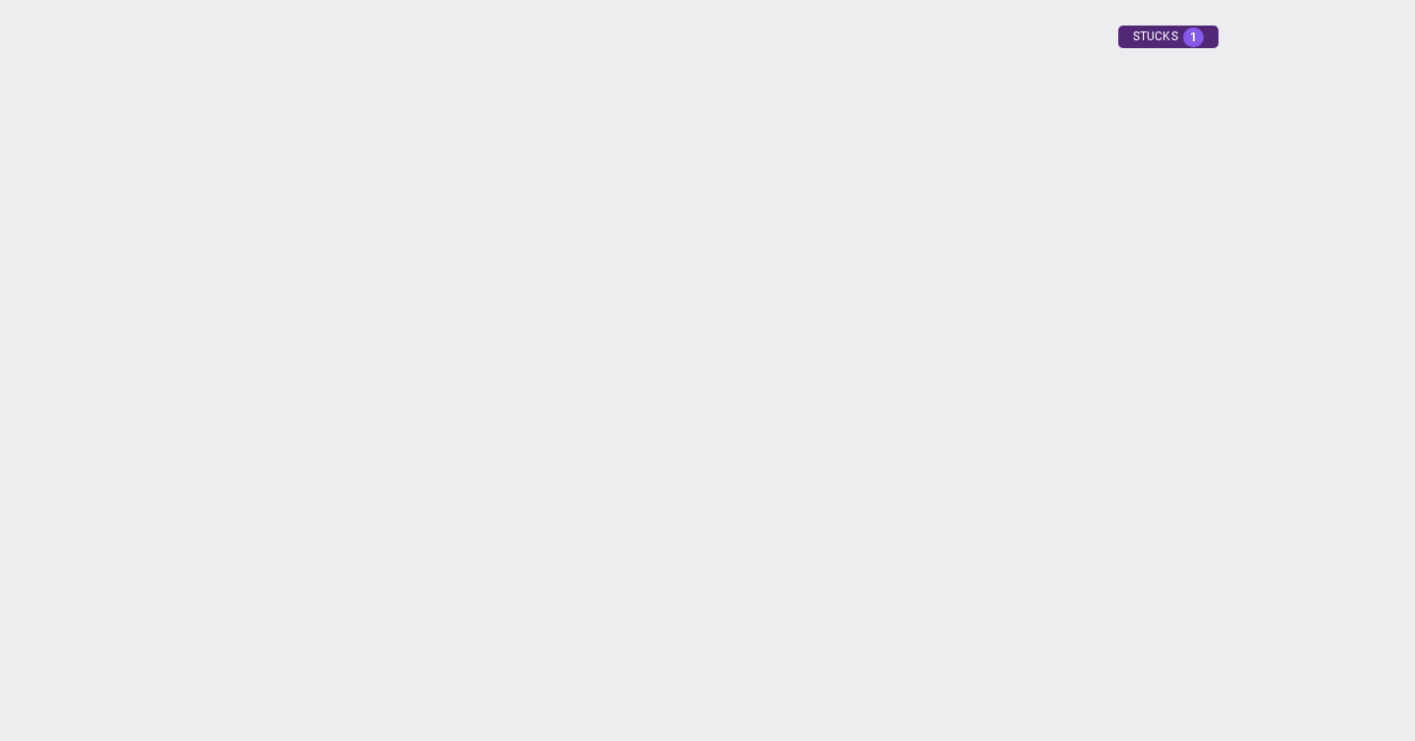
type input "[DATE]"
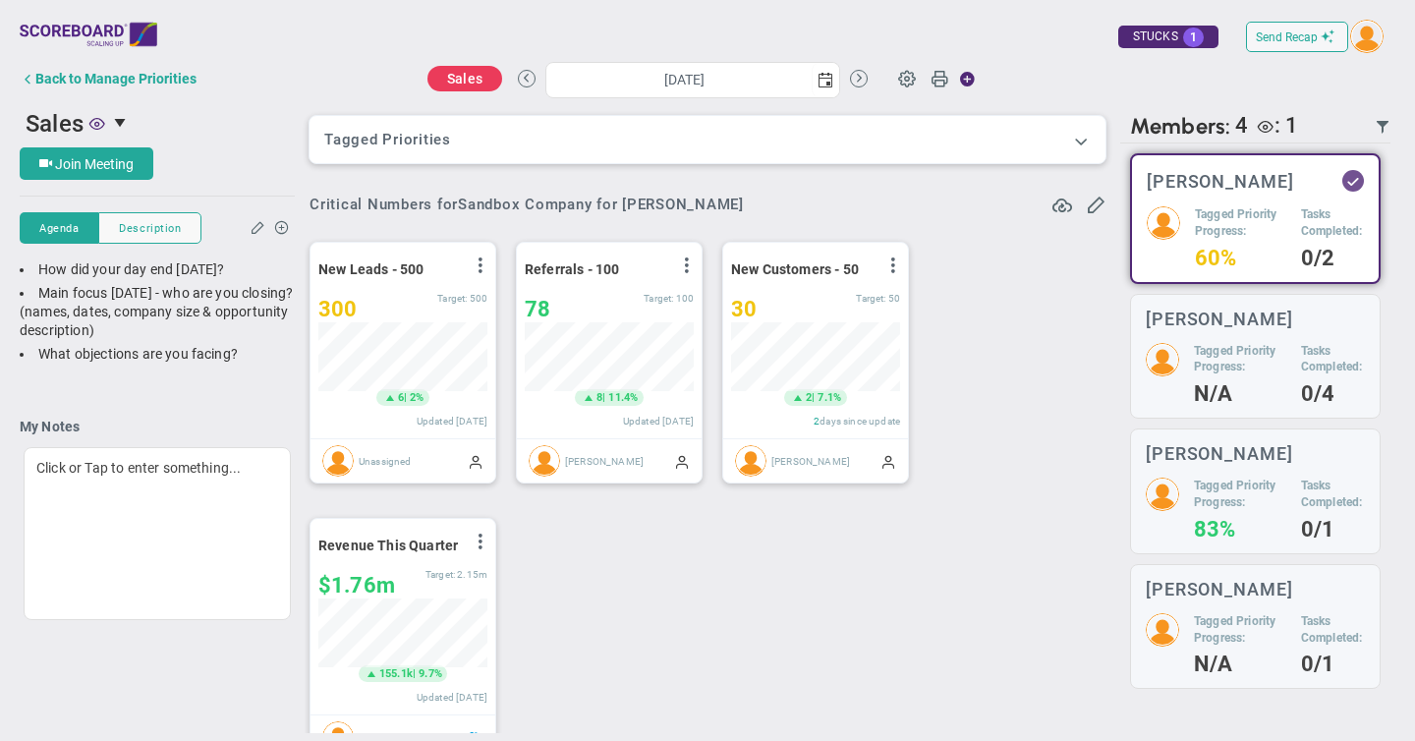
scroll to position [69, 169]
click at [1081, 142] on span at bounding box center [1081, 141] width 20 height 20
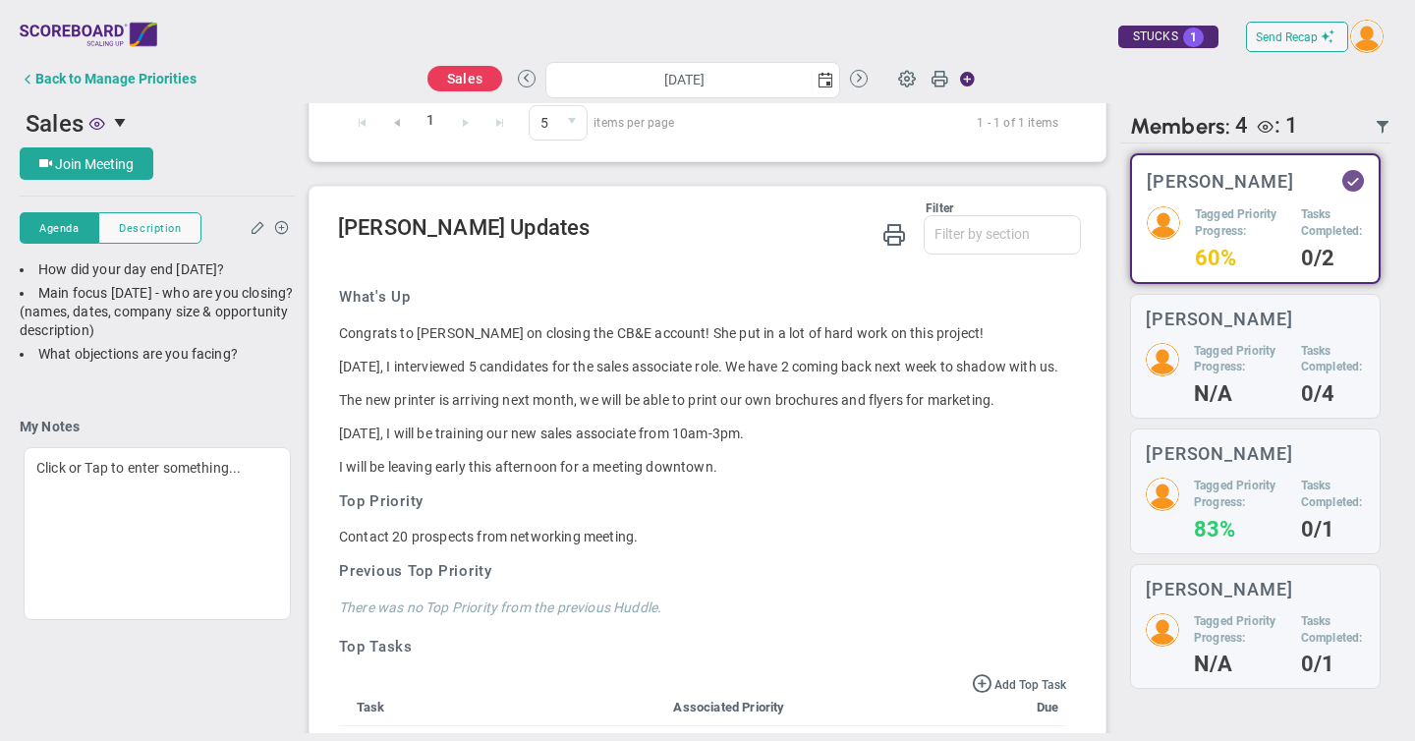
scroll to position [1525, 0]
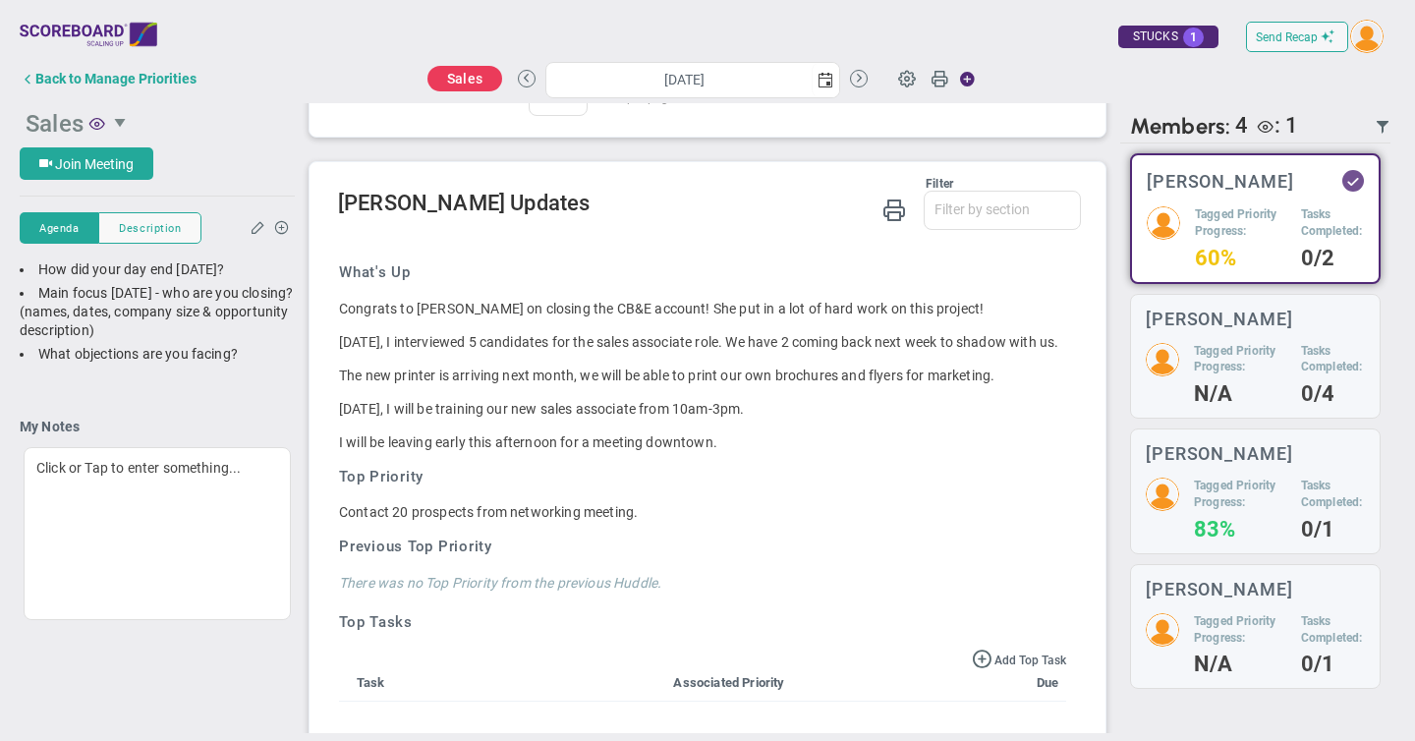
click at [89, 128] on span at bounding box center [97, 123] width 16 height 16
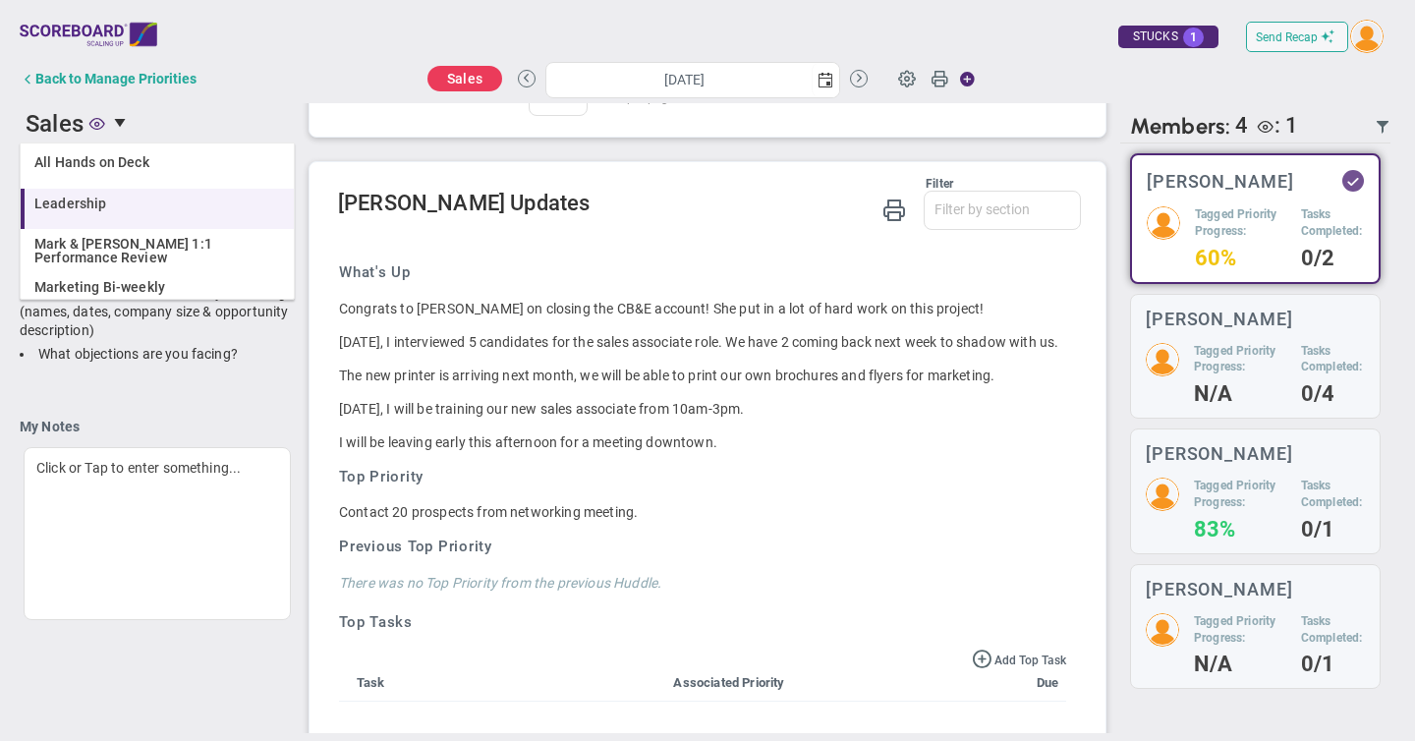
click at [87, 203] on span "Leadership" at bounding box center [70, 204] width 73 height 14
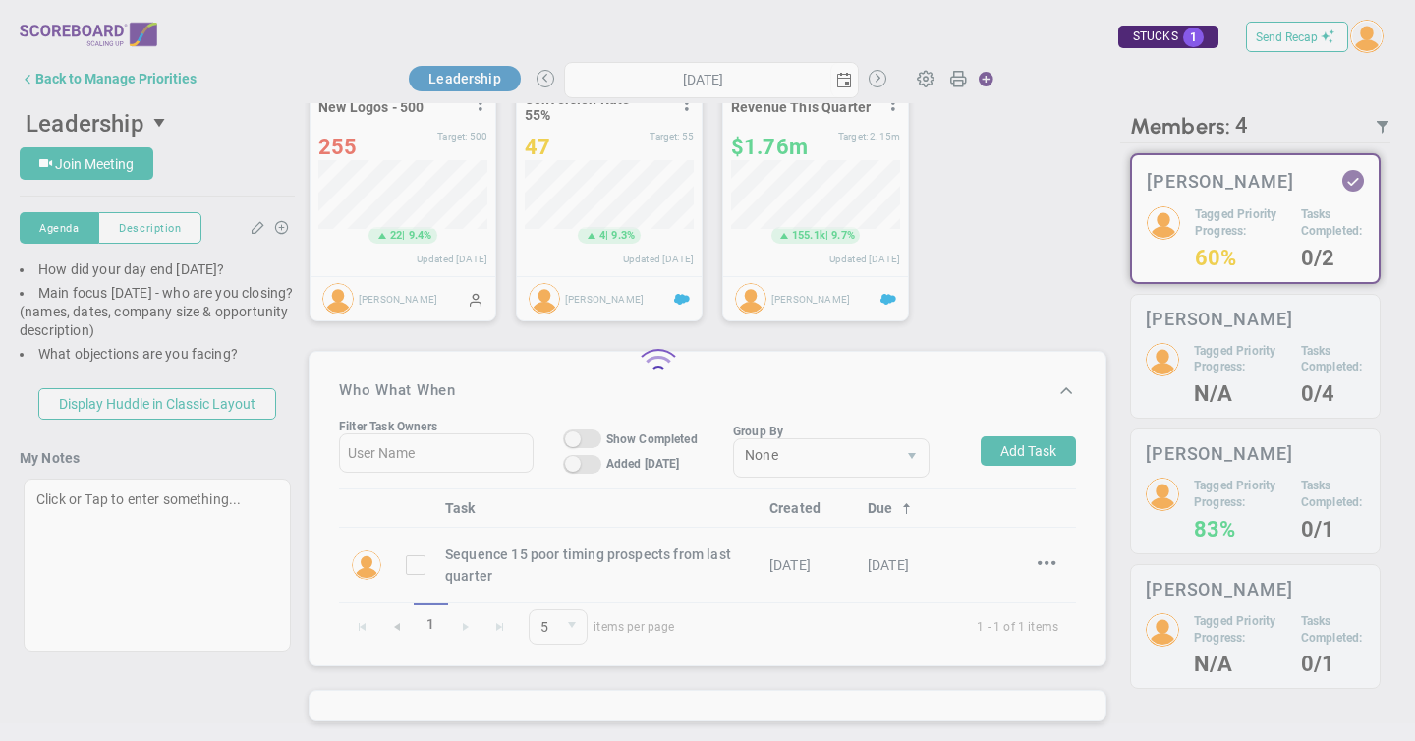
scroll to position [1001, 0]
type input "[DATE]"
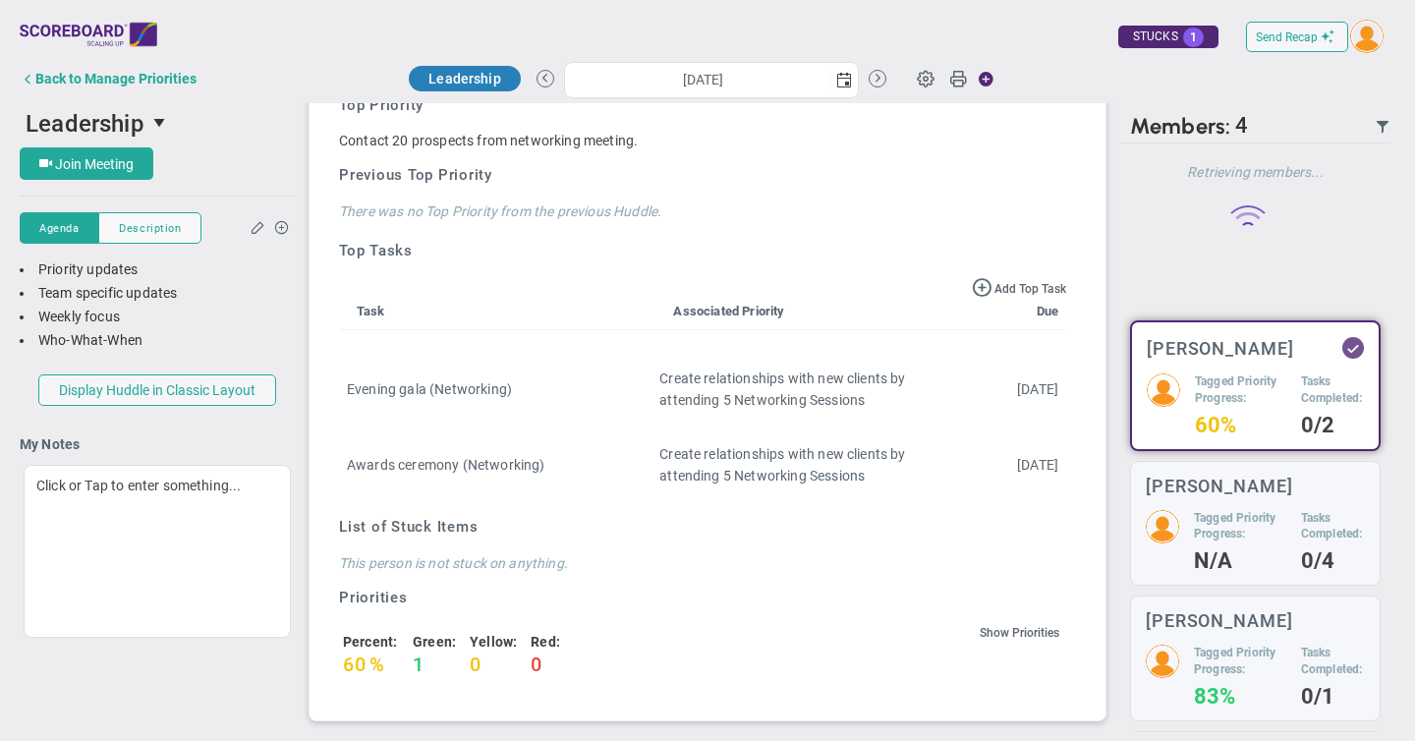
scroll to position [0, 0]
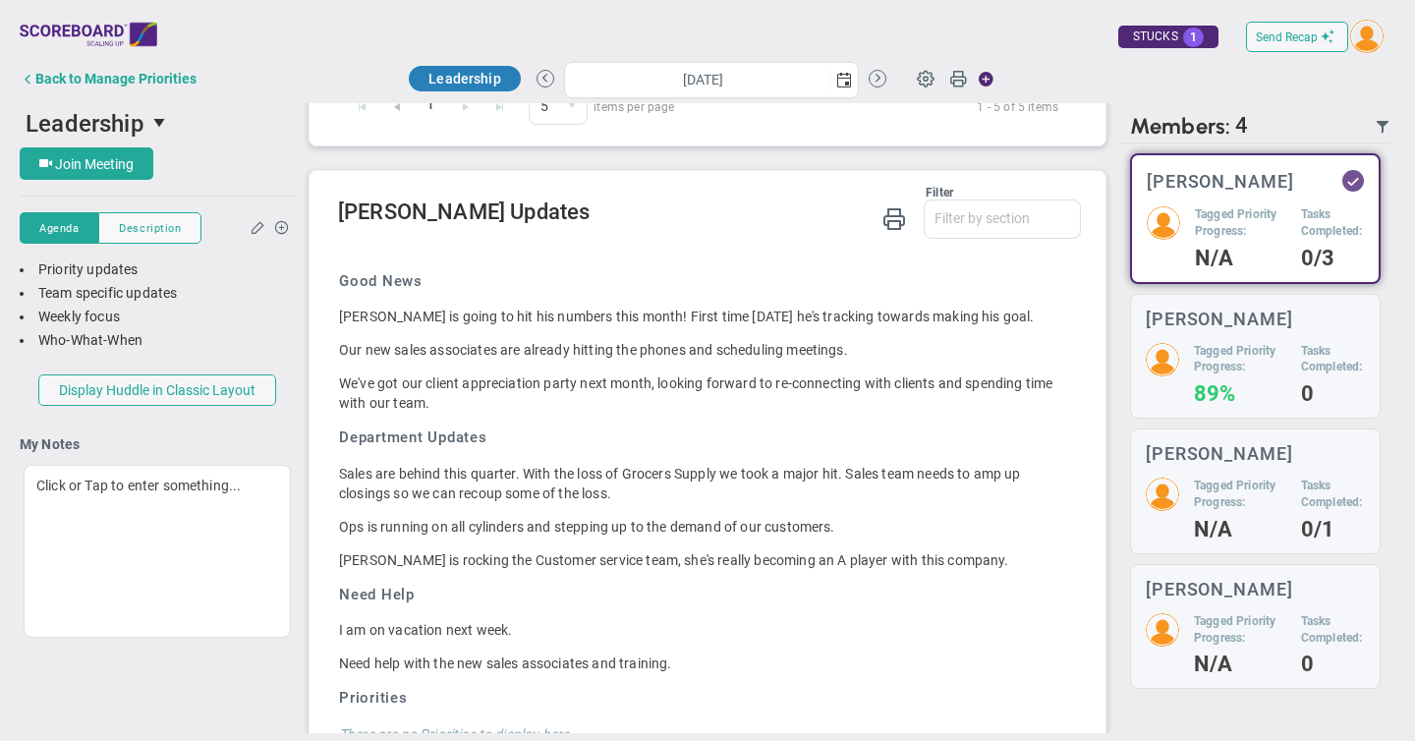
scroll to position [1536, 0]
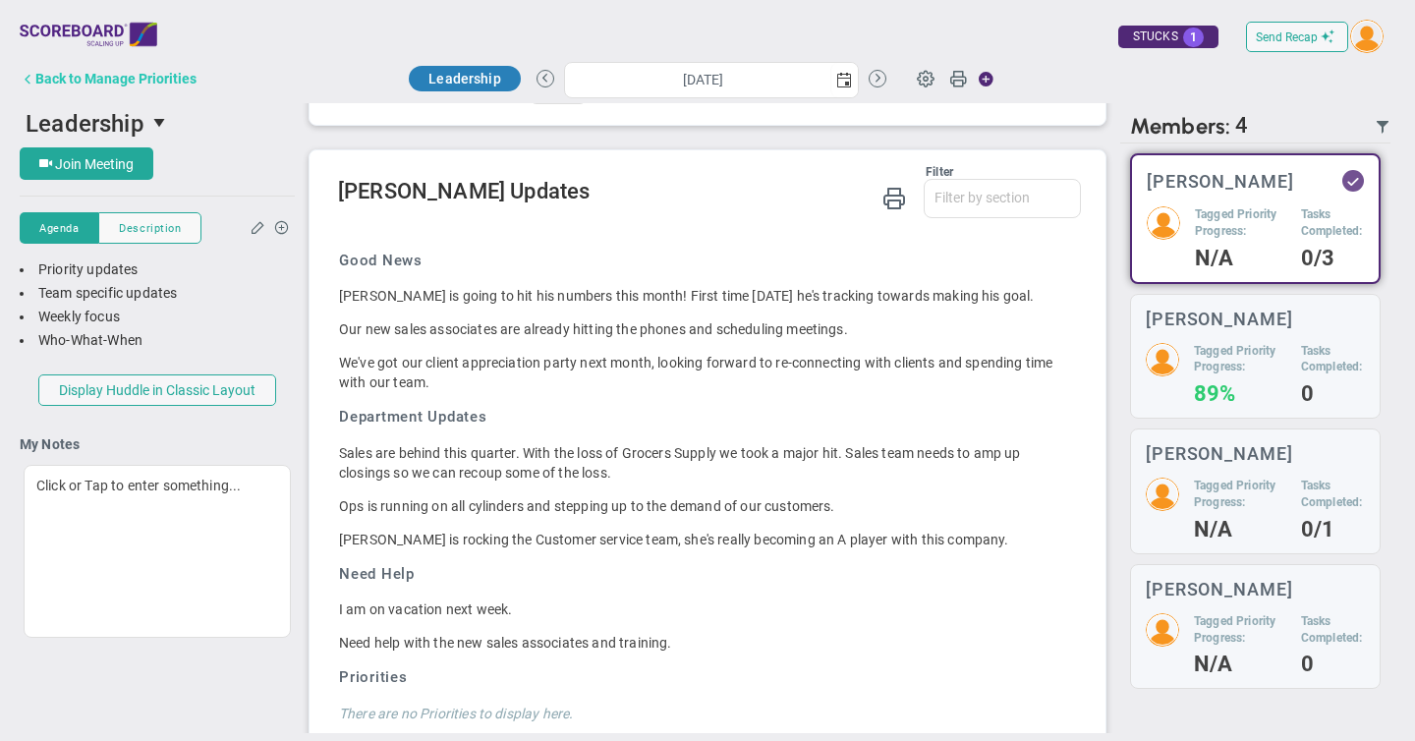
click at [97, 79] on div "Back to Manage Priorities" at bounding box center [115, 79] width 161 height 16
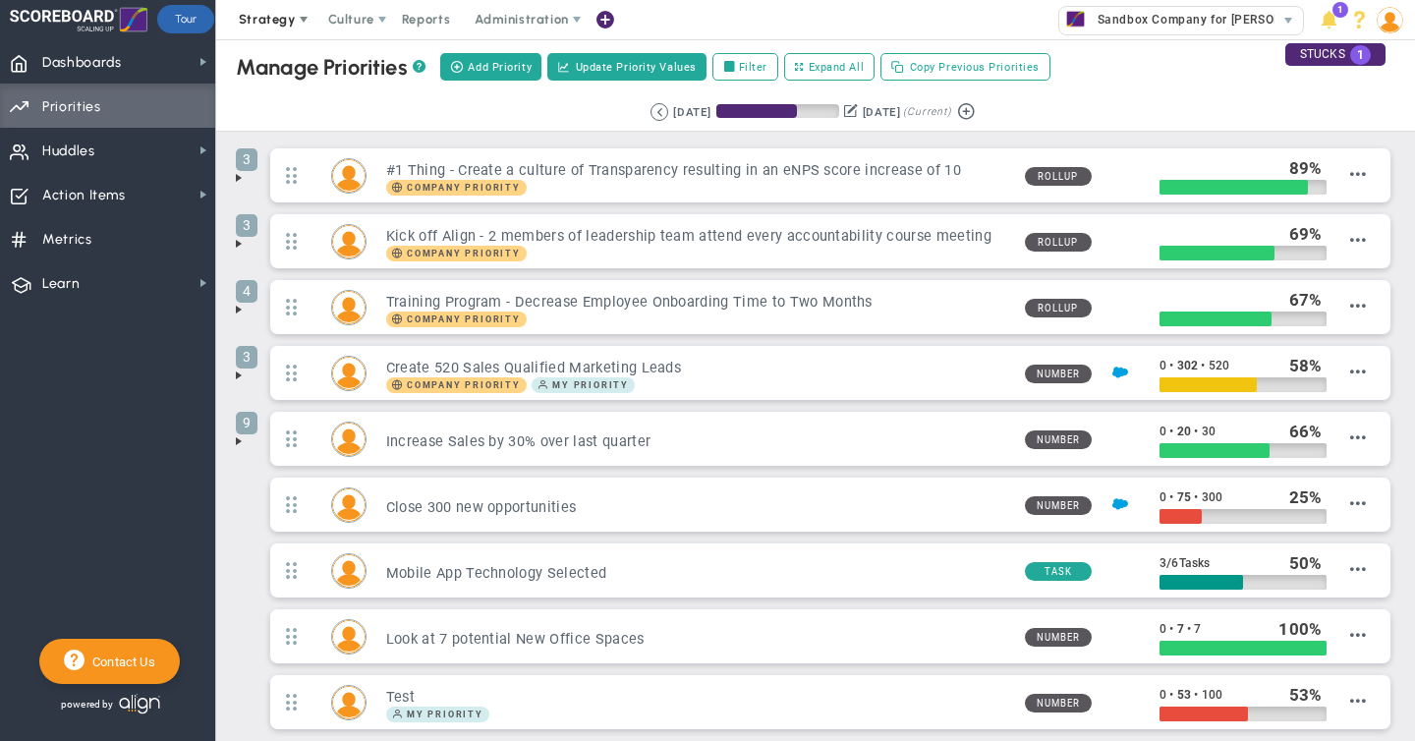
click at [300, 19] on span at bounding box center [304, 20] width 16 height 16
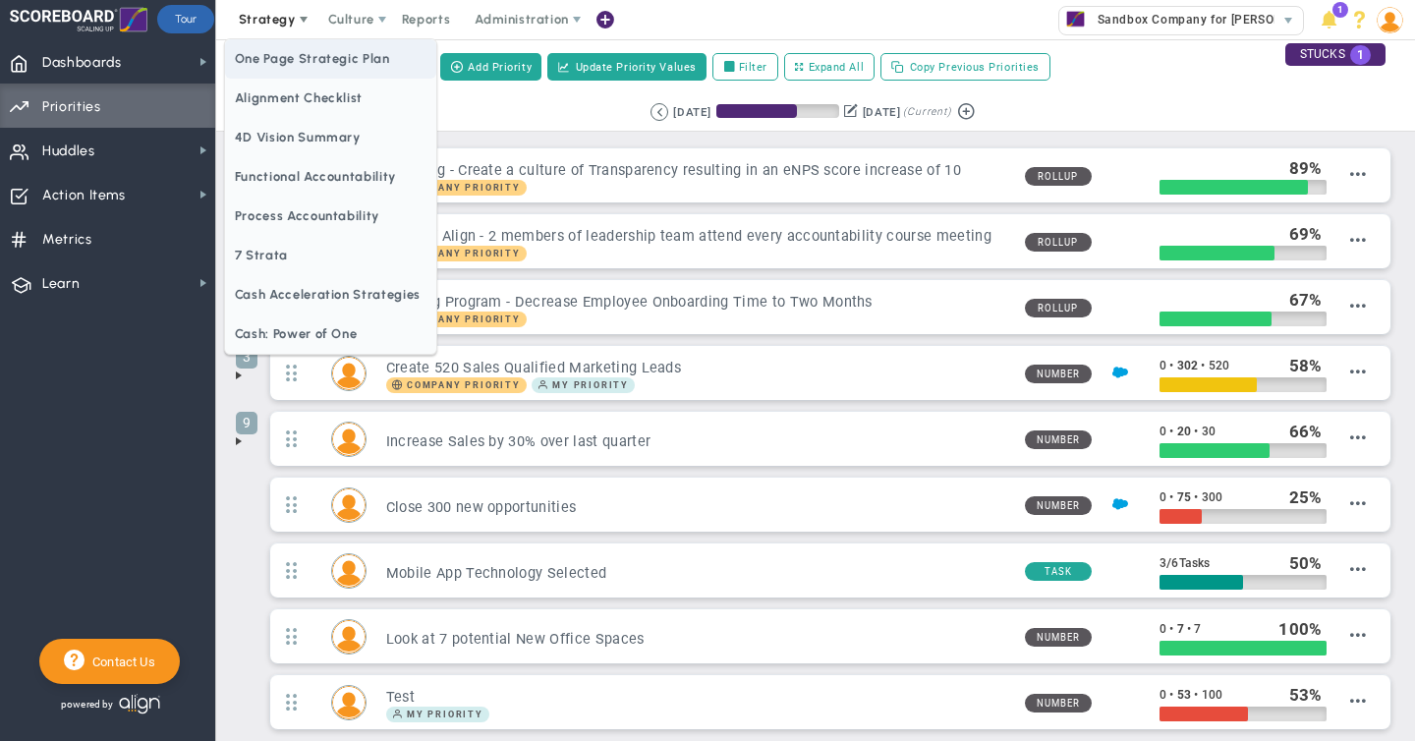
click at [311, 57] on span "One Page Strategic Plan" at bounding box center [330, 58] width 211 height 39
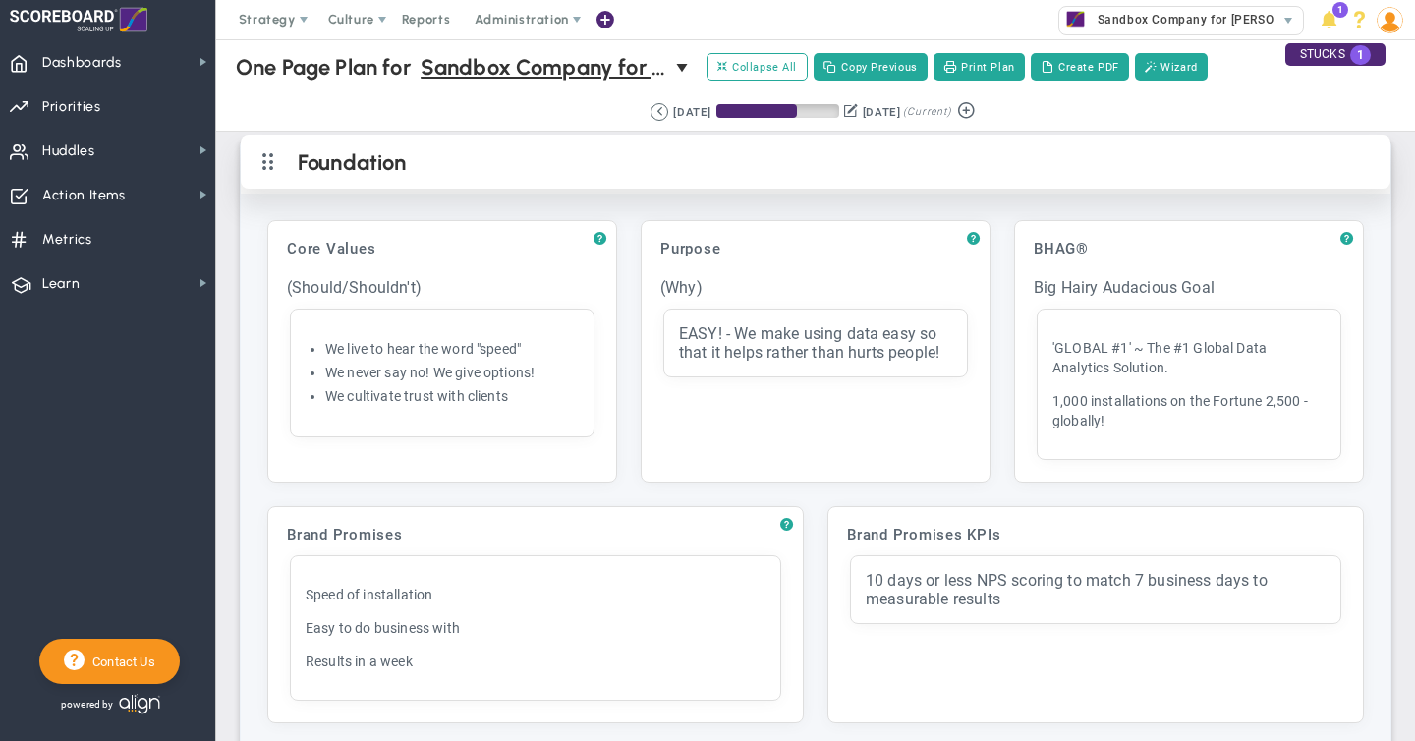
click at [266, 166] on span at bounding box center [268, 162] width 42 height 50
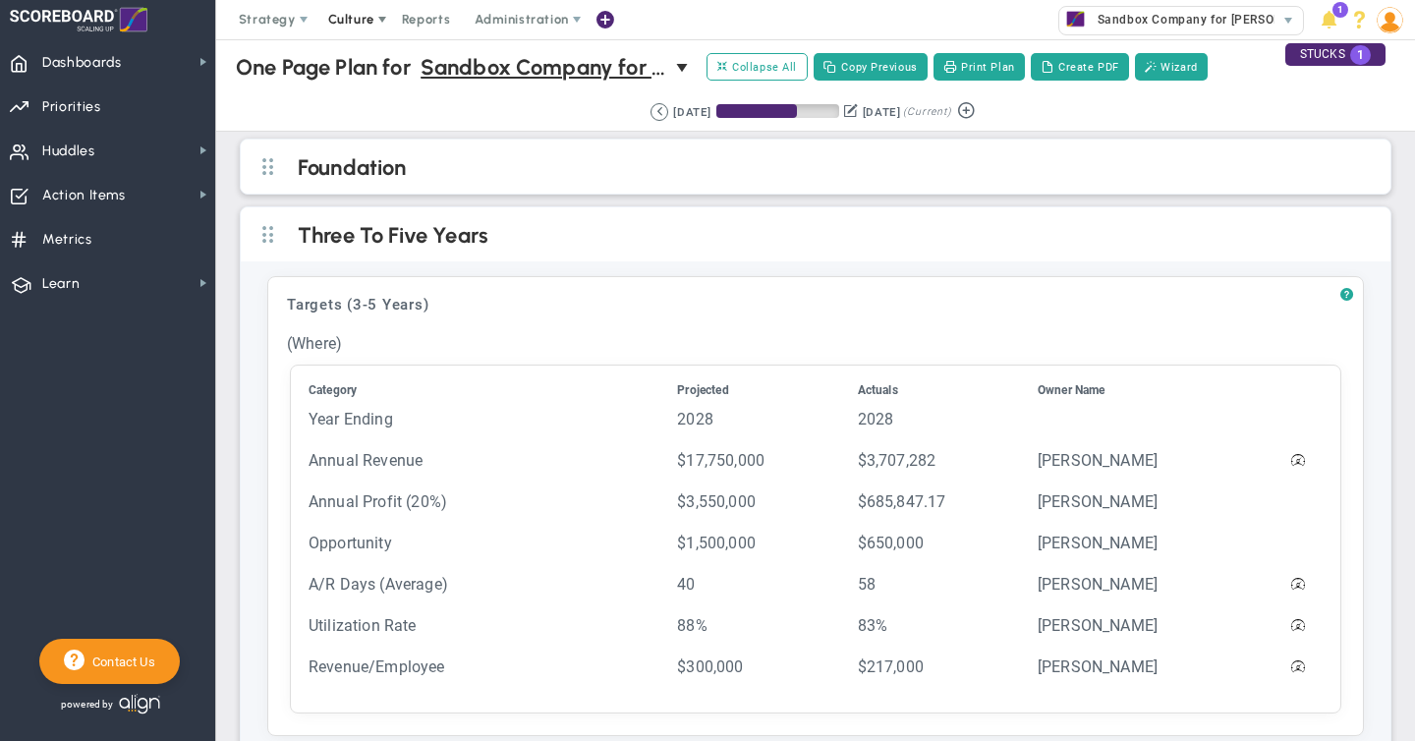
click at [364, 20] on span "Culture" at bounding box center [351, 19] width 46 height 15
click at [63, 287] on span "Learn" at bounding box center [60, 283] width 37 height 41
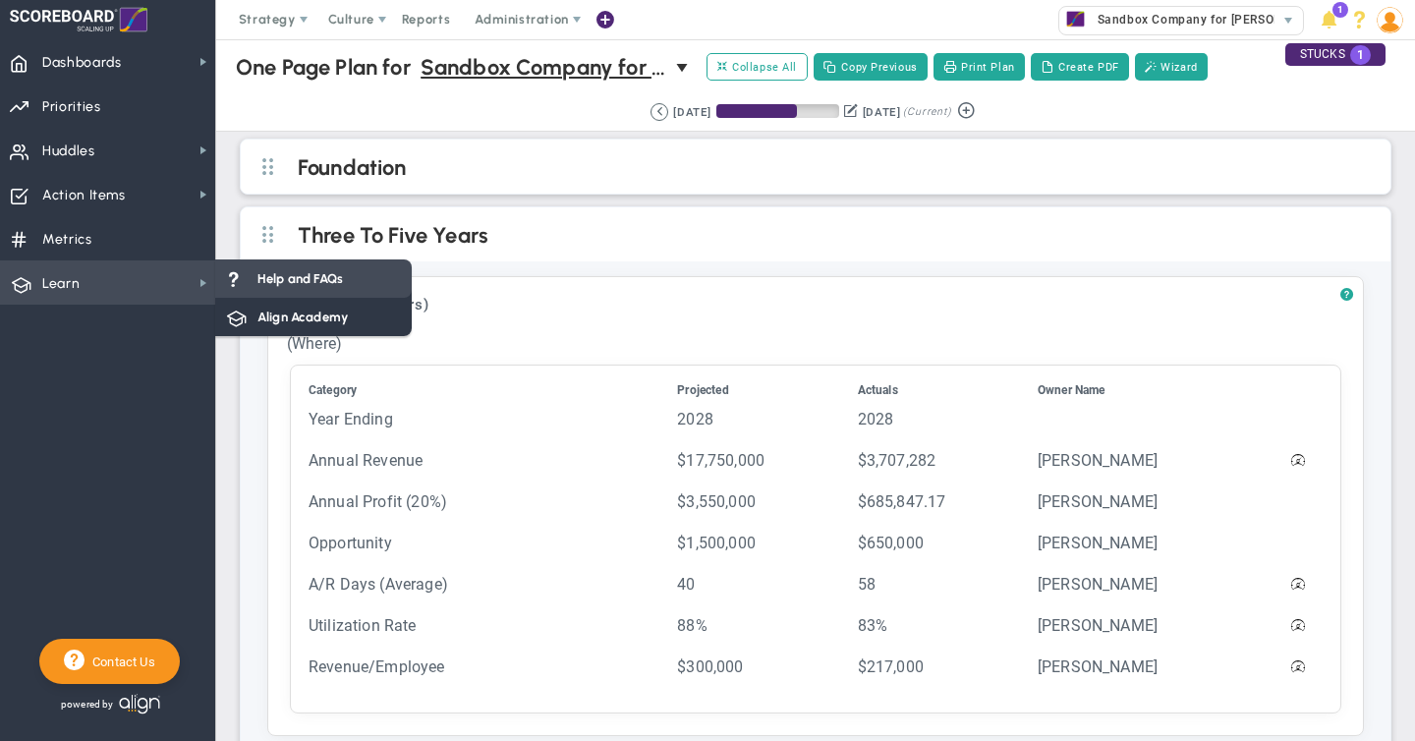
click at [282, 288] on div "Help and FAQs" at bounding box center [313, 278] width 197 height 38
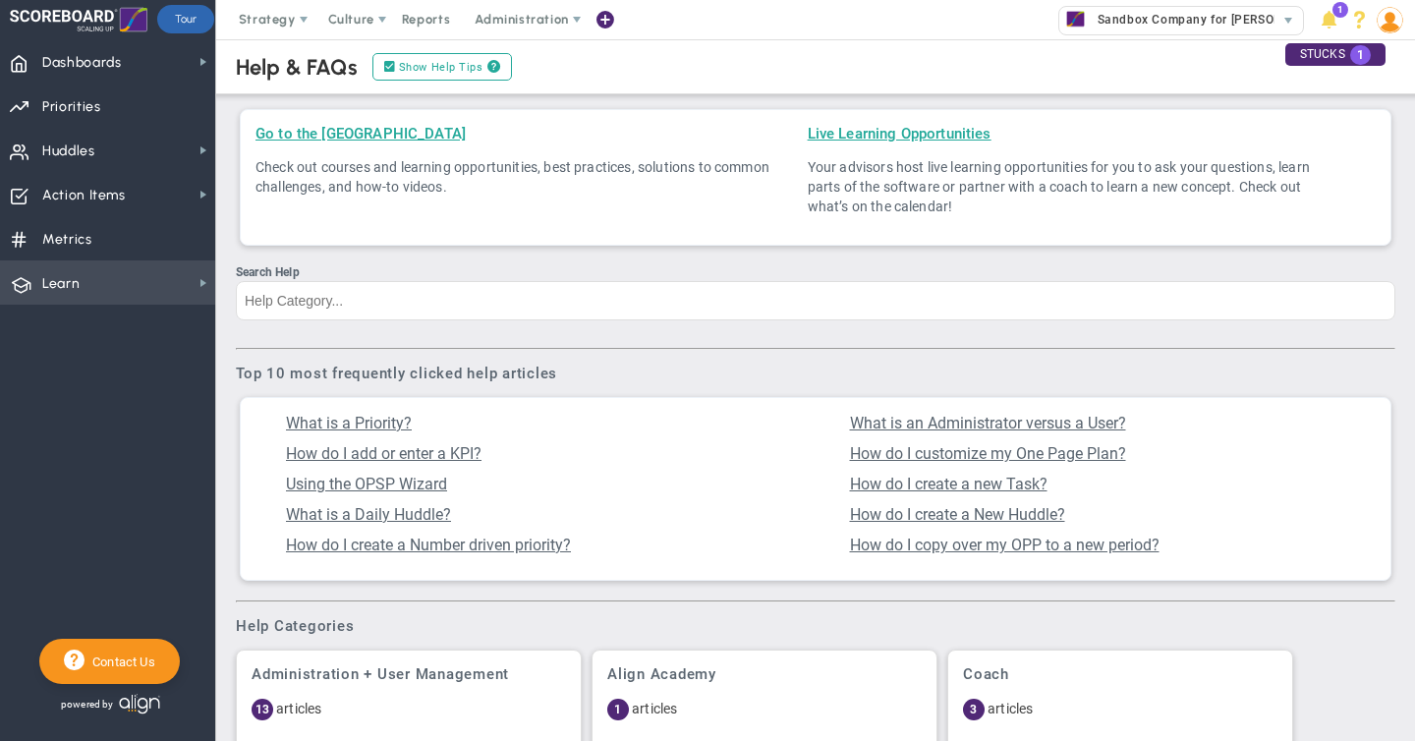
click at [109, 287] on span "Learn Learn" at bounding box center [107, 282] width 215 height 44
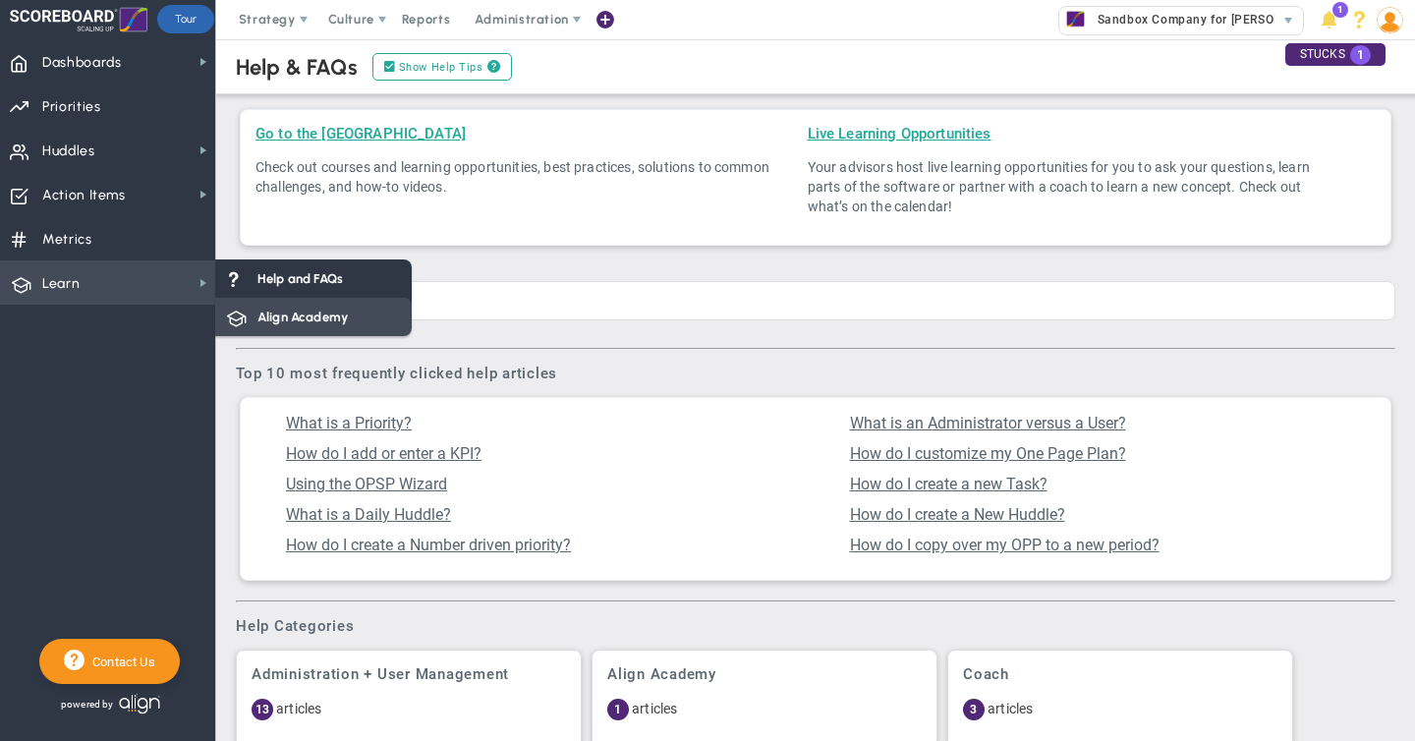
click at [307, 319] on span "Align Academy" at bounding box center [302, 317] width 90 height 19
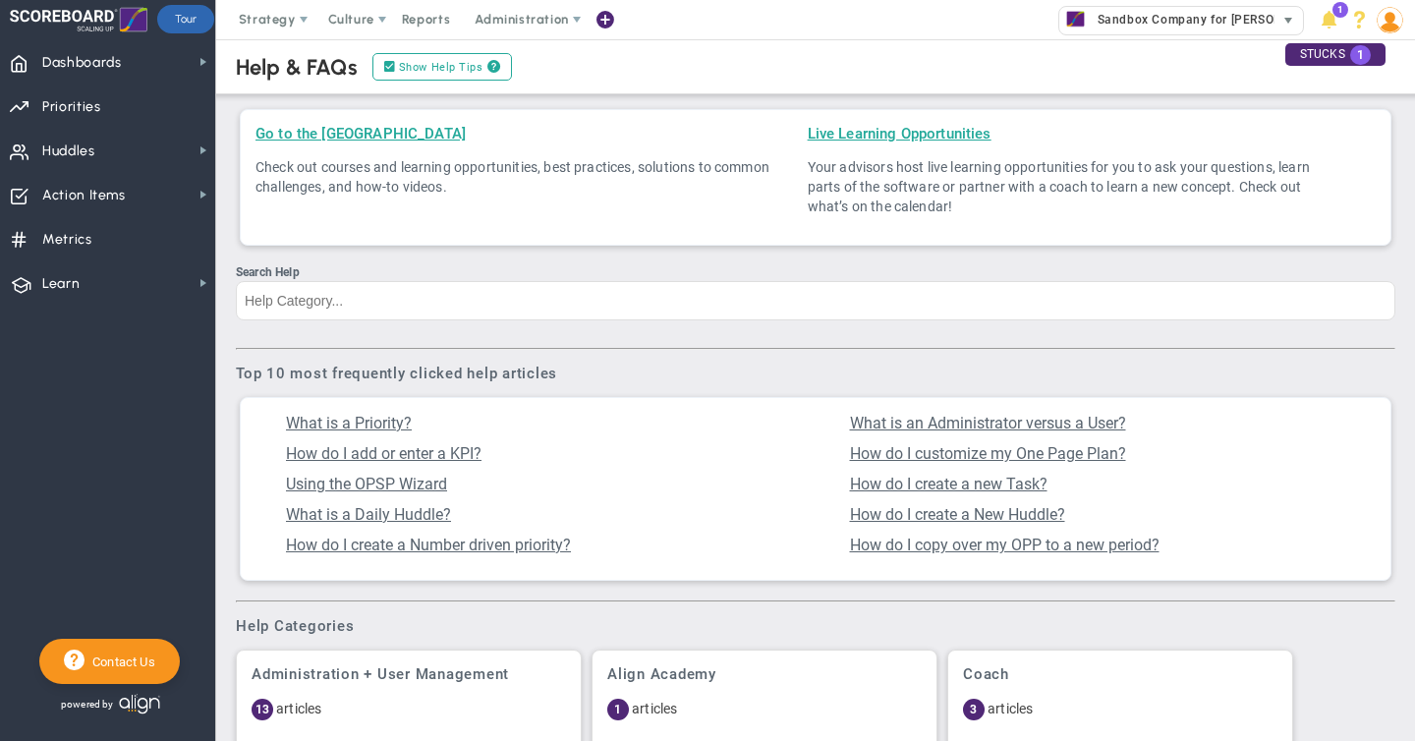
click at [1131, 15] on span "Sandbox Company for [PERSON_NAME]" at bounding box center [1208, 20] width 241 height 26
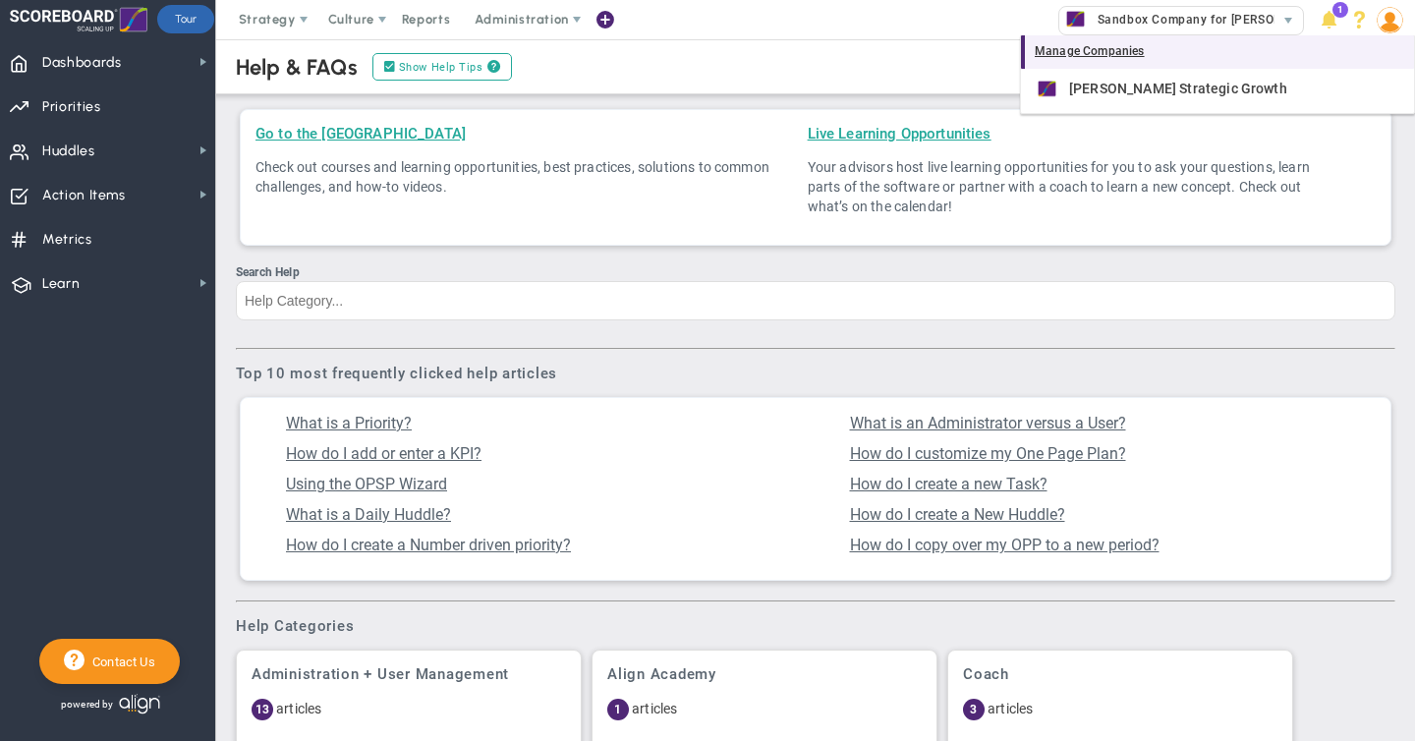
click at [1081, 50] on div "Manage Companies" at bounding box center [1217, 51] width 393 height 33
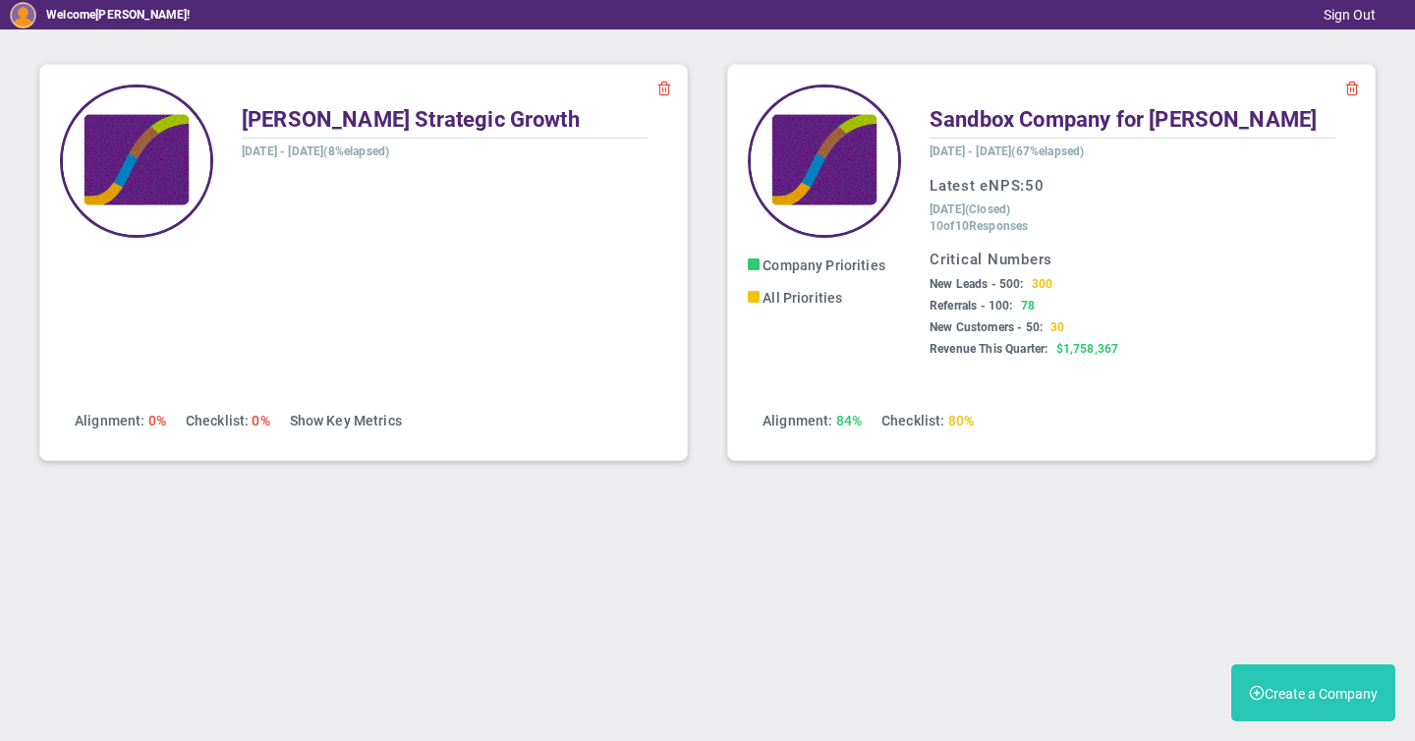
click at [1300, 696] on button "Create a Company" at bounding box center [1313, 692] width 164 height 57
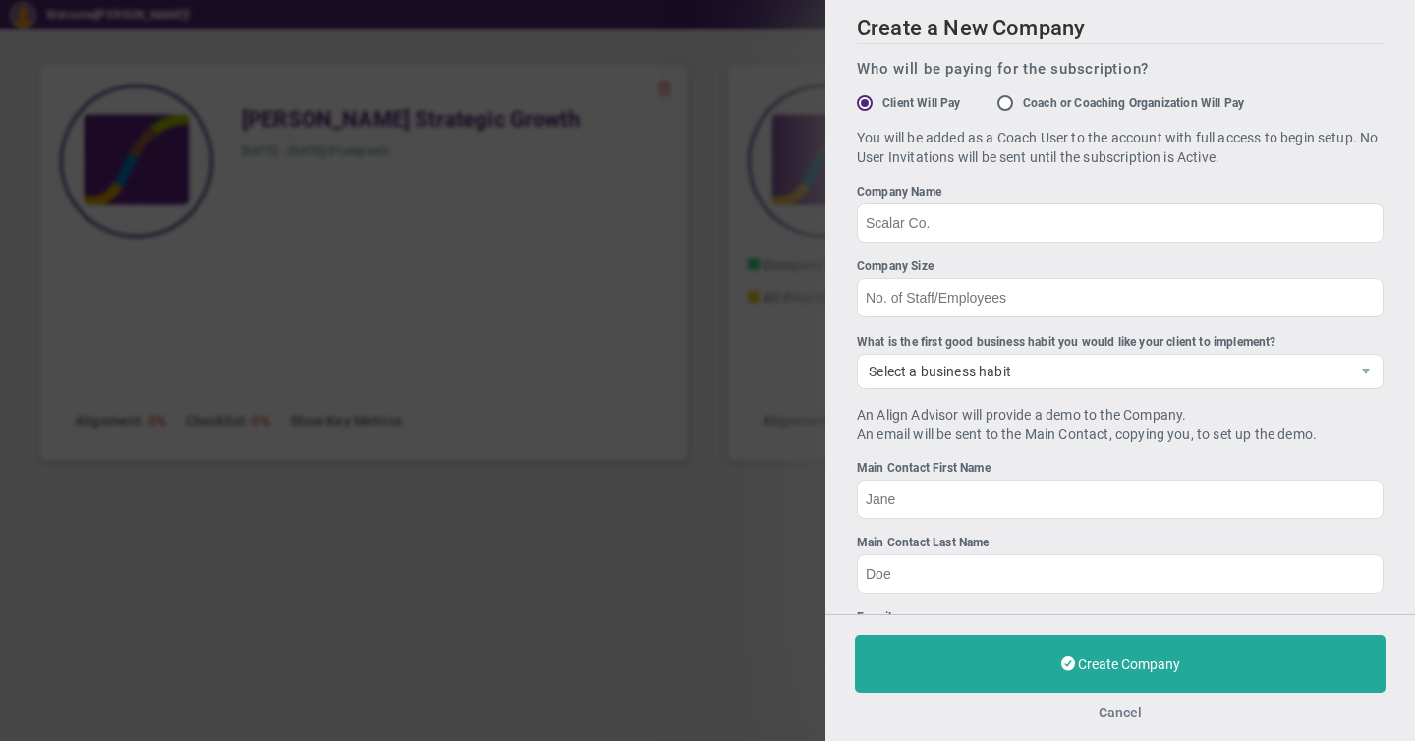
click at [1121, 713] on button "Cancel" at bounding box center [1119, 712] width 43 height 16
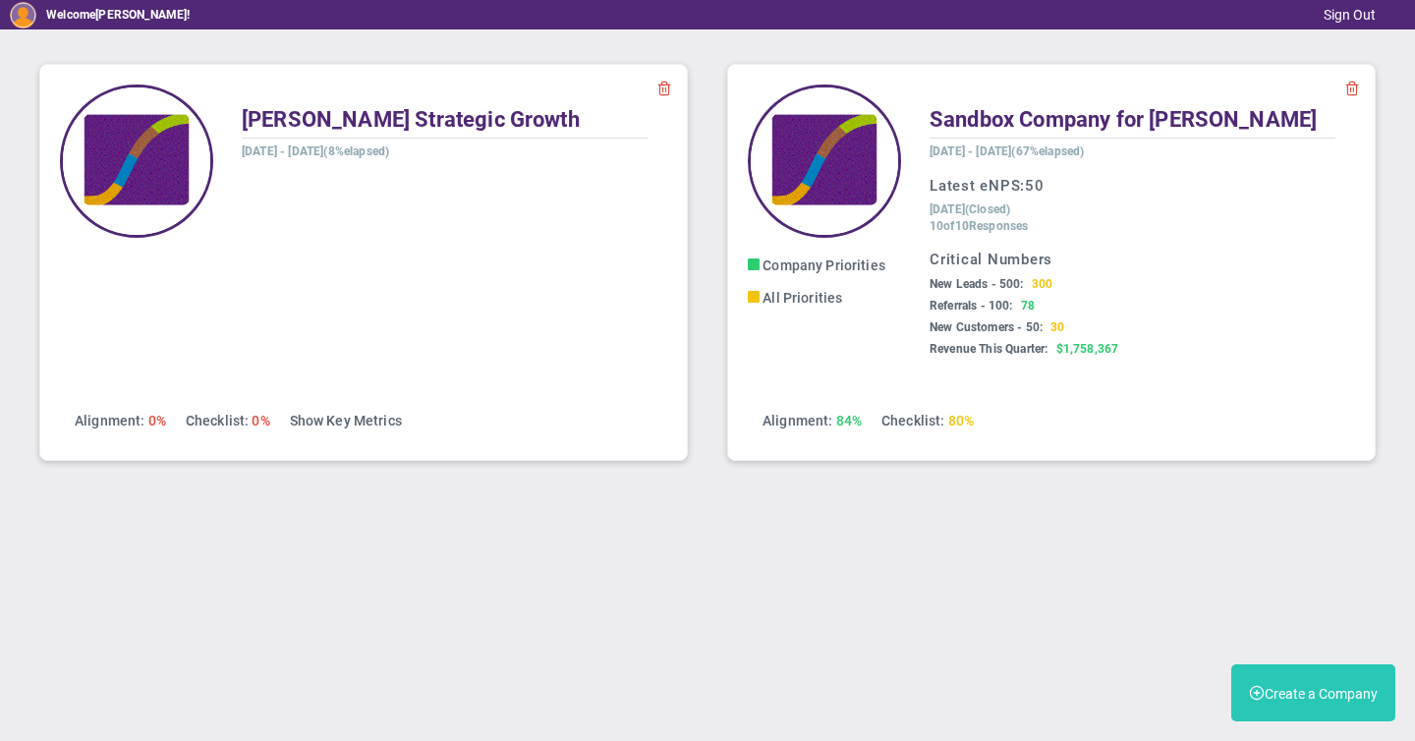
click at [1294, 698] on button "Create a Company" at bounding box center [1313, 692] width 164 height 57
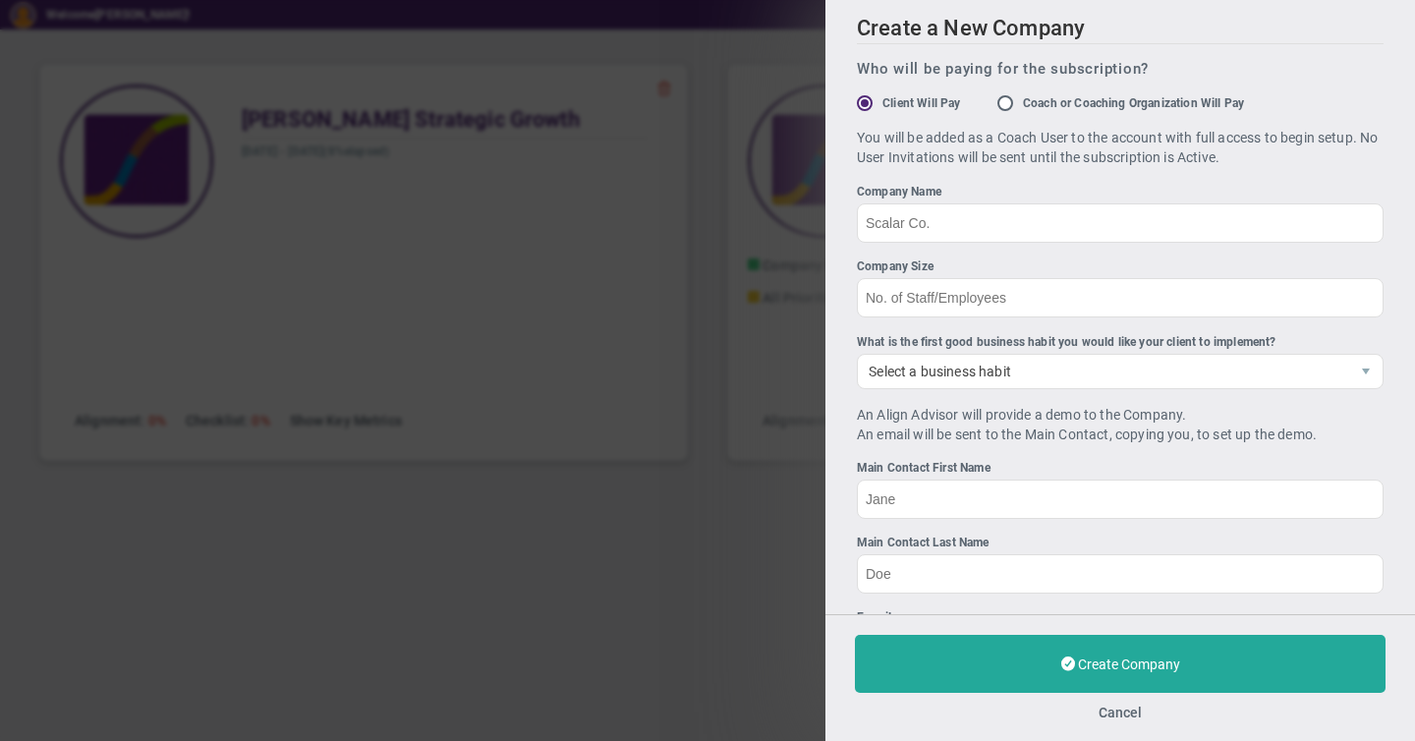
click at [1007, 102] on input "Coach or Coaching Organization Will Pay" at bounding box center [1012, 104] width 20 height 16
radio input "true"
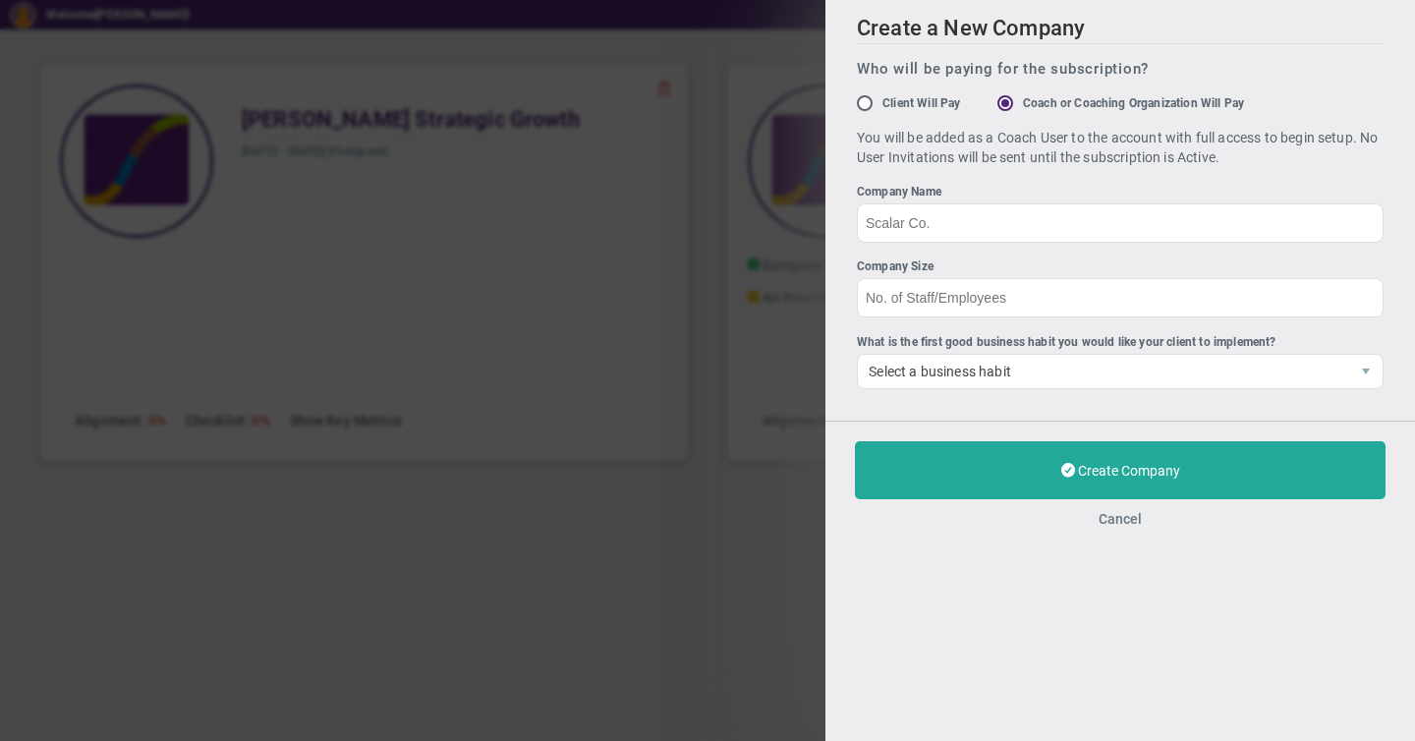
click at [1116, 525] on button "Cancel" at bounding box center [1119, 519] width 43 height 16
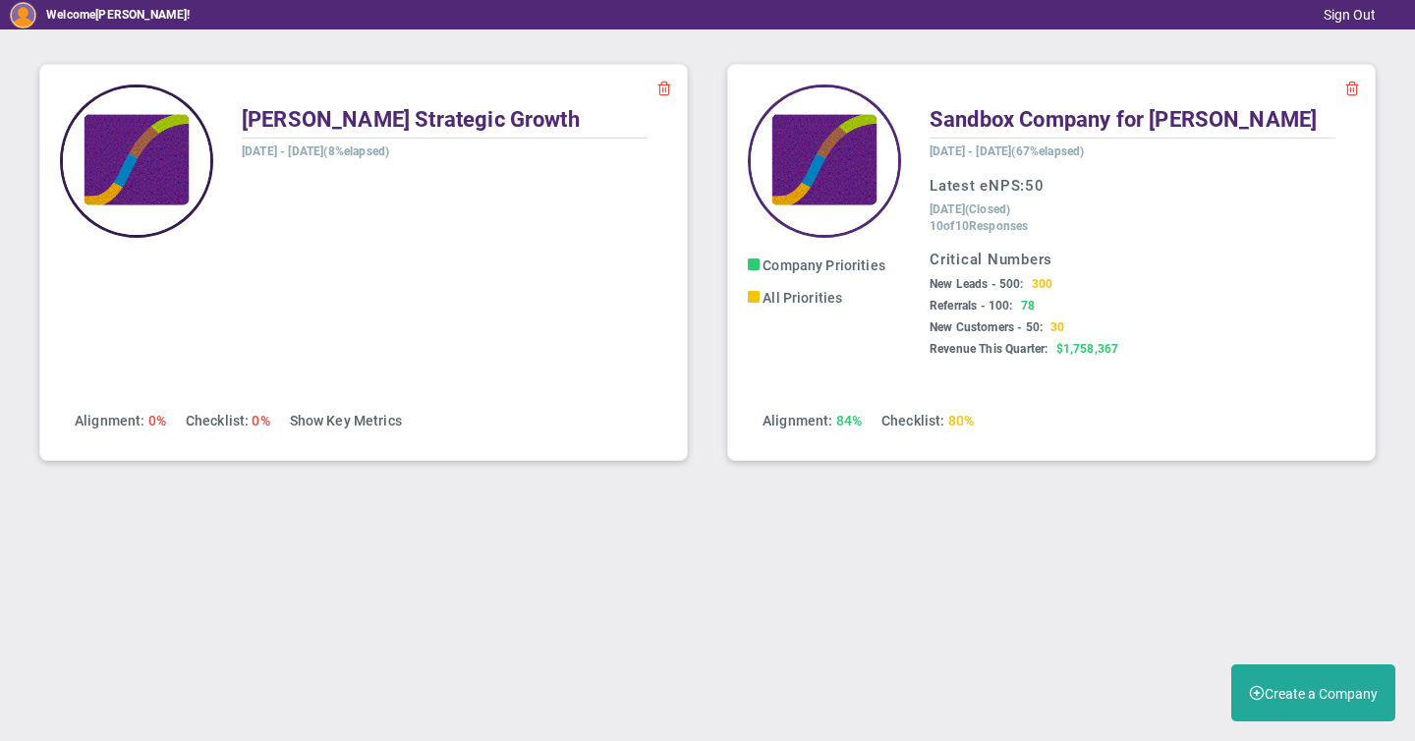
click at [163, 155] on img at bounding box center [136, 160] width 153 height 153
